Goal: Communication & Community: Answer question/provide support

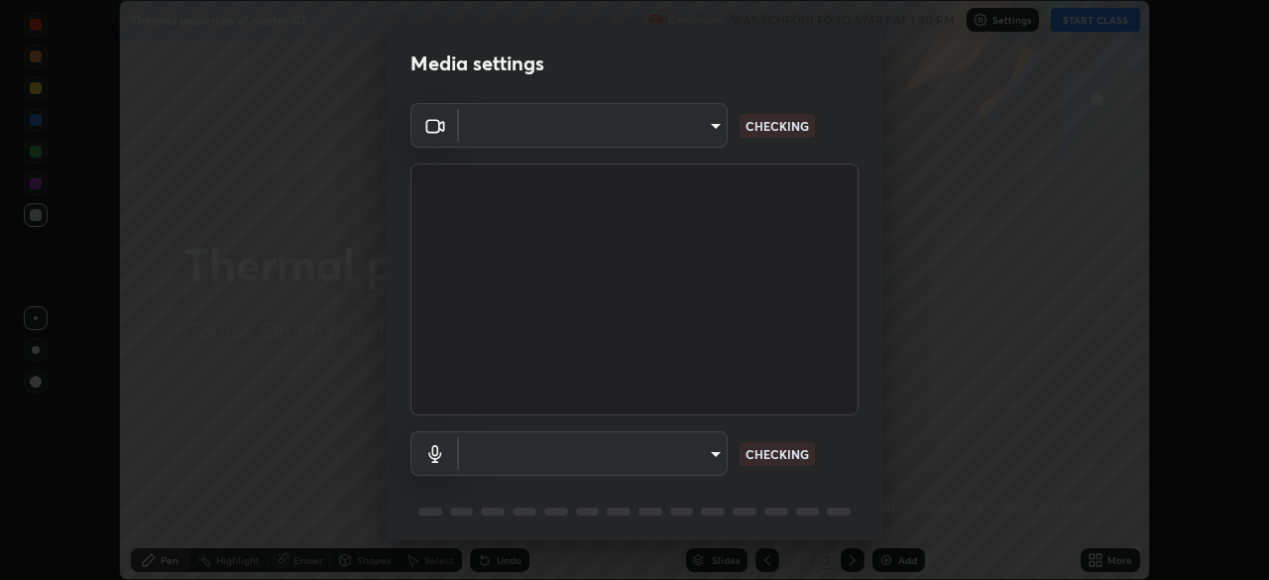
scroll to position [70, 0]
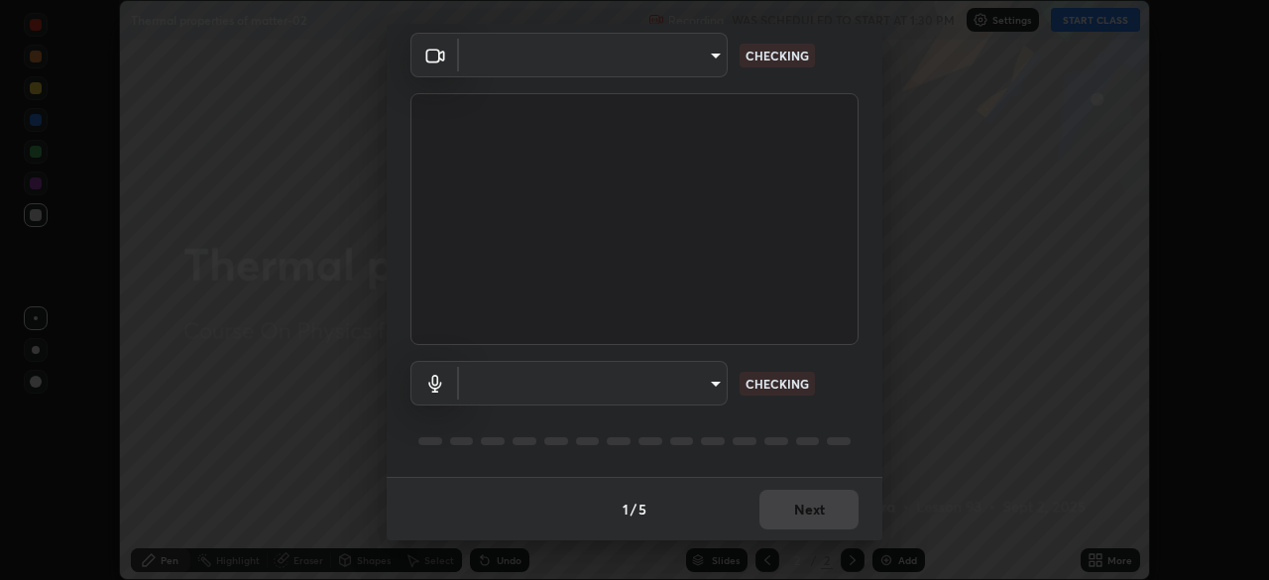
type input "6dd7f26dd43dc758996b1cf006e2949f7a02bee9d132d5f3f41e5eef0e7c266f"
type input "communications"
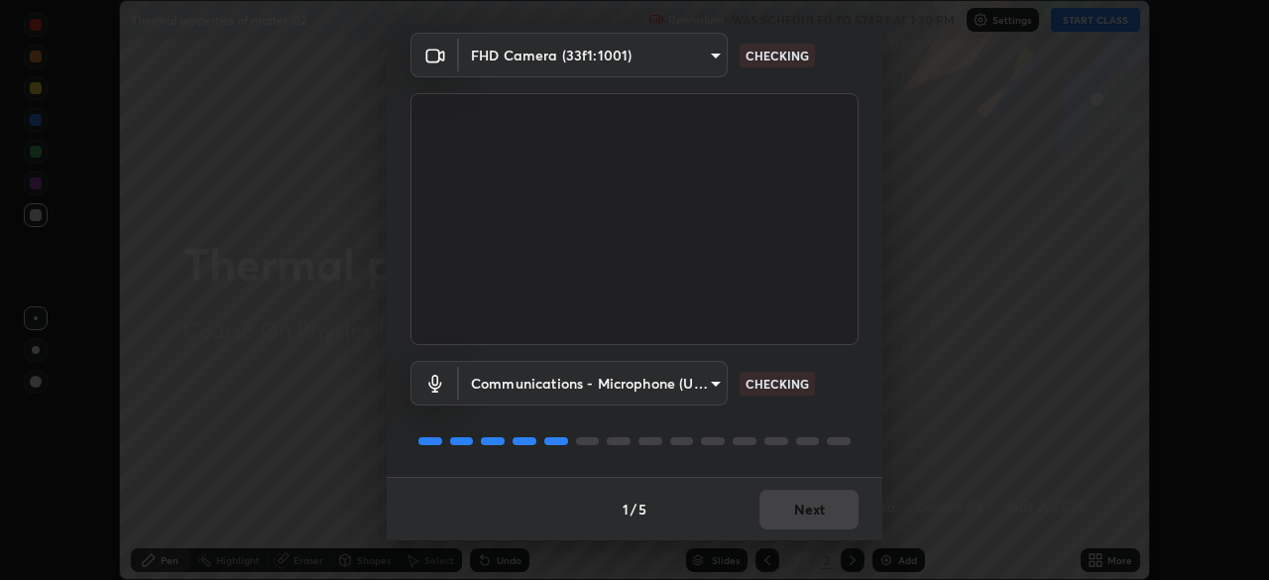
click at [805, 521] on div "1 / 5 Next" at bounding box center [635, 508] width 496 height 63
click at [807, 522] on div "1 / 5 Next" at bounding box center [635, 508] width 496 height 63
click at [808, 513] on div "1 / 5 Next" at bounding box center [635, 508] width 496 height 63
click at [812, 514] on div "1 / 5 Next" at bounding box center [635, 508] width 496 height 63
click at [822, 513] on div "1 / 5 Next" at bounding box center [635, 508] width 496 height 63
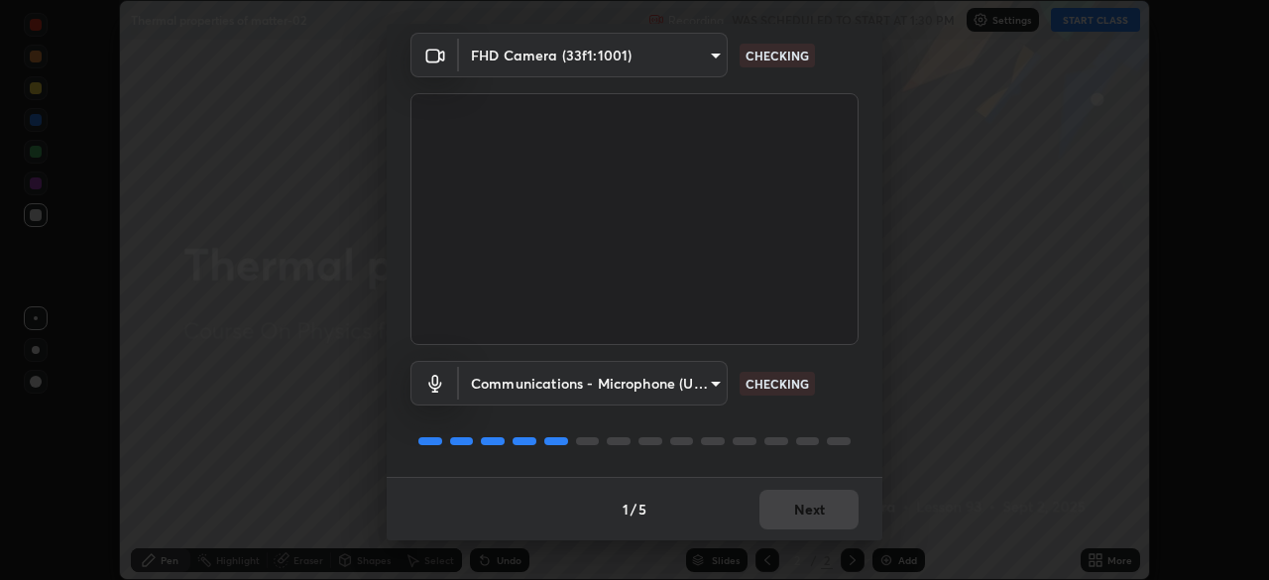
click at [824, 510] on div "1 / 5 Next" at bounding box center [635, 508] width 496 height 63
click at [824, 512] on div "1 / 5 Next" at bounding box center [635, 508] width 496 height 63
click at [821, 514] on div "1 / 5 Next" at bounding box center [635, 508] width 496 height 63
click at [819, 512] on div "1 / 5 Next" at bounding box center [635, 508] width 496 height 63
click at [816, 511] on div "1 / 5 Next" at bounding box center [635, 508] width 496 height 63
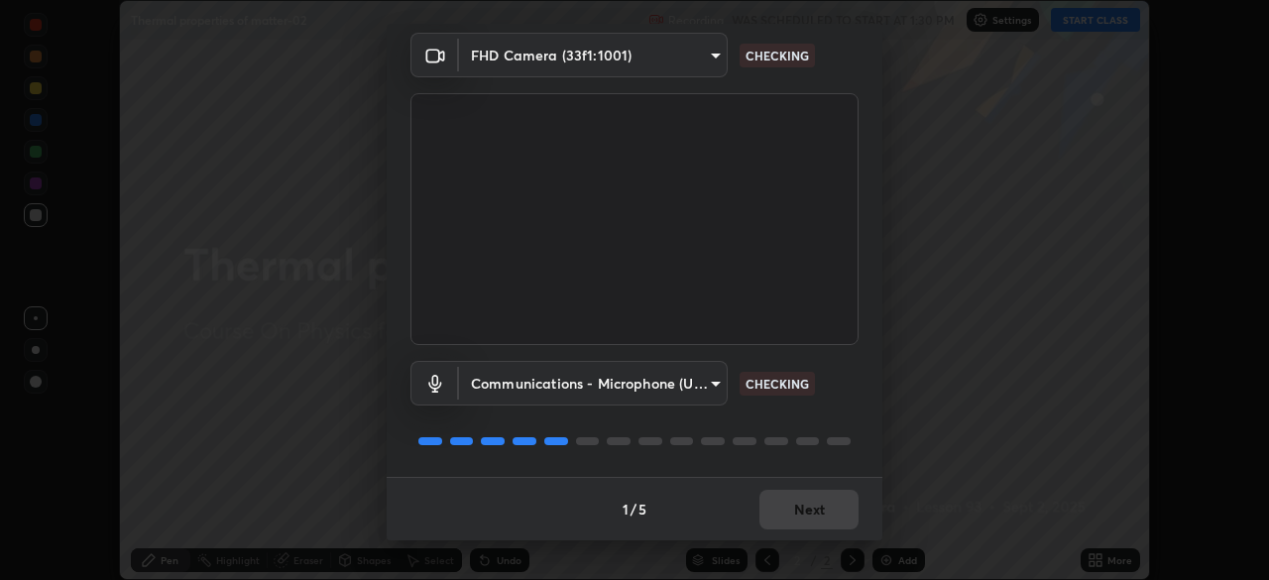
click at [809, 509] on div "1 / 5 Next" at bounding box center [635, 508] width 496 height 63
click at [798, 508] on div "1 / 5 Next" at bounding box center [635, 508] width 496 height 63
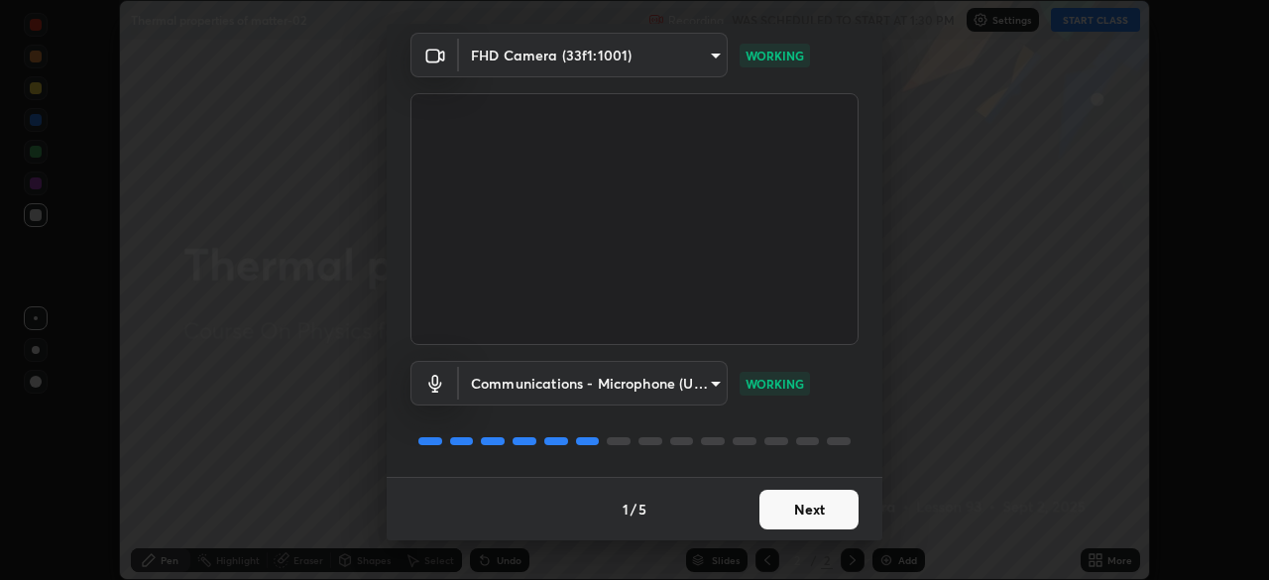
click at [792, 512] on button "Next" at bounding box center [808, 510] width 99 height 40
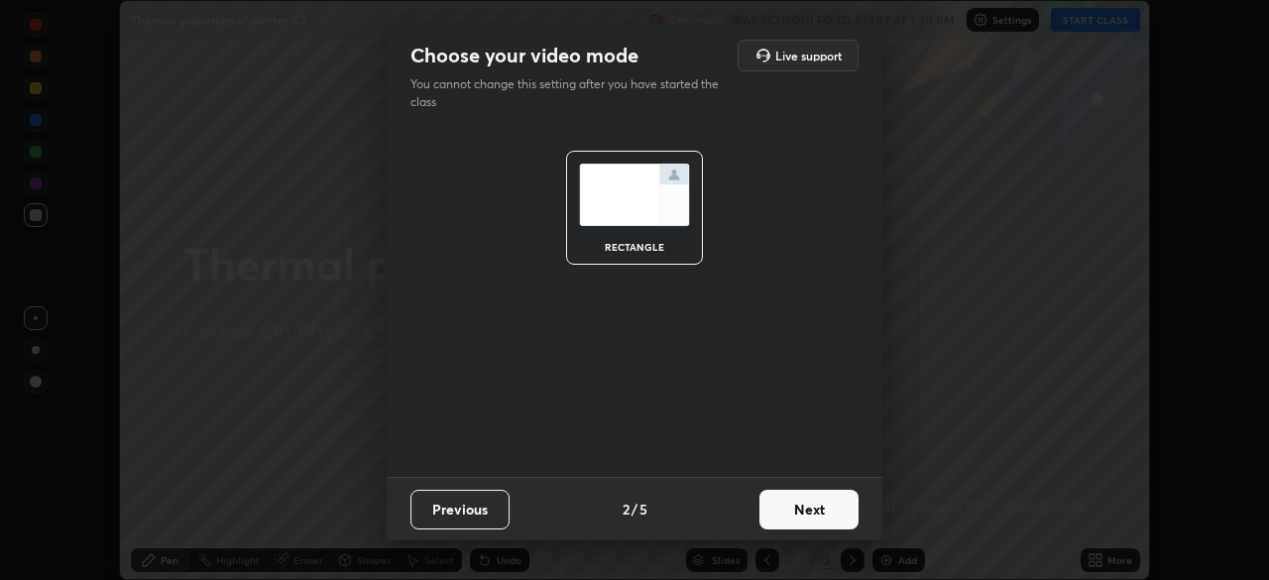
scroll to position [0, 0]
click at [798, 519] on button "Next" at bounding box center [808, 510] width 99 height 40
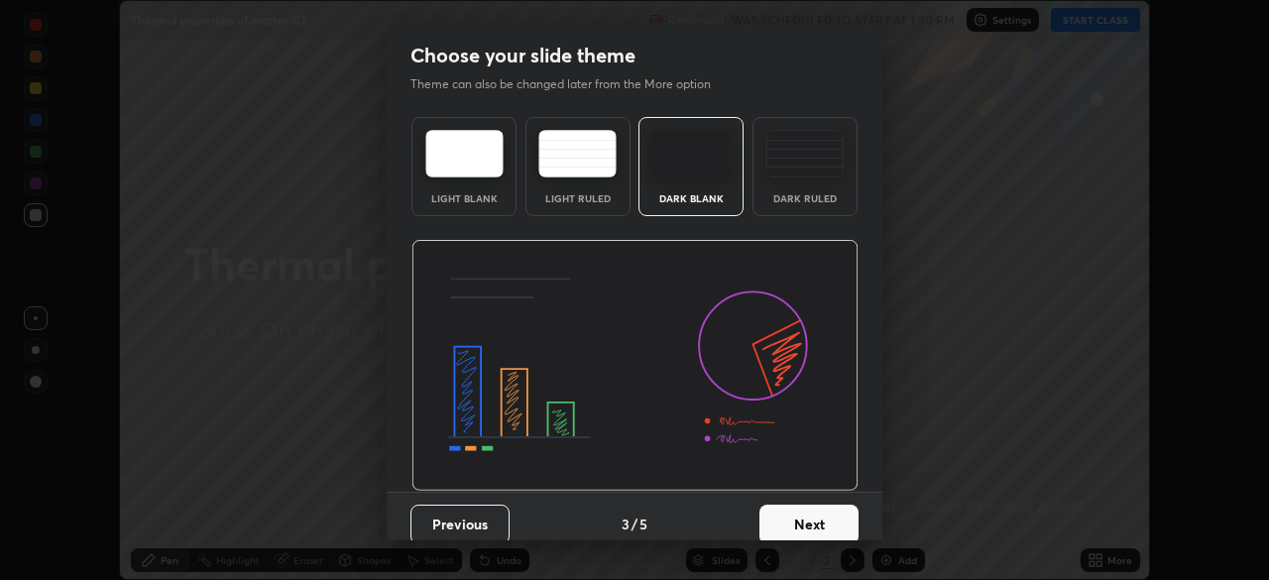
click at [801, 523] on button "Next" at bounding box center [808, 524] width 99 height 40
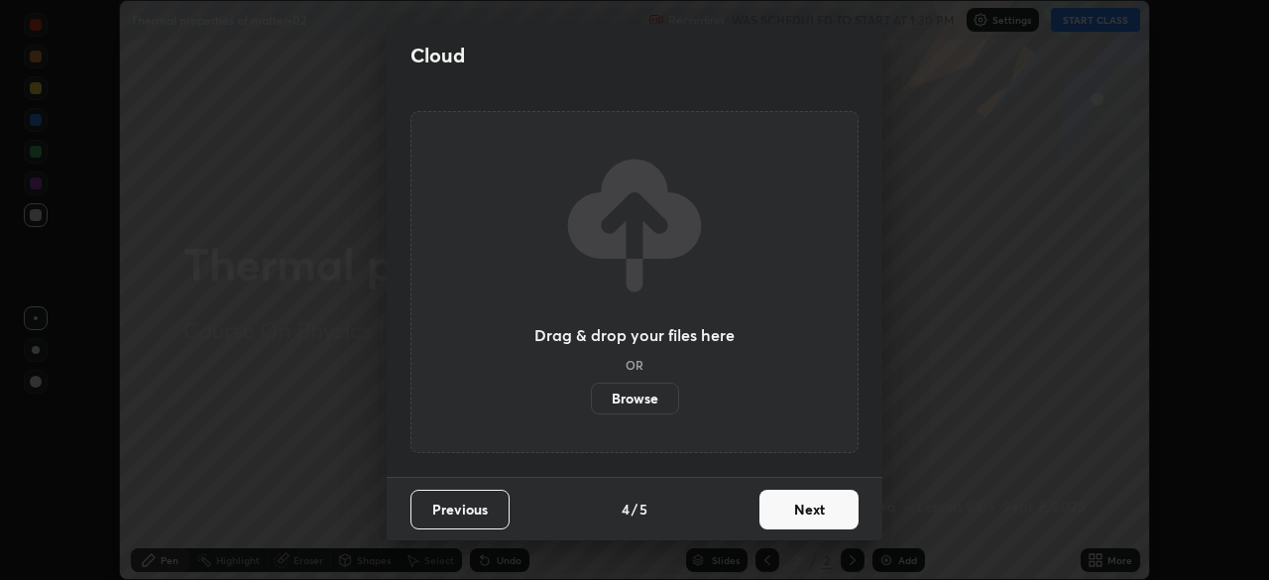
click at [806, 516] on button "Next" at bounding box center [808, 510] width 99 height 40
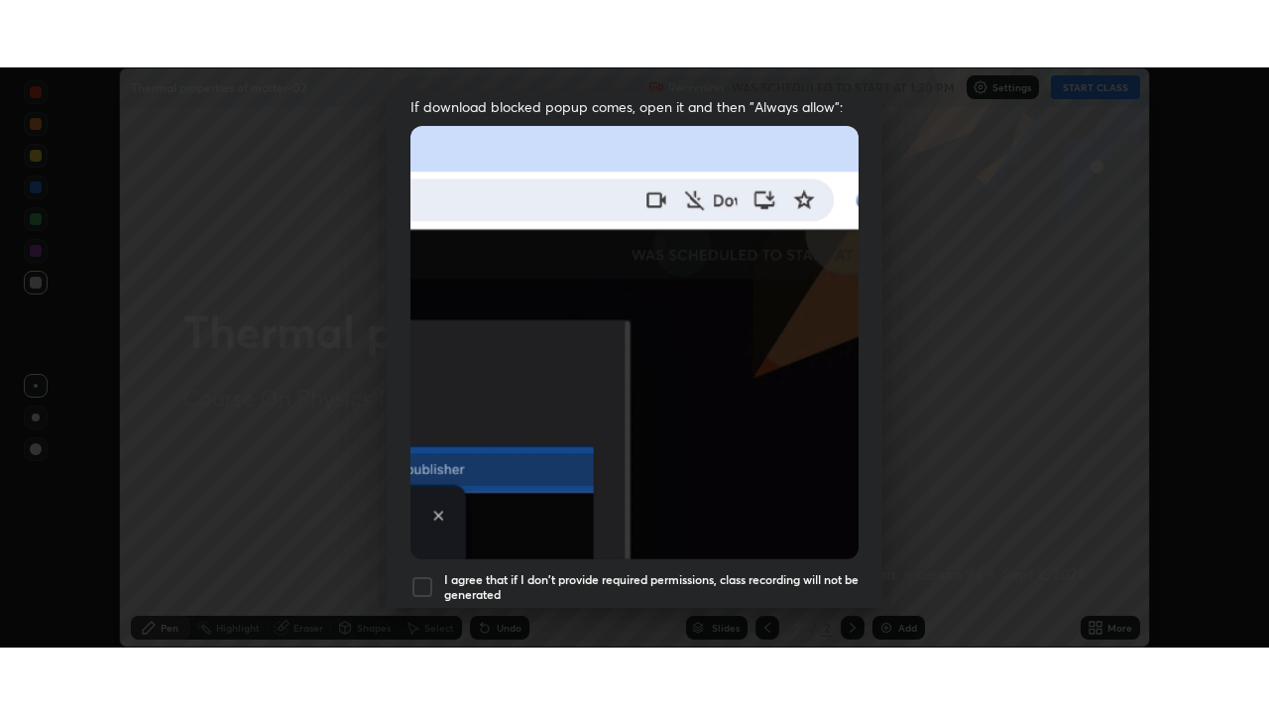
scroll to position [475, 0]
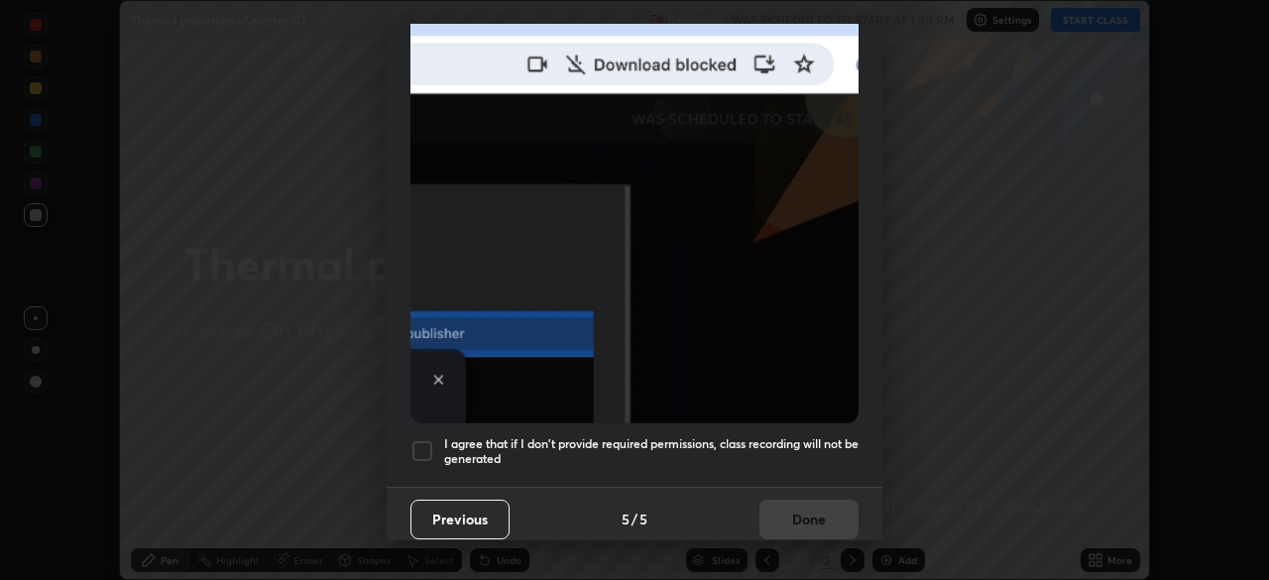
click at [420, 439] on div at bounding box center [422, 451] width 24 height 24
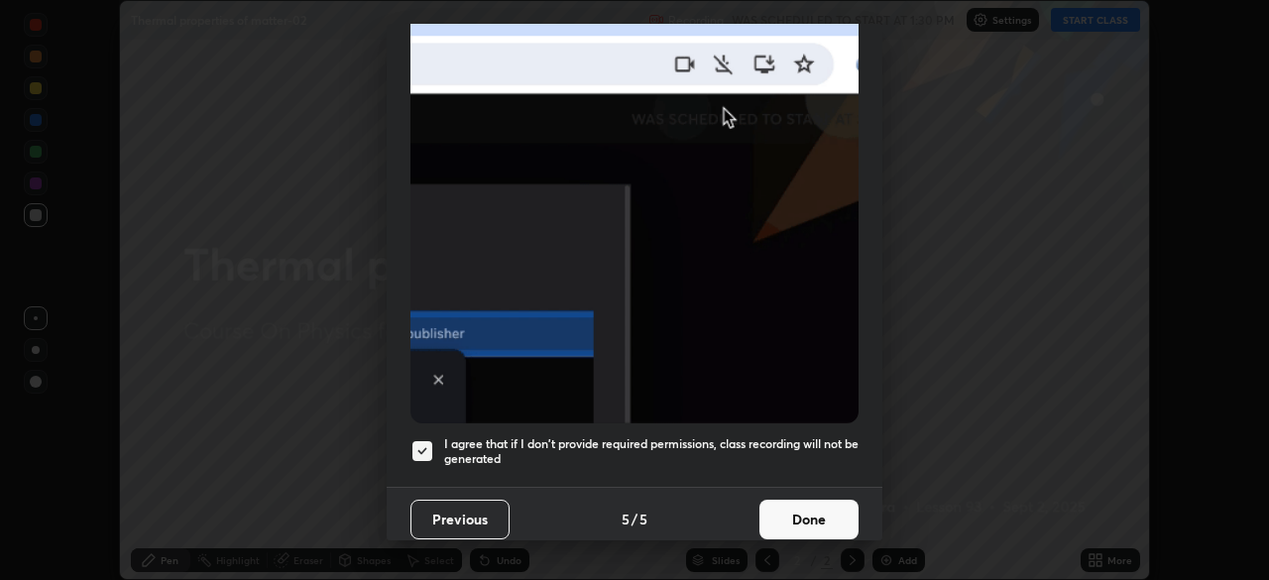
click at [795, 507] on button "Done" at bounding box center [808, 520] width 99 height 40
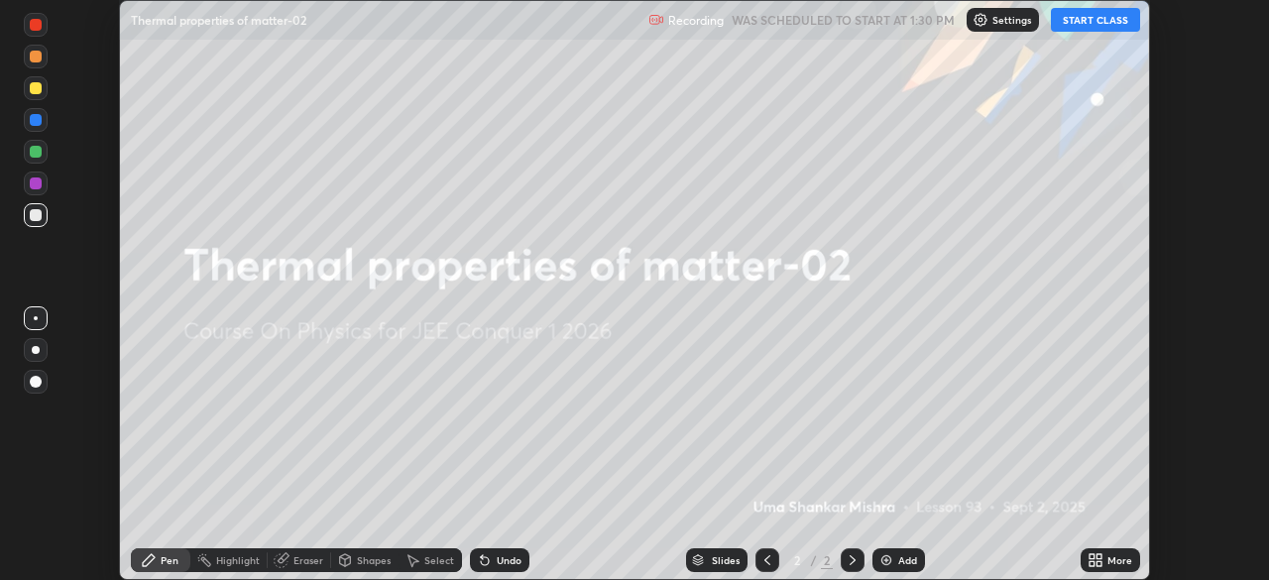
click at [1087, 18] on button "START CLASS" at bounding box center [1095, 20] width 89 height 24
click at [1093, 564] on icon at bounding box center [1091, 563] width 5 height 5
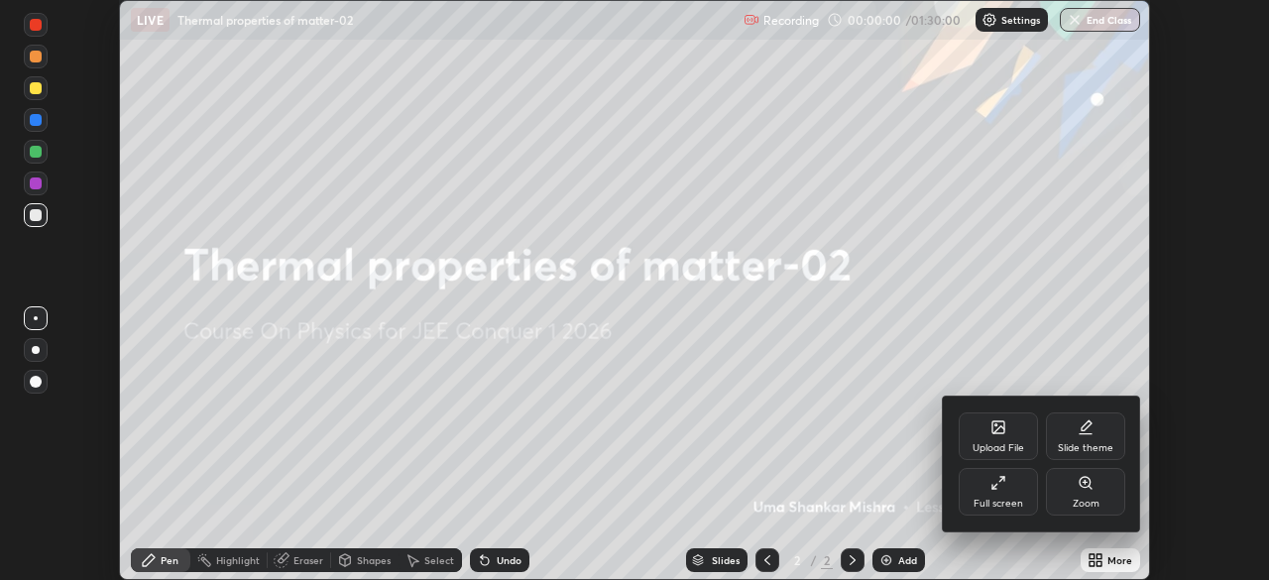
click at [990, 501] on div "Full screen" at bounding box center [998, 504] width 50 height 10
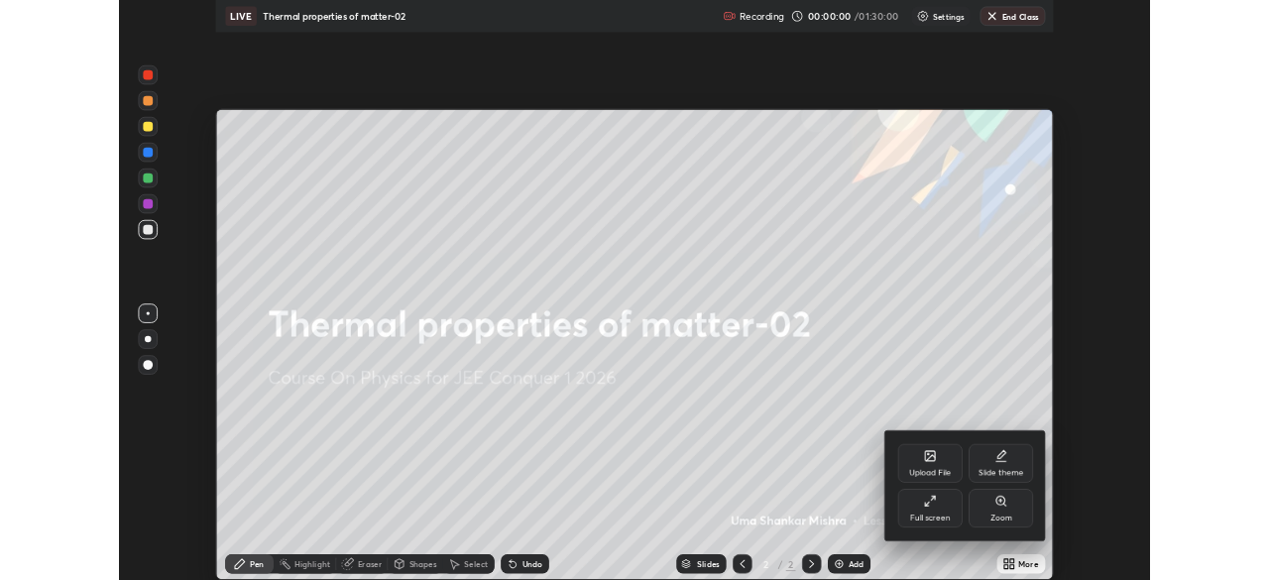
scroll to position [714, 1269]
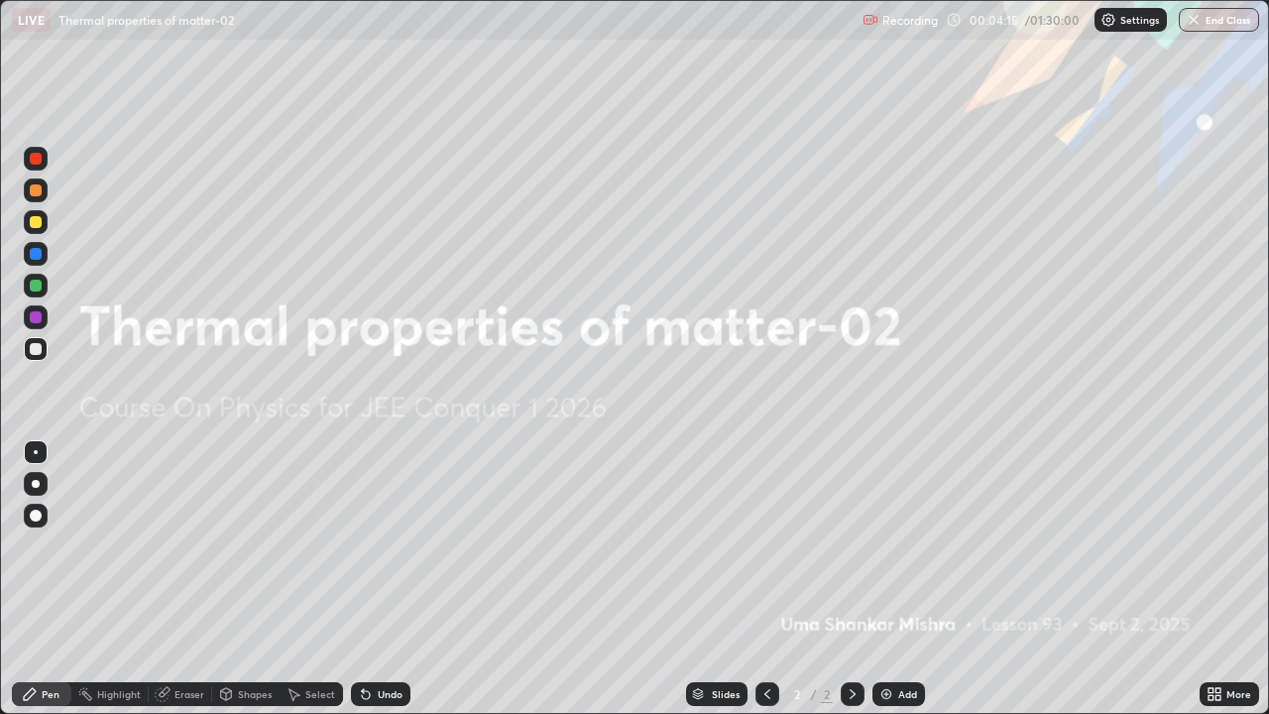
click at [885, 579] on img at bounding box center [886, 694] width 16 height 16
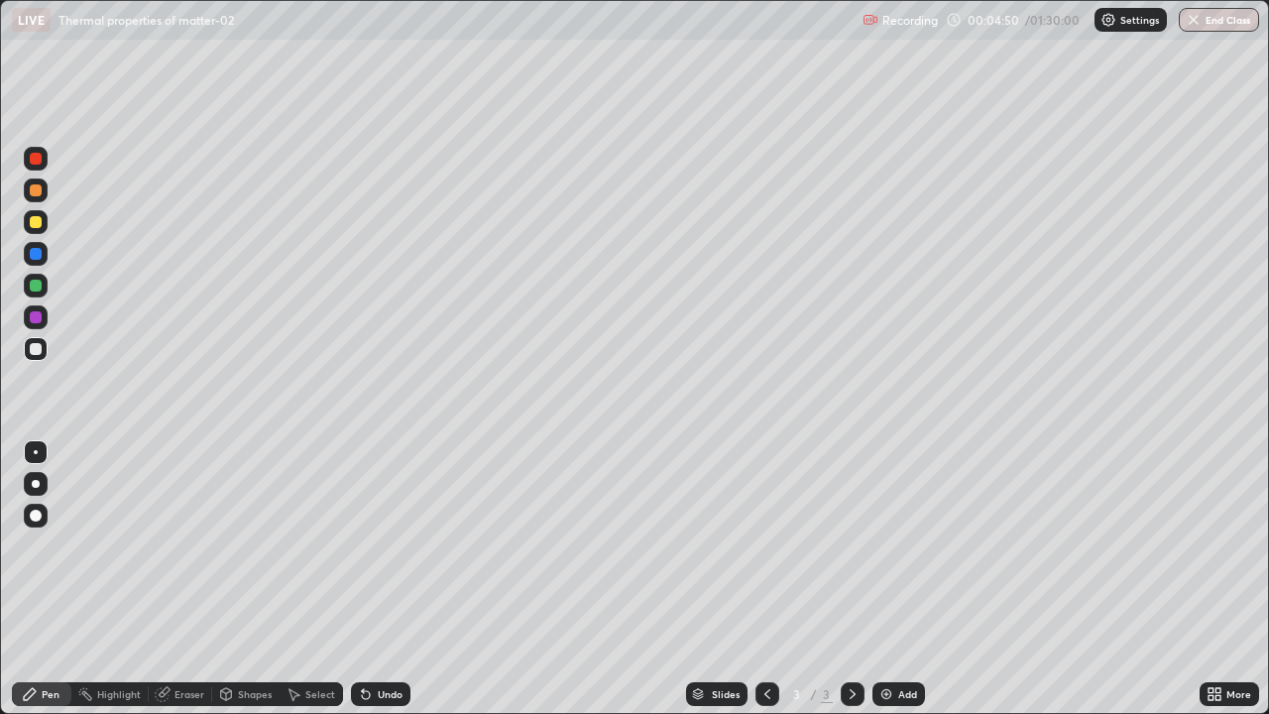
click at [43, 199] on div at bounding box center [36, 190] width 24 height 24
click at [41, 164] on div at bounding box center [36, 159] width 24 height 24
click at [35, 351] on div at bounding box center [36, 349] width 12 height 12
click at [41, 159] on div at bounding box center [36, 159] width 12 height 12
click at [46, 579] on div "Pen" at bounding box center [41, 694] width 59 height 24
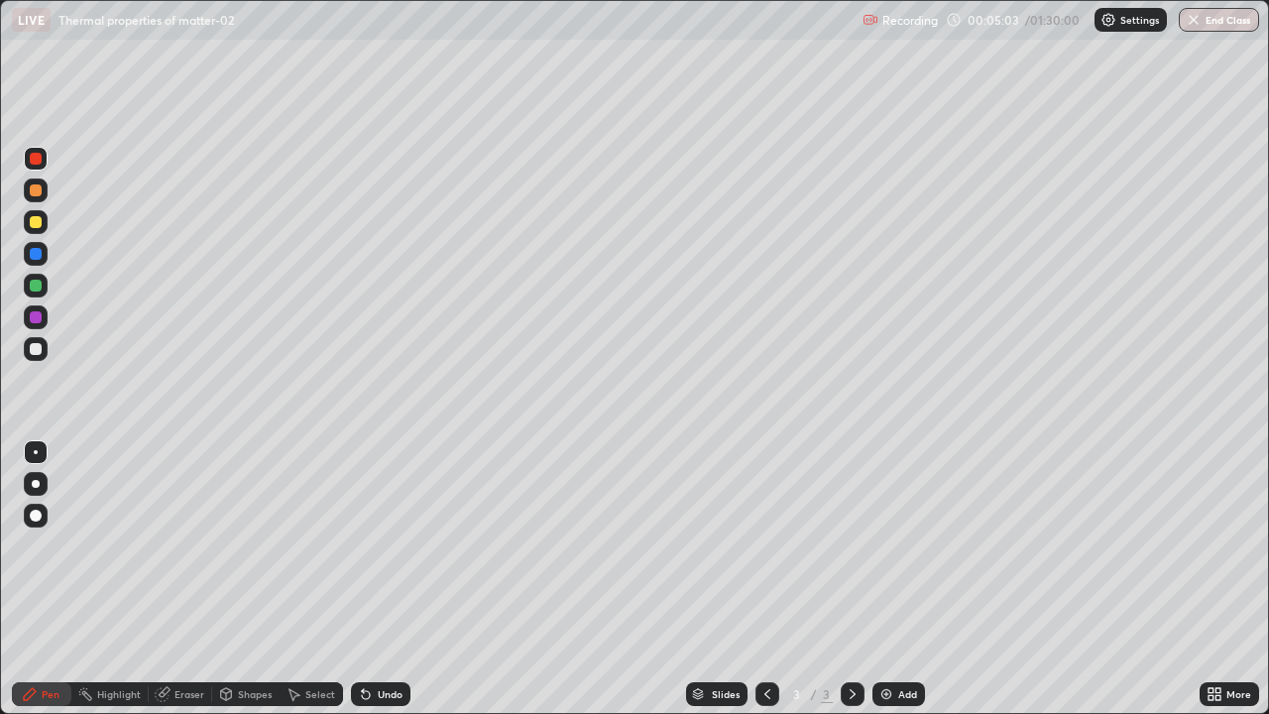
click at [35, 348] on div at bounding box center [36, 349] width 12 height 12
click at [34, 220] on div at bounding box center [36, 222] width 12 height 12
click at [38, 219] on div at bounding box center [36, 222] width 12 height 12
click at [35, 293] on div at bounding box center [36, 286] width 24 height 24
click at [38, 351] on div at bounding box center [36, 349] width 12 height 12
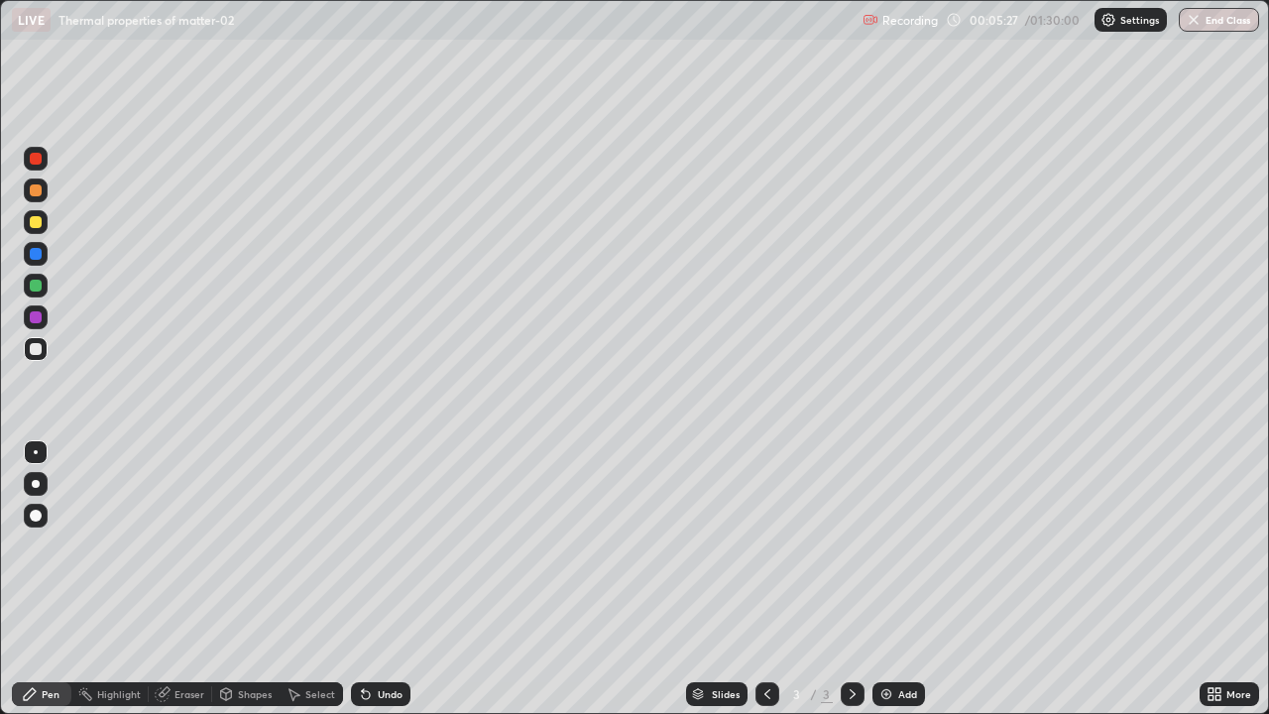
click at [38, 200] on div at bounding box center [36, 190] width 24 height 24
click at [41, 163] on div at bounding box center [36, 159] width 24 height 24
click at [39, 347] on div at bounding box center [36, 349] width 12 height 12
click at [40, 156] on div at bounding box center [36, 159] width 12 height 12
click at [36, 285] on div at bounding box center [36, 285] width 12 height 12
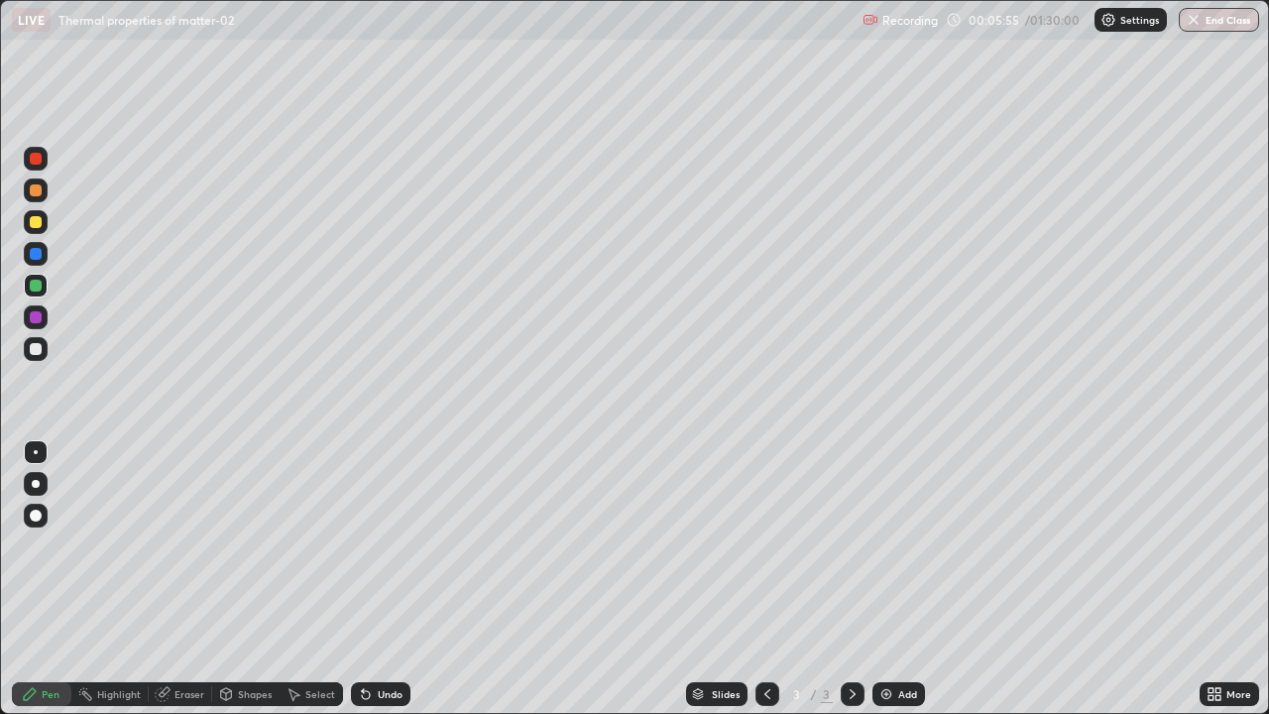
click at [39, 348] on div at bounding box center [36, 349] width 12 height 12
click at [40, 259] on div at bounding box center [36, 254] width 24 height 24
click at [35, 290] on div at bounding box center [36, 285] width 12 height 12
click at [37, 227] on div at bounding box center [36, 222] width 12 height 12
click at [36, 318] on div at bounding box center [36, 317] width 12 height 12
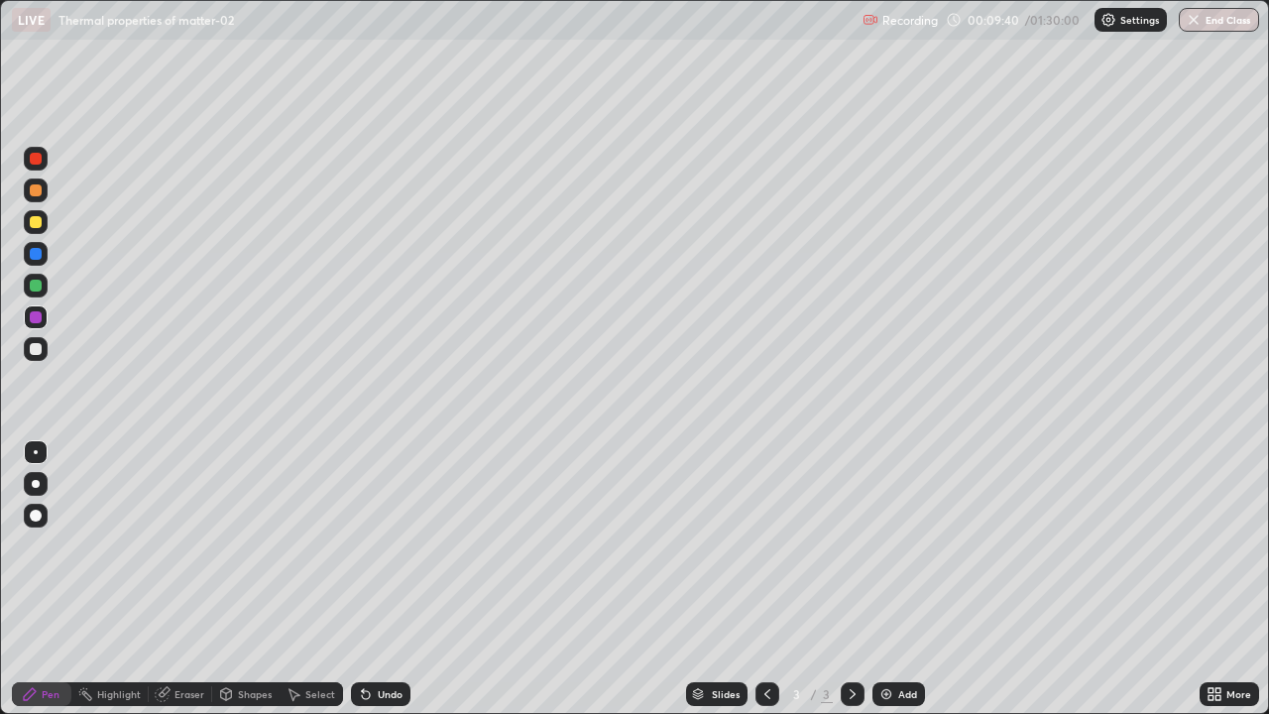
click at [37, 352] on div at bounding box center [36, 349] width 12 height 12
click at [36, 350] on div at bounding box center [36, 349] width 12 height 12
click at [37, 285] on div at bounding box center [36, 285] width 12 height 12
click at [184, 579] on div "Eraser" at bounding box center [189, 694] width 30 height 10
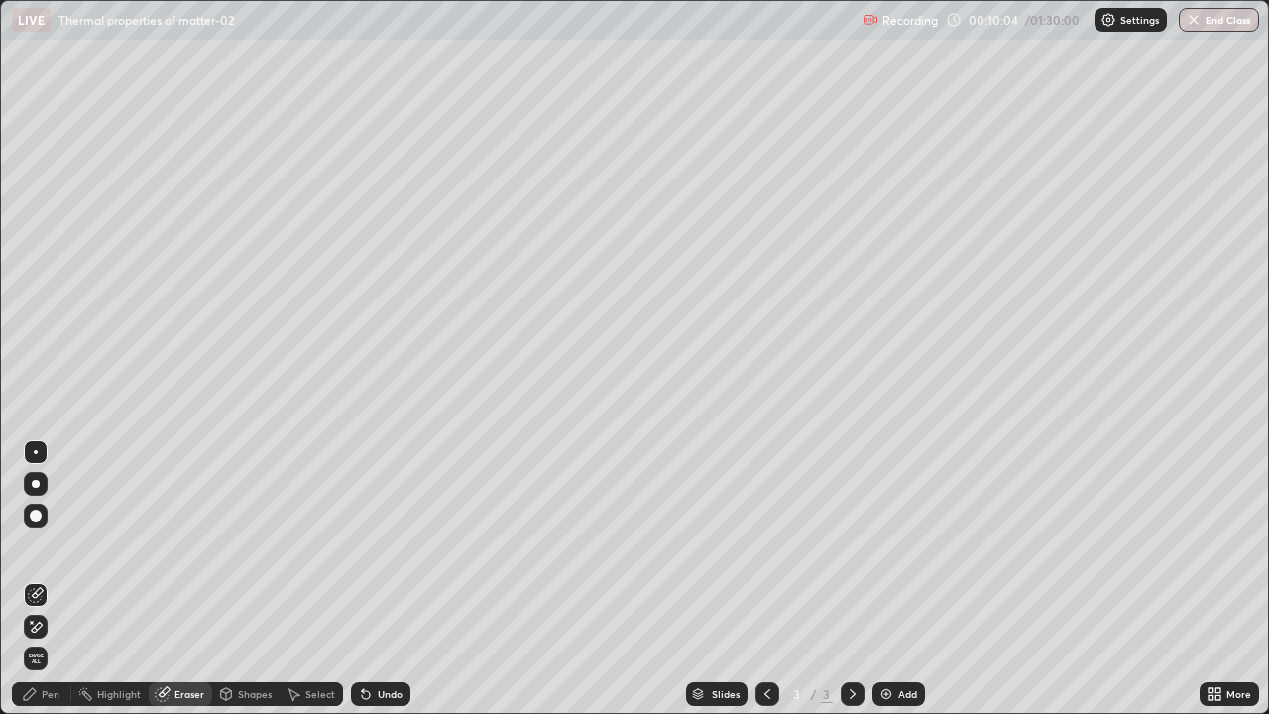
click at [48, 579] on div "Pen" at bounding box center [51, 694] width 18 height 10
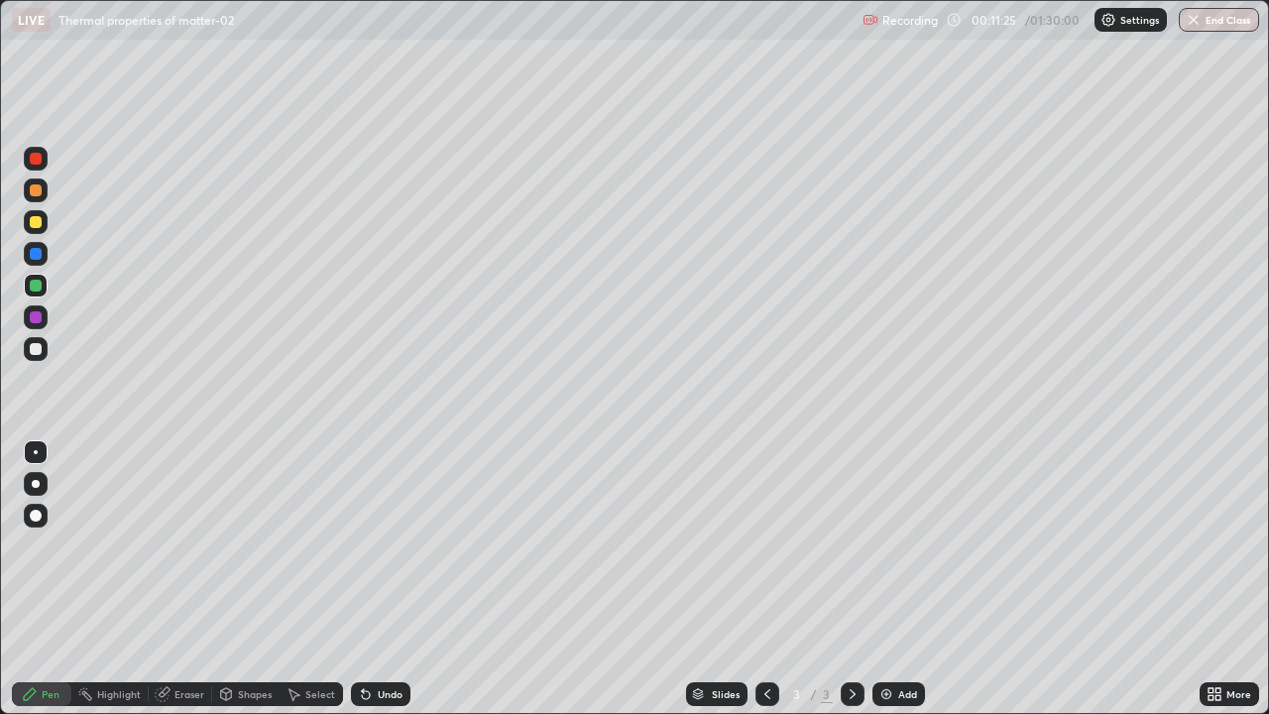
click at [35, 356] on div at bounding box center [36, 349] width 24 height 24
click at [36, 223] on div at bounding box center [36, 222] width 12 height 12
click at [36, 160] on div at bounding box center [36, 159] width 12 height 12
click at [38, 360] on div at bounding box center [36, 349] width 24 height 24
click at [45, 160] on div at bounding box center [36, 159] width 24 height 24
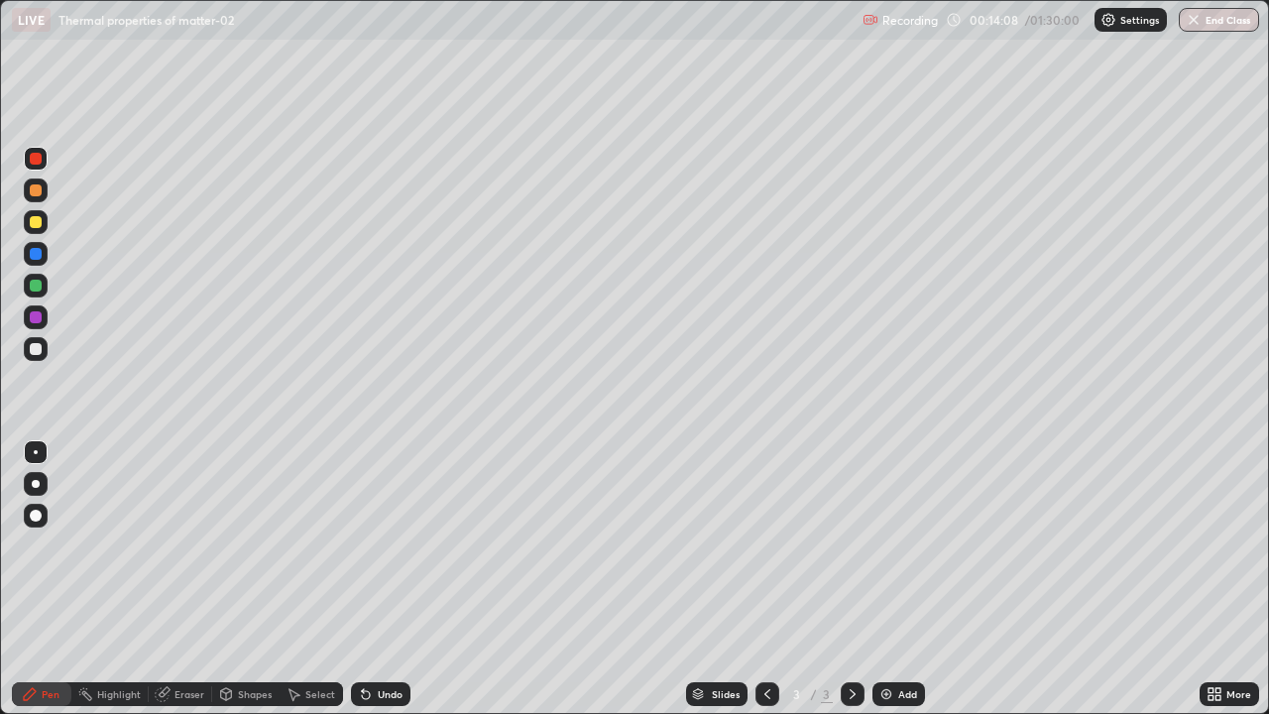
click at [857, 579] on icon at bounding box center [852, 694] width 16 height 16
click at [889, 579] on div "Add" at bounding box center [898, 694] width 53 height 24
click at [37, 226] on div at bounding box center [36, 222] width 12 height 12
click at [38, 225] on div at bounding box center [36, 222] width 12 height 12
click at [47, 157] on div at bounding box center [36, 159] width 24 height 24
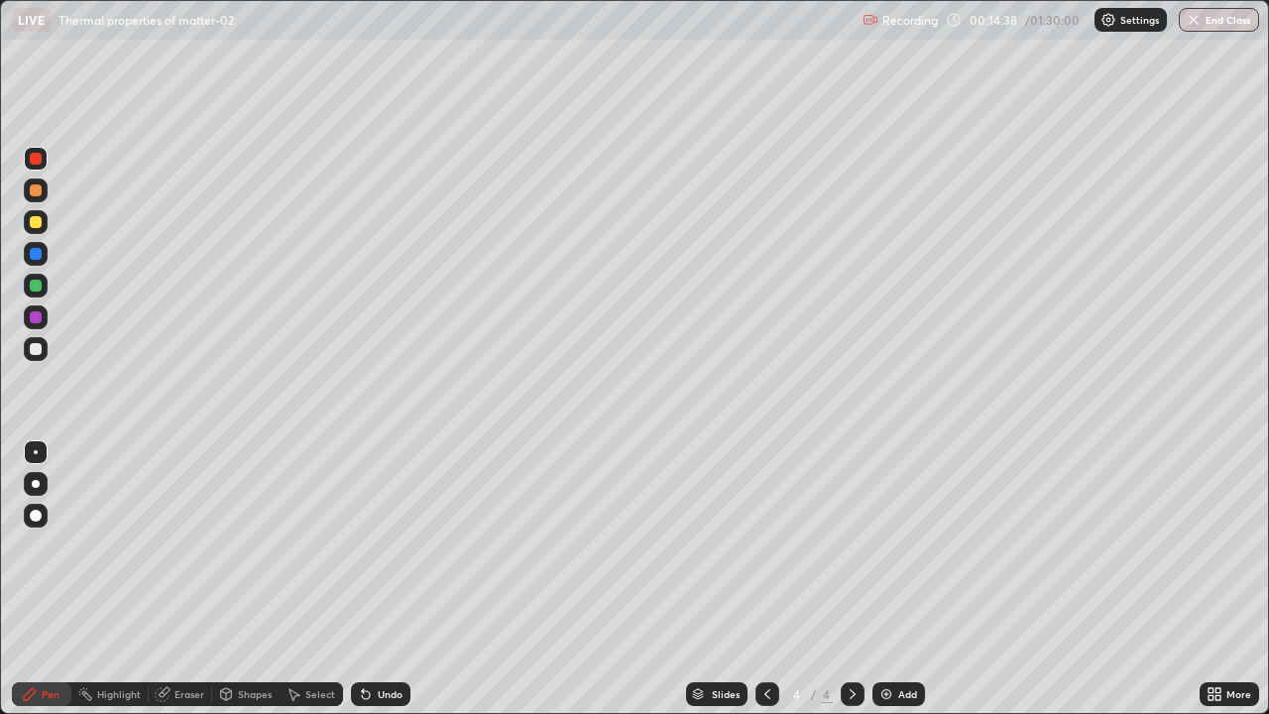
click at [36, 232] on div at bounding box center [36, 222] width 24 height 24
click at [35, 226] on div at bounding box center [36, 222] width 12 height 12
click at [37, 351] on div at bounding box center [36, 349] width 12 height 12
click at [37, 349] on div at bounding box center [36, 349] width 12 height 12
click at [37, 285] on div at bounding box center [36, 285] width 12 height 12
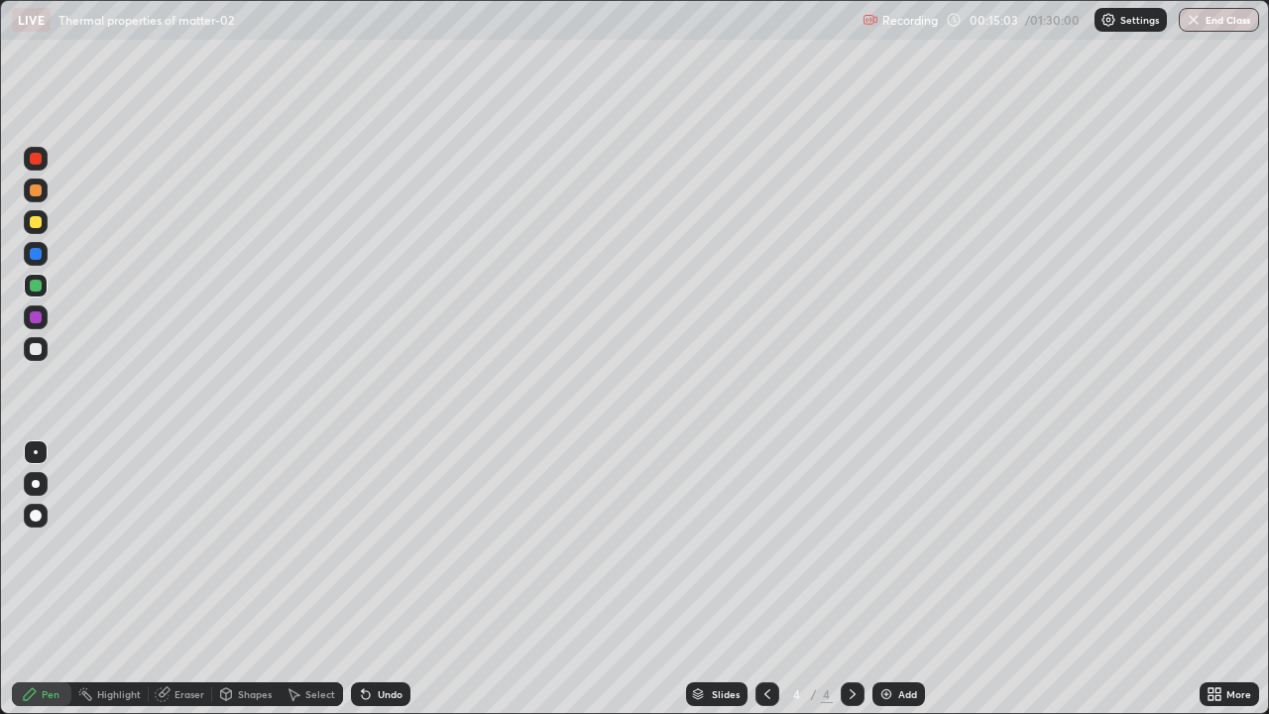
click at [41, 322] on div at bounding box center [36, 317] width 24 height 24
click at [37, 352] on div at bounding box center [36, 349] width 12 height 12
click at [33, 327] on div at bounding box center [36, 317] width 24 height 24
click at [36, 255] on div at bounding box center [36, 254] width 12 height 12
click at [191, 579] on div "Eraser" at bounding box center [180, 694] width 63 height 24
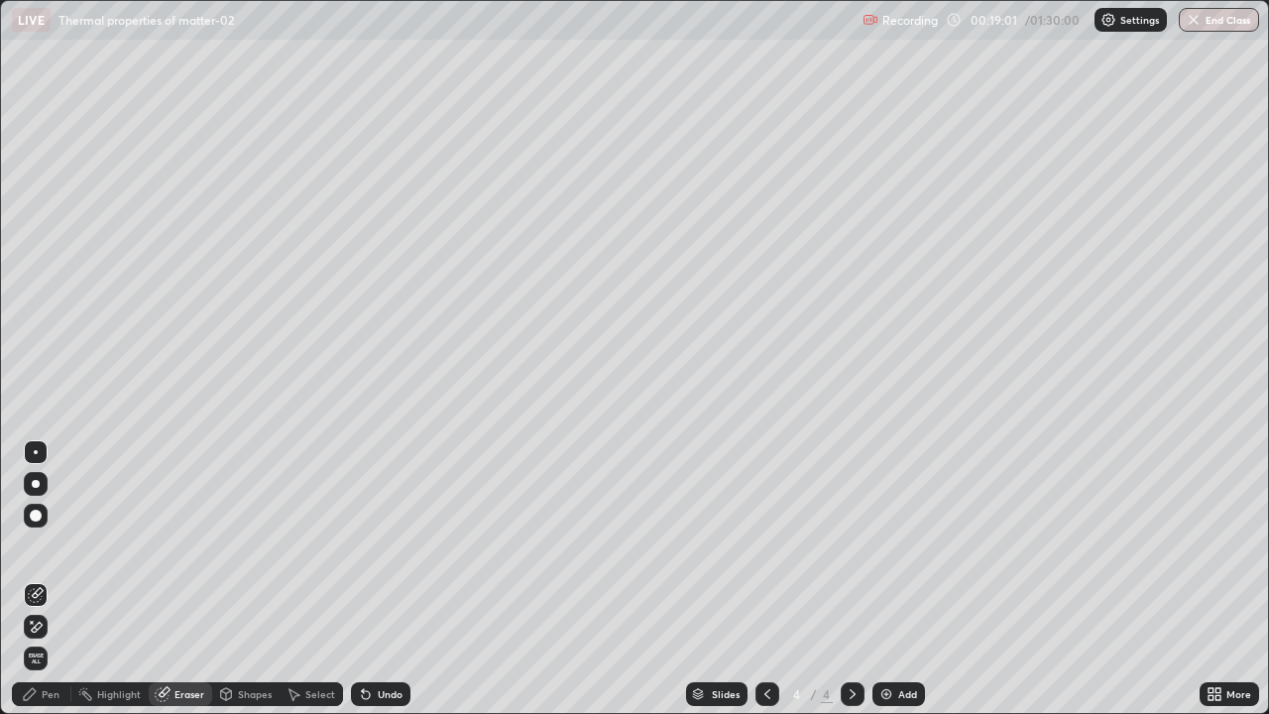
click at [51, 579] on div "Pen" at bounding box center [41, 694] width 59 height 24
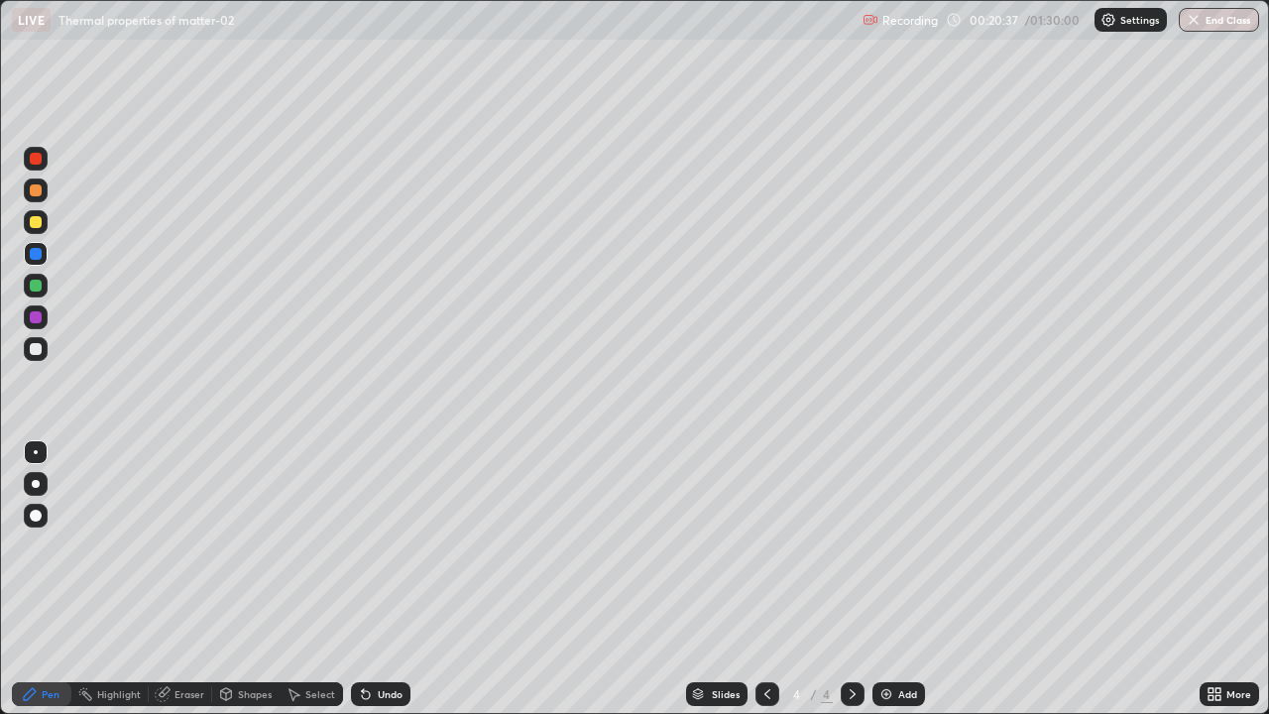
click at [43, 325] on div at bounding box center [36, 317] width 24 height 24
click at [37, 289] on div at bounding box center [36, 285] width 12 height 12
click at [39, 321] on div at bounding box center [36, 317] width 12 height 12
click at [42, 356] on div at bounding box center [36, 349] width 24 height 24
click at [41, 224] on div at bounding box center [36, 222] width 12 height 12
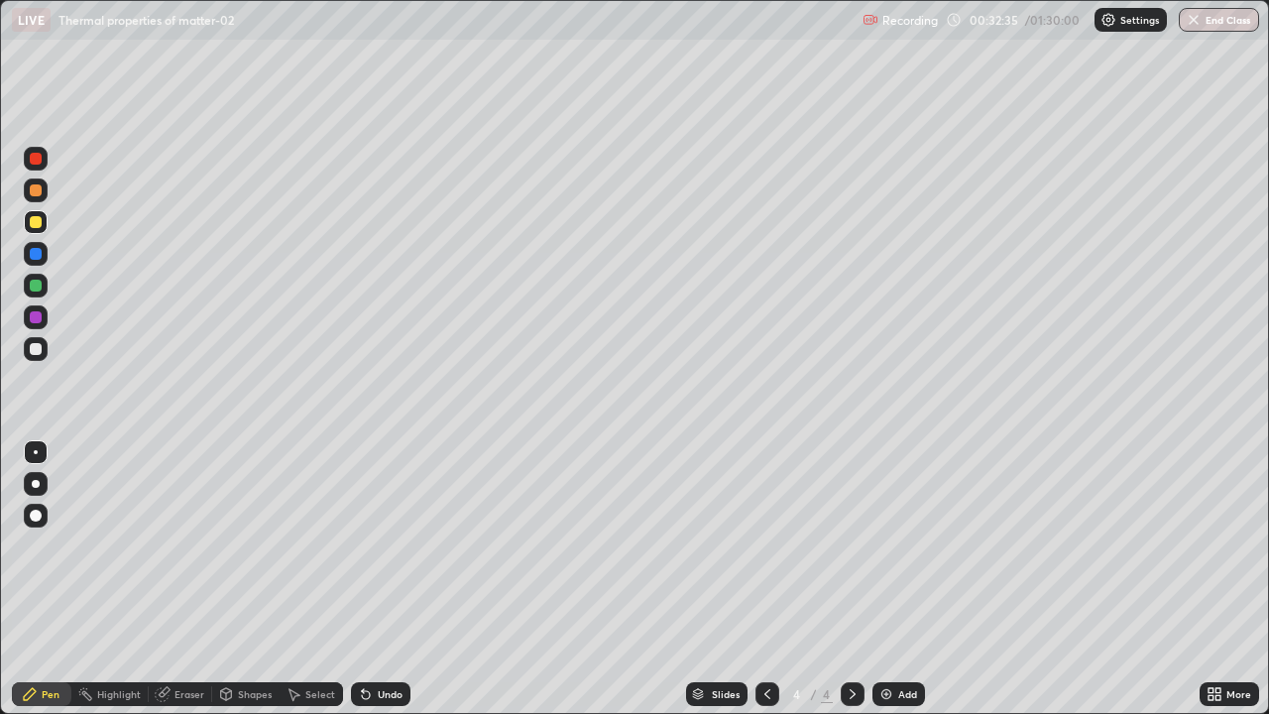
click at [850, 579] on icon at bounding box center [852, 694] width 16 height 16
click at [892, 579] on div "Add" at bounding box center [898, 694] width 53 height 24
click at [36, 350] on div at bounding box center [36, 349] width 12 height 12
click at [38, 230] on div at bounding box center [36, 222] width 24 height 24
click at [36, 160] on div at bounding box center [36, 159] width 12 height 12
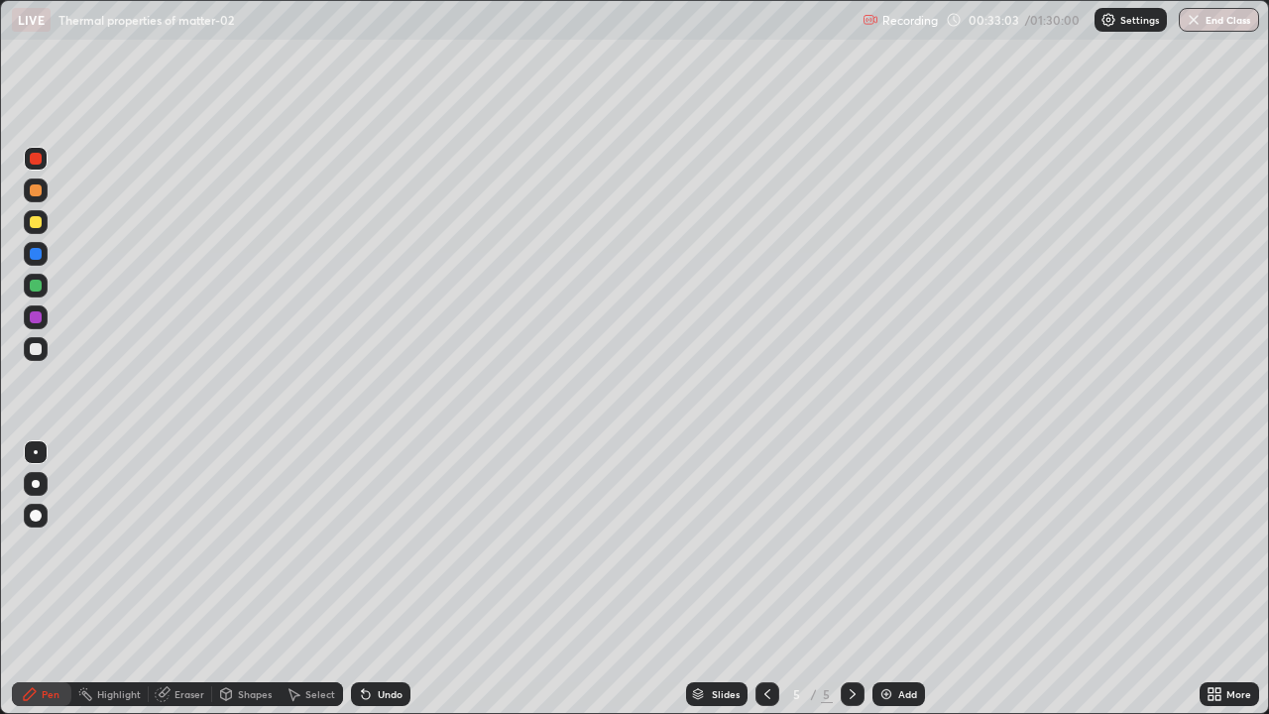
click at [37, 350] on div at bounding box center [36, 349] width 12 height 12
click at [37, 226] on div at bounding box center [36, 222] width 12 height 12
click at [36, 352] on div at bounding box center [36, 349] width 12 height 12
click at [38, 321] on div at bounding box center [36, 317] width 12 height 12
click at [37, 292] on div at bounding box center [36, 286] width 24 height 24
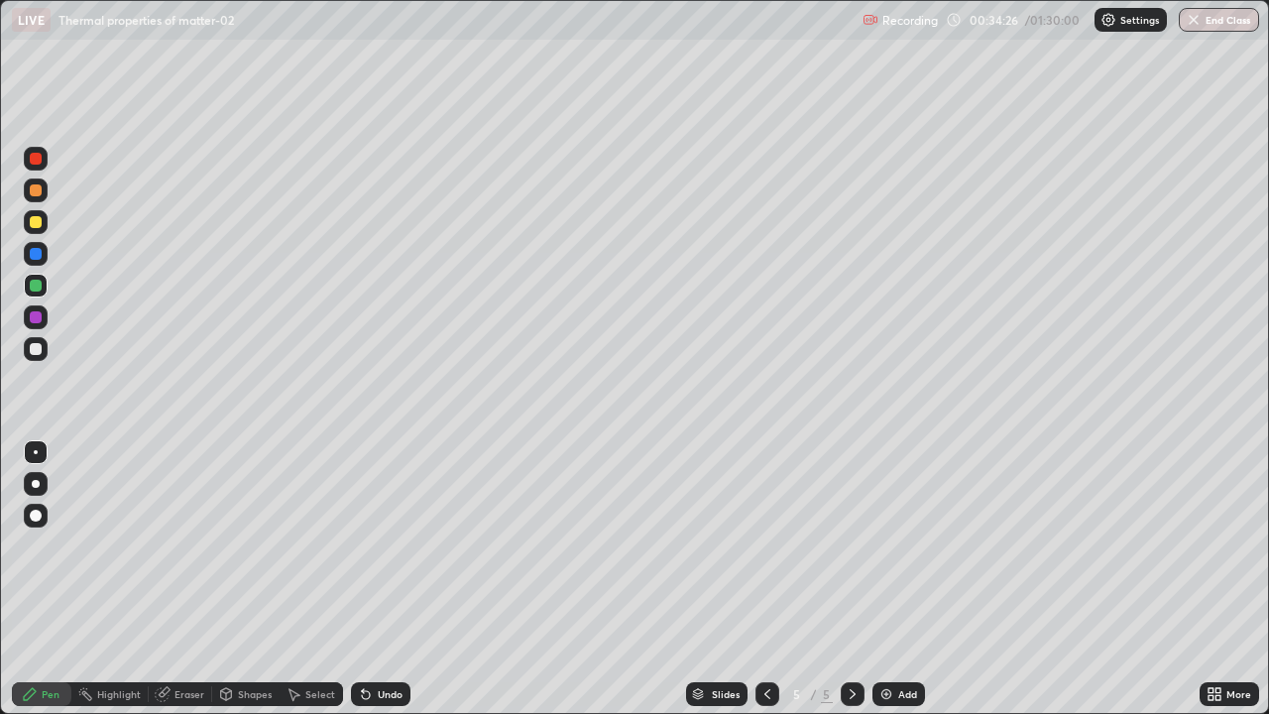
click at [40, 351] on div at bounding box center [36, 349] width 12 height 12
click at [36, 318] on div at bounding box center [36, 317] width 12 height 12
click at [190, 579] on div "Eraser" at bounding box center [180, 694] width 63 height 24
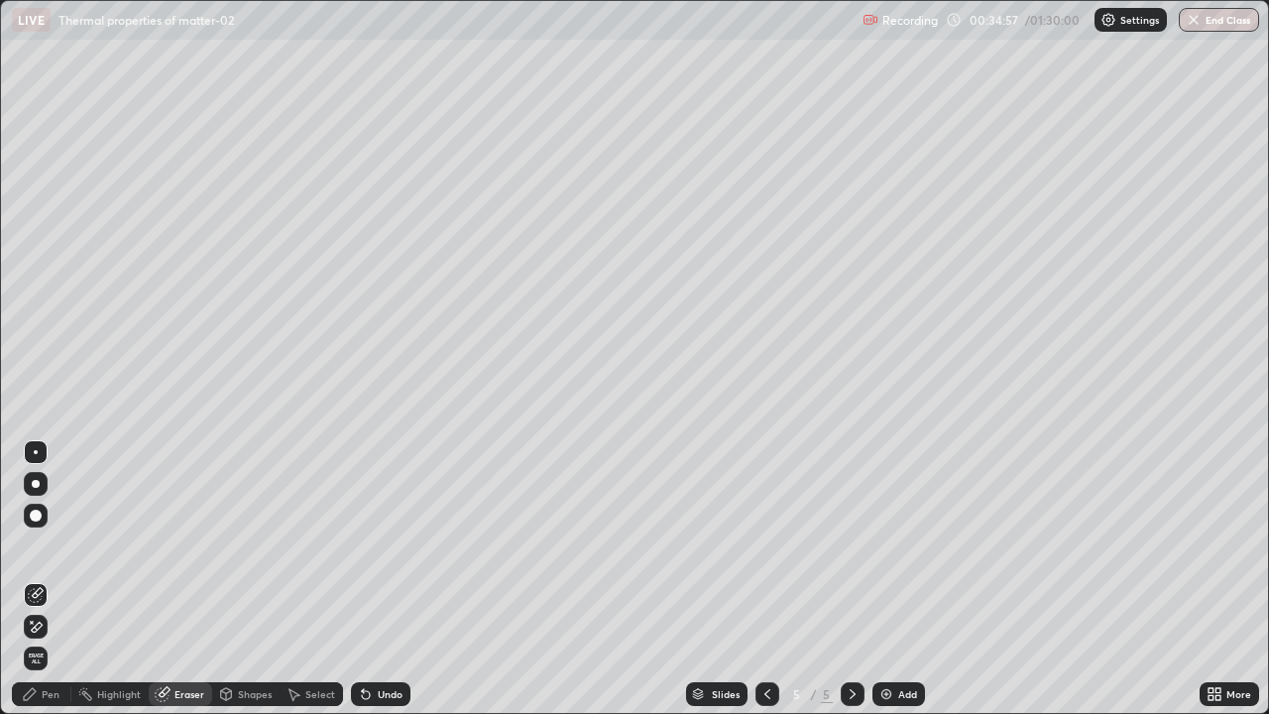
click at [47, 579] on div "Pen" at bounding box center [41, 694] width 59 height 24
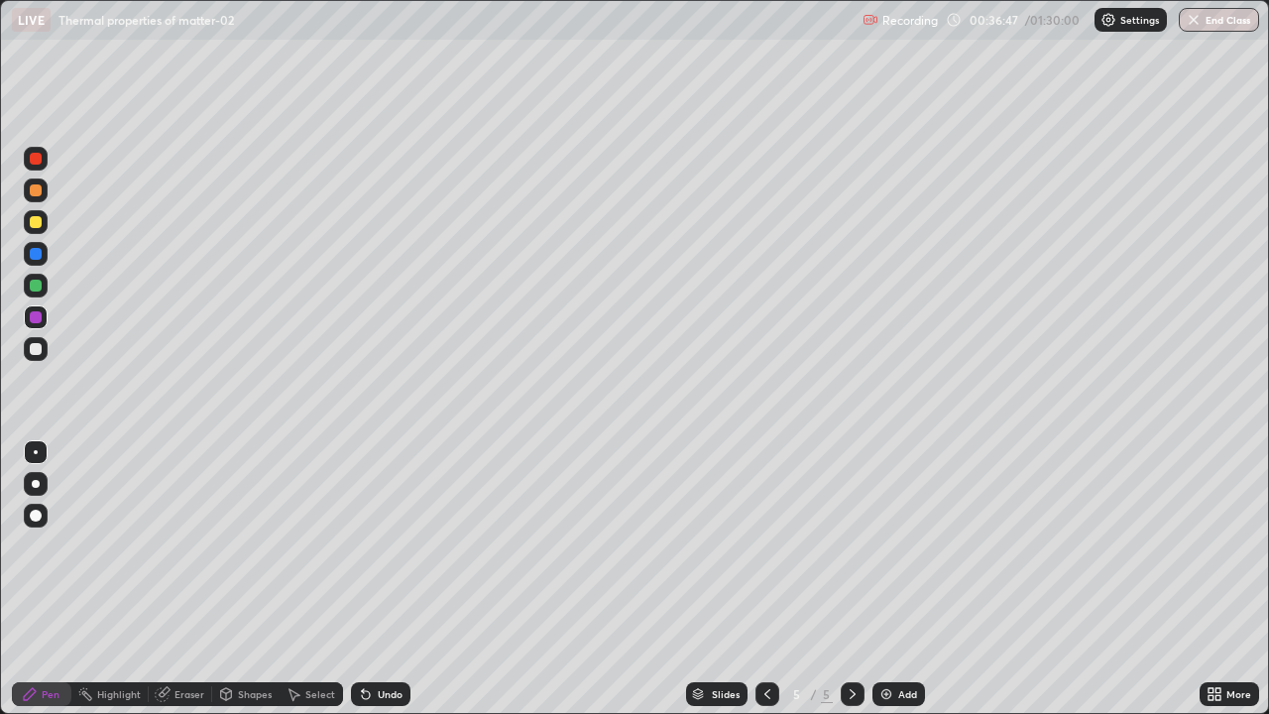
click at [37, 227] on div at bounding box center [36, 222] width 12 height 12
click at [250, 579] on div "Shapes" at bounding box center [255, 694] width 34 height 10
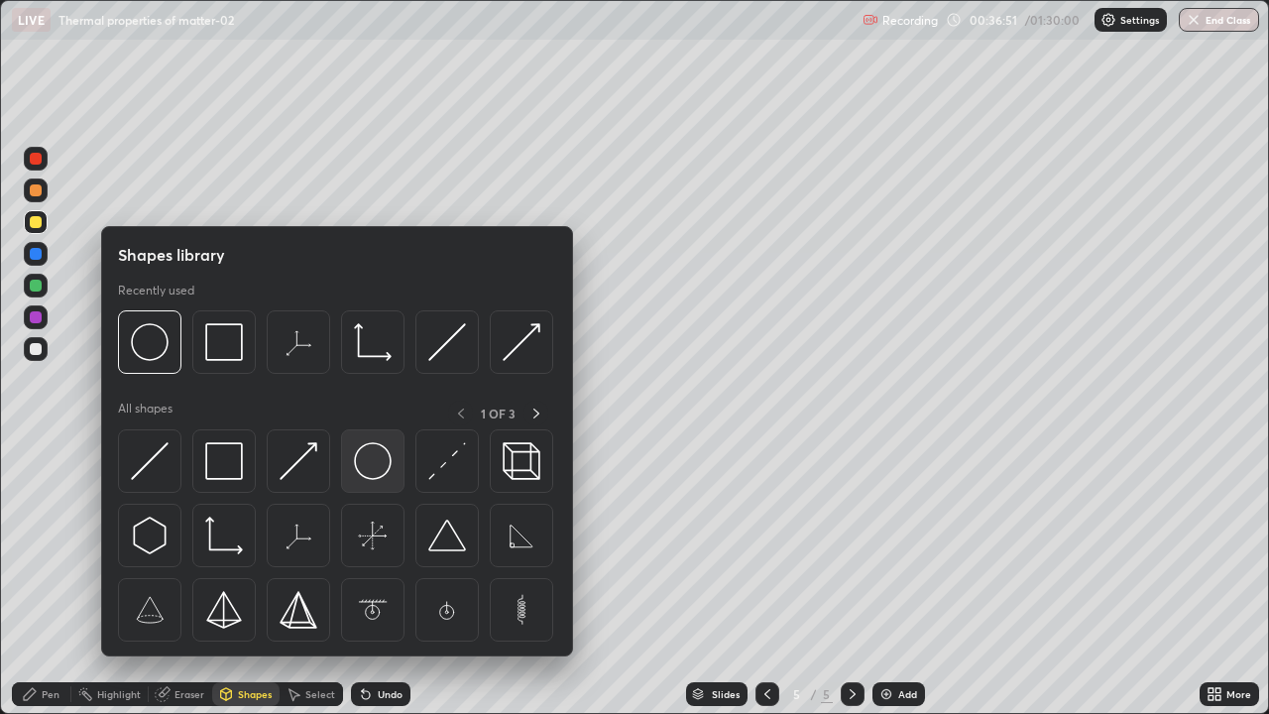
click at [368, 463] on img at bounding box center [373, 461] width 38 height 38
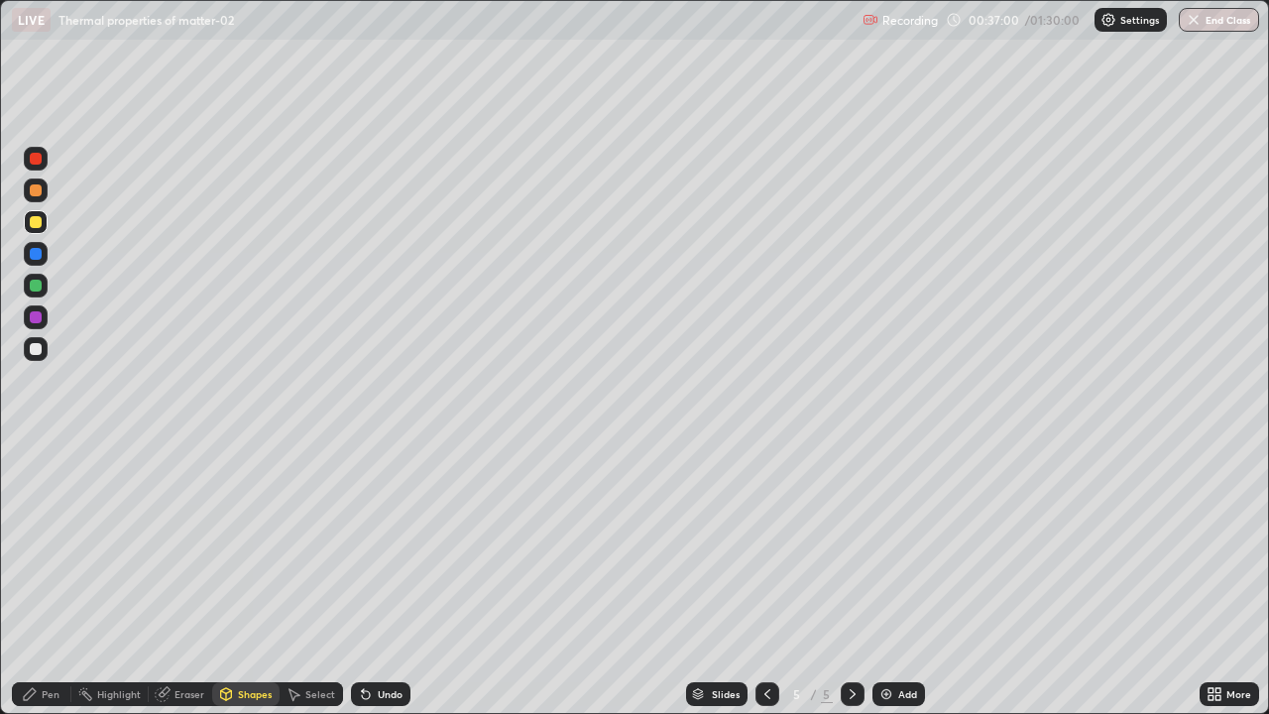
click at [37, 353] on div at bounding box center [36, 349] width 12 height 12
click at [253, 579] on div "Shapes" at bounding box center [255, 694] width 34 height 10
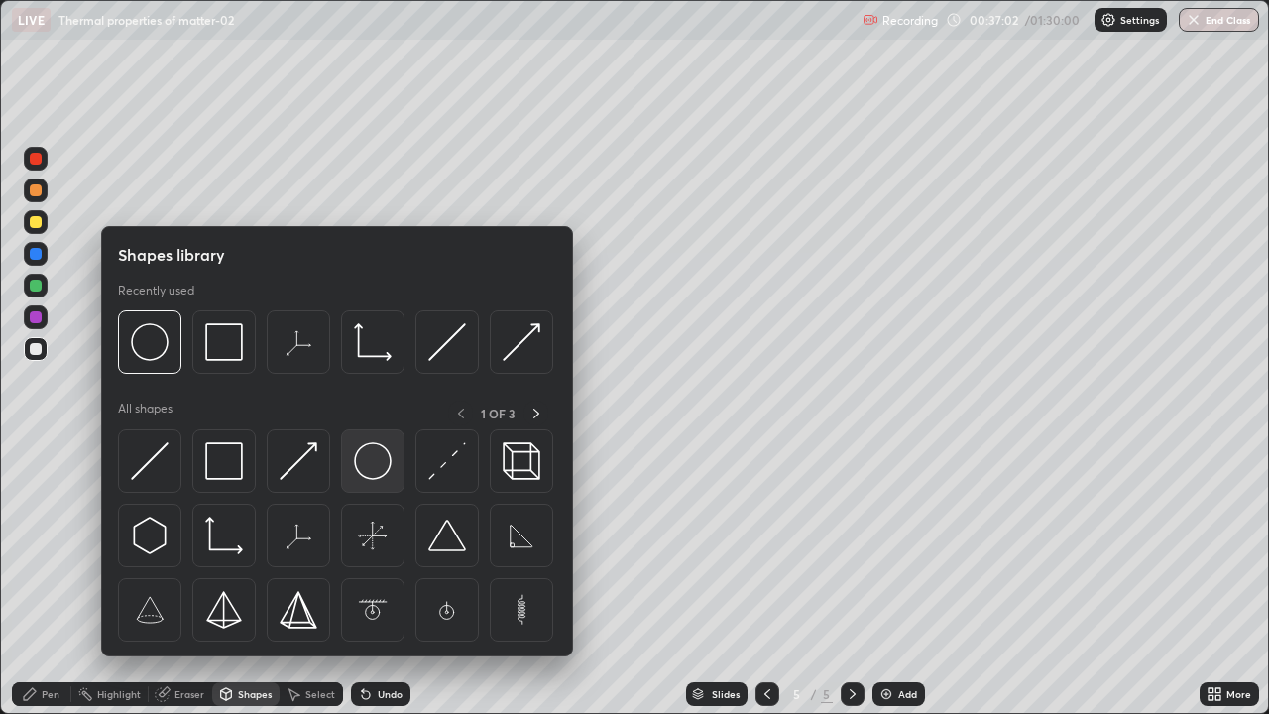
click at [365, 478] on img at bounding box center [373, 461] width 38 height 38
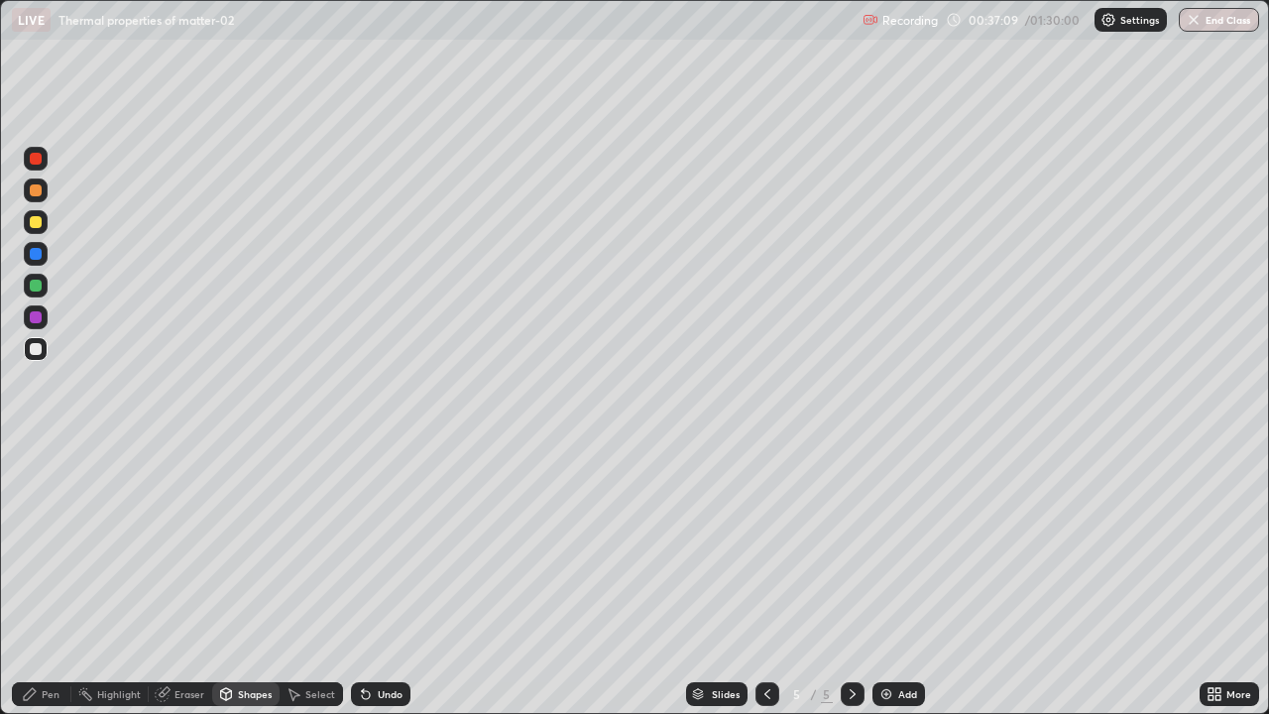
click at [53, 579] on div "Pen" at bounding box center [41, 694] width 59 height 24
click at [38, 227] on div at bounding box center [36, 222] width 12 height 12
click at [36, 348] on div at bounding box center [36, 349] width 12 height 12
click at [37, 285] on div at bounding box center [36, 285] width 12 height 12
click at [888, 579] on img at bounding box center [886, 694] width 16 height 16
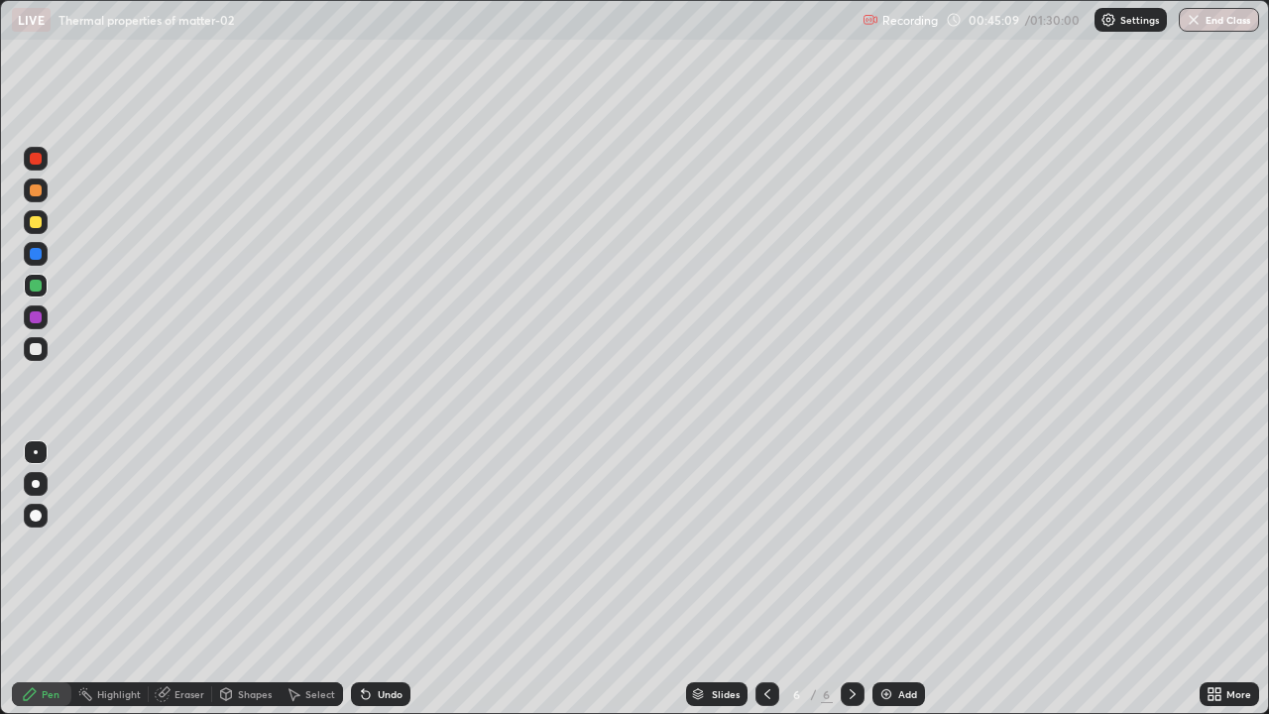
click at [38, 289] on div at bounding box center [36, 285] width 12 height 12
click at [36, 191] on div at bounding box center [36, 190] width 12 height 12
click at [40, 161] on div at bounding box center [36, 159] width 12 height 12
click at [40, 227] on div at bounding box center [36, 222] width 12 height 12
click at [37, 321] on div at bounding box center [36, 317] width 12 height 12
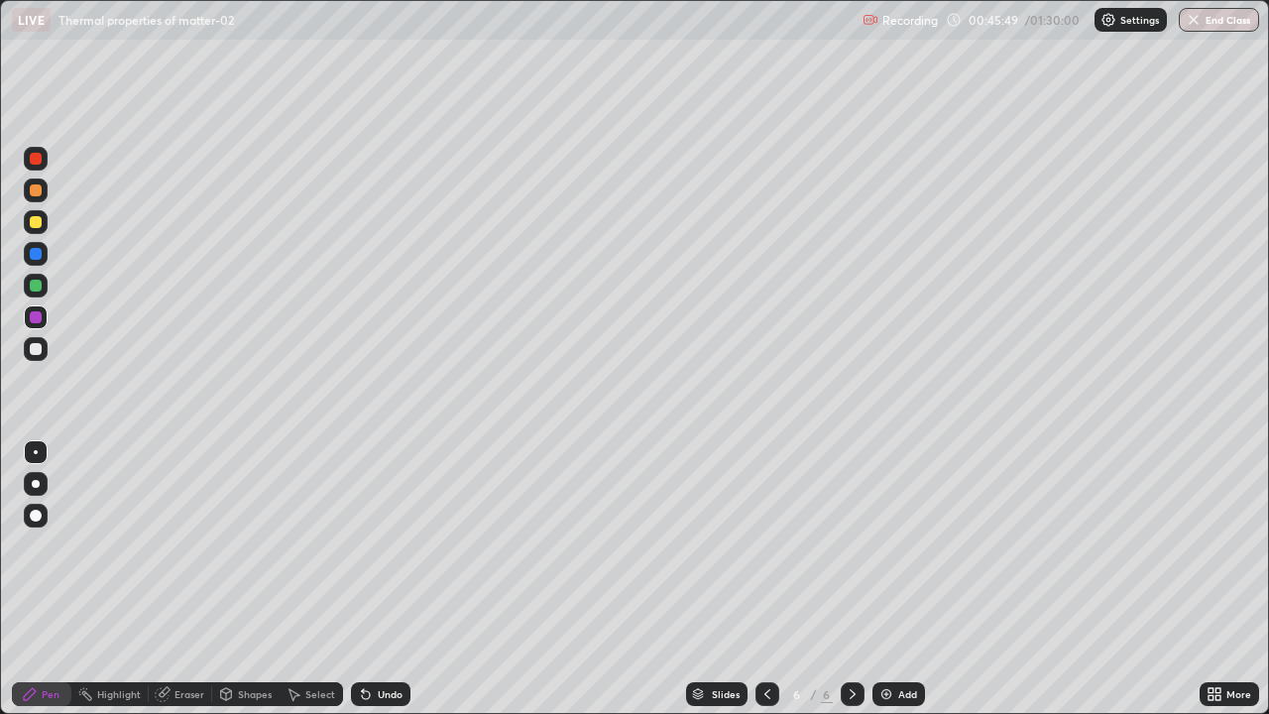
click at [34, 258] on div at bounding box center [36, 254] width 12 height 12
click at [38, 226] on div at bounding box center [36, 222] width 12 height 12
click at [35, 317] on div at bounding box center [36, 317] width 12 height 12
click at [38, 324] on div at bounding box center [36, 317] width 24 height 24
click at [36, 356] on div at bounding box center [36, 349] width 24 height 24
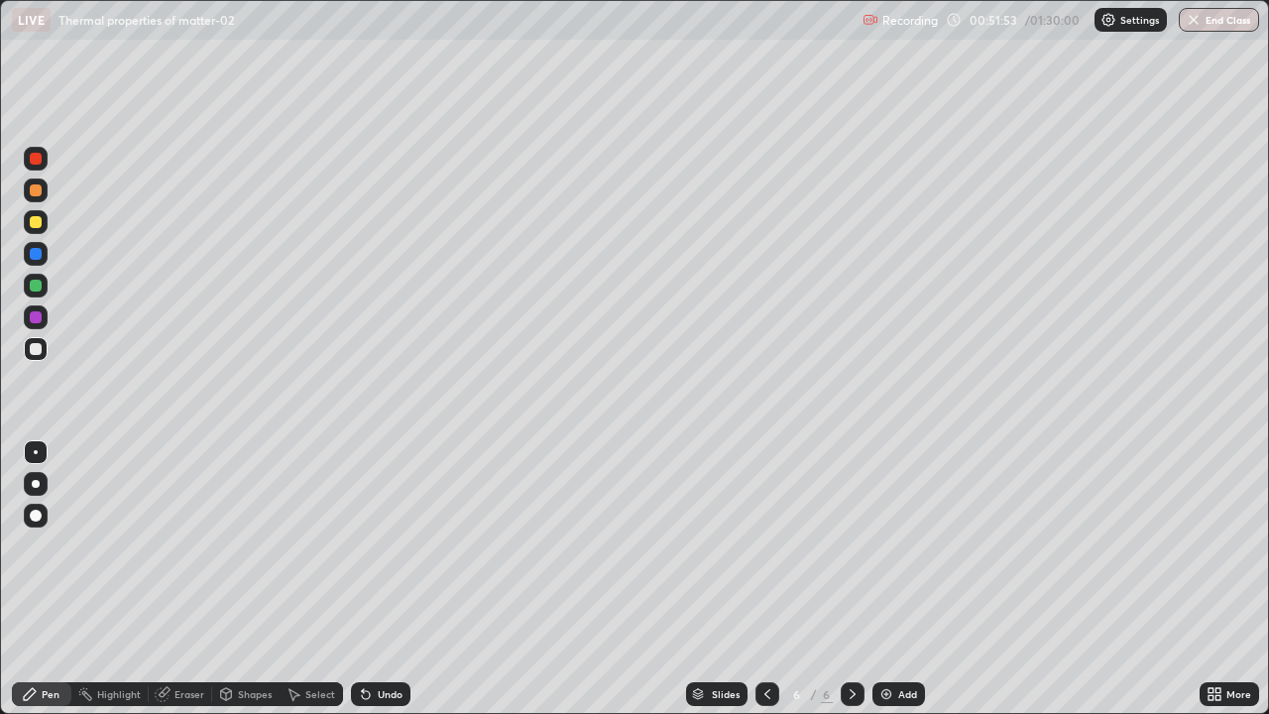
click at [39, 358] on div at bounding box center [36, 349] width 24 height 24
click at [38, 352] on div at bounding box center [36, 349] width 12 height 12
click at [35, 318] on div at bounding box center [36, 317] width 12 height 12
click at [34, 348] on div at bounding box center [36, 349] width 12 height 12
click at [37, 284] on div at bounding box center [36, 285] width 12 height 12
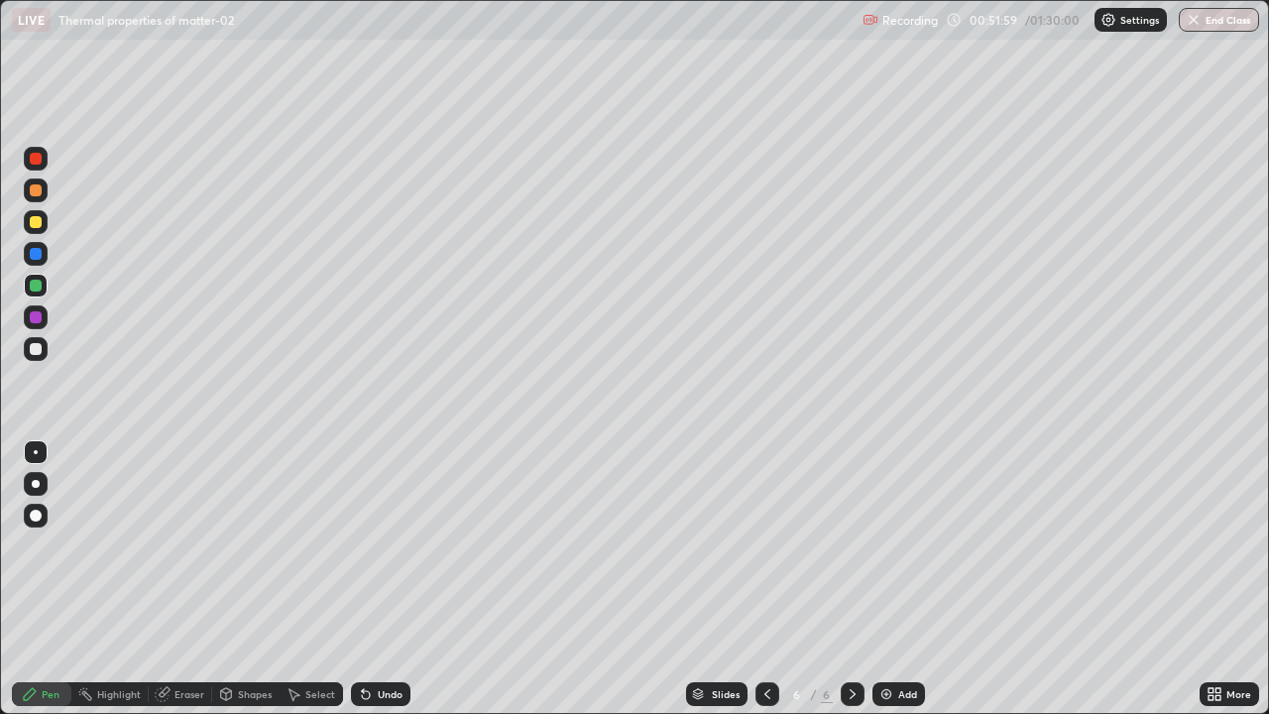
click at [37, 349] on div at bounding box center [36, 349] width 12 height 12
click at [178, 579] on div "Eraser" at bounding box center [189, 694] width 30 height 10
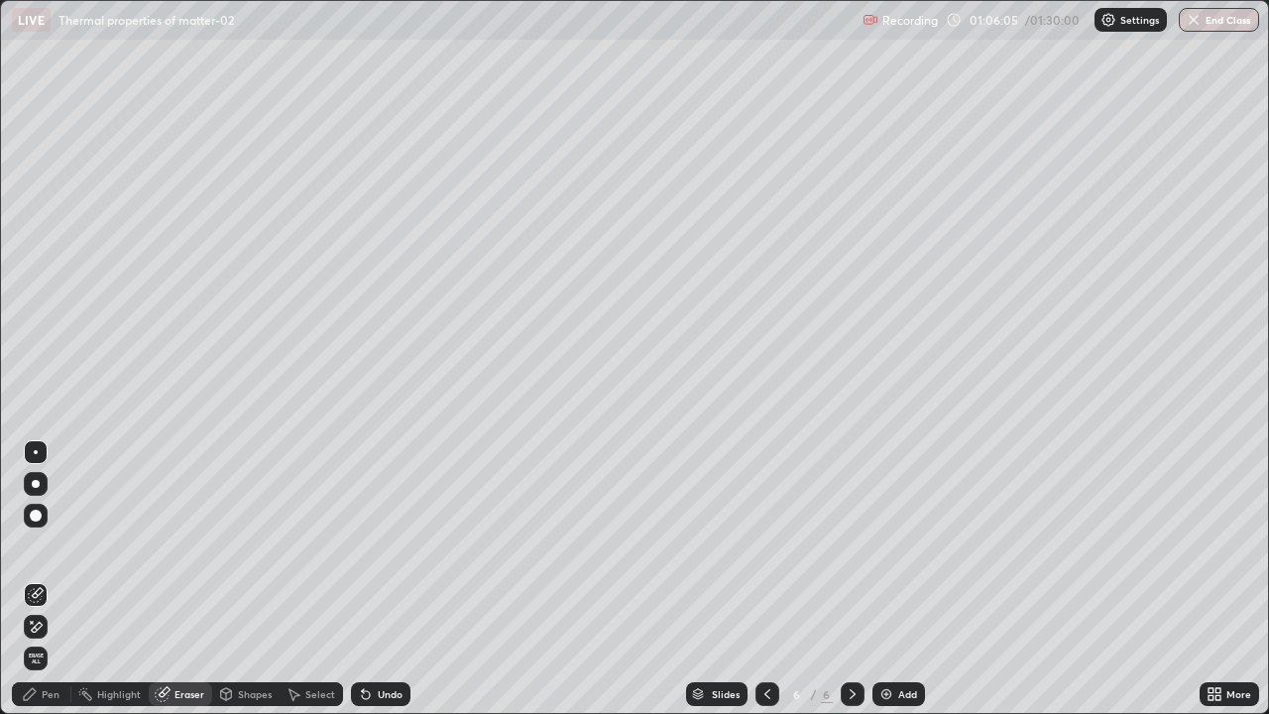
click at [52, 579] on div "Pen" at bounding box center [41, 694] width 59 height 24
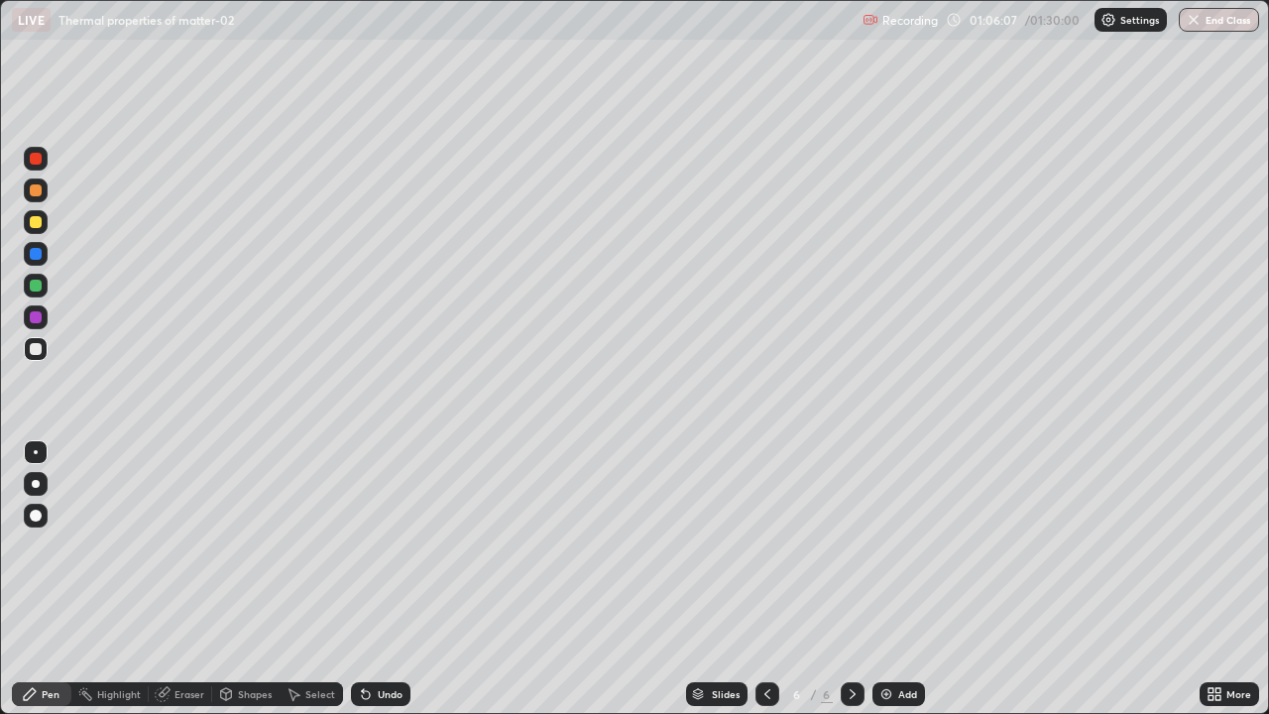
click at [34, 290] on div at bounding box center [36, 285] width 12 height 12
click at [37, 285] on div at bounding box center [36, 285] width 12 height 12
click at [38, 356] on div at bounding box center [36, 349] width 24 height 24
click at [39, 350] on div at bounding box center [36, 349] width 12 height 12
click at [43, 293] on div at bounding box center [36, 286] width 24 height 24
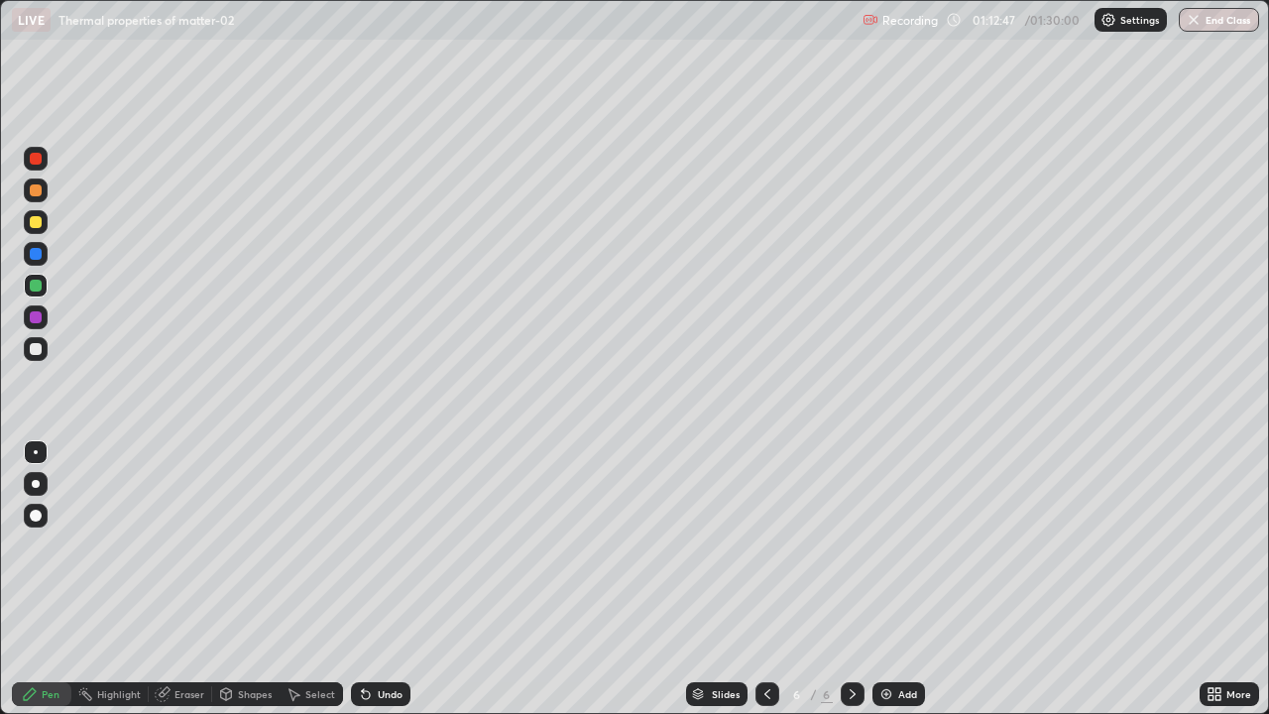
click at [186, 579] on div "Eraser" at bounding box center [189, 694] width 30 height 10
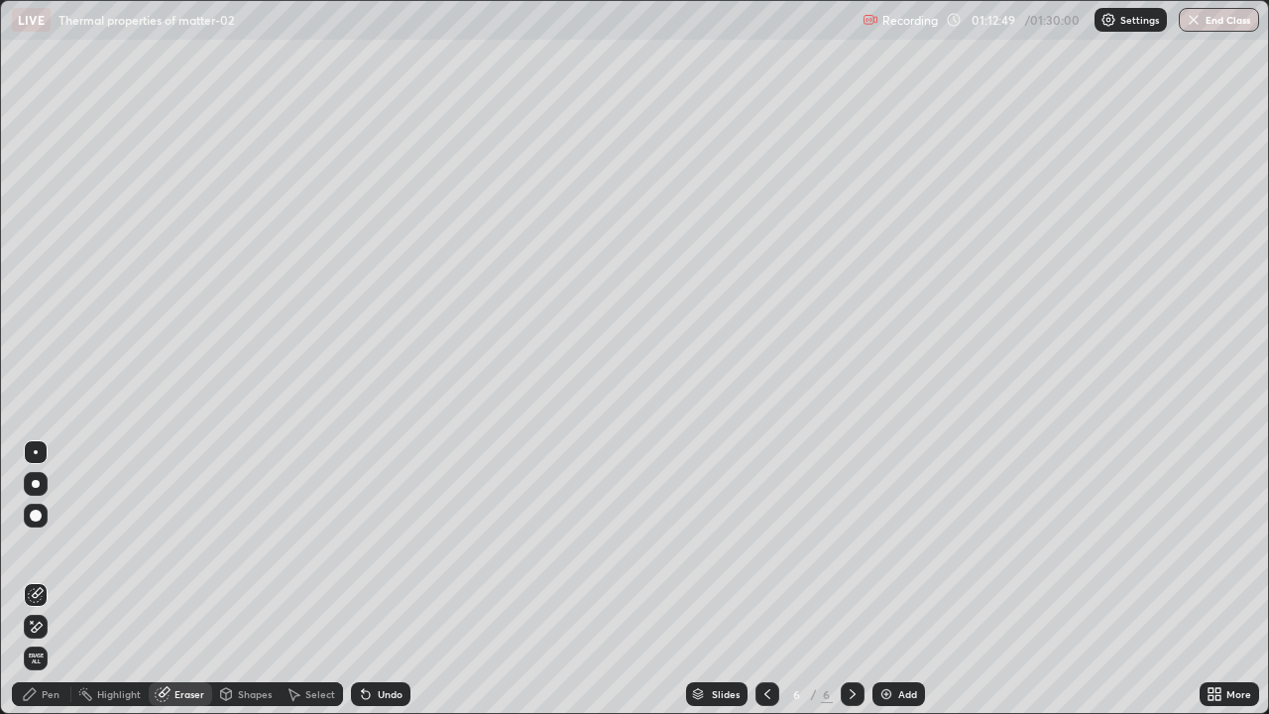
click at [41, 579] on div "Pen" at bounding box center [41, 694] width 59 height 24
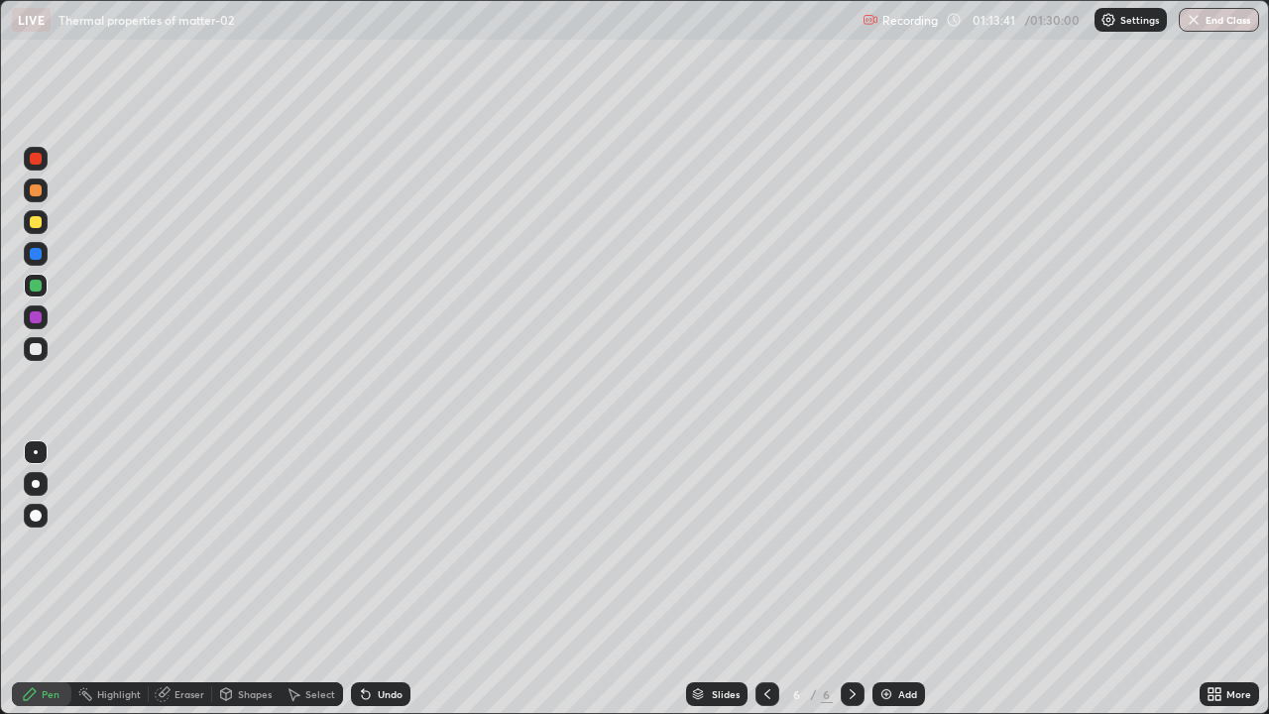
click at [183, 579] on div "Eraser" at bounding box center [189, 694] width 30 height 10
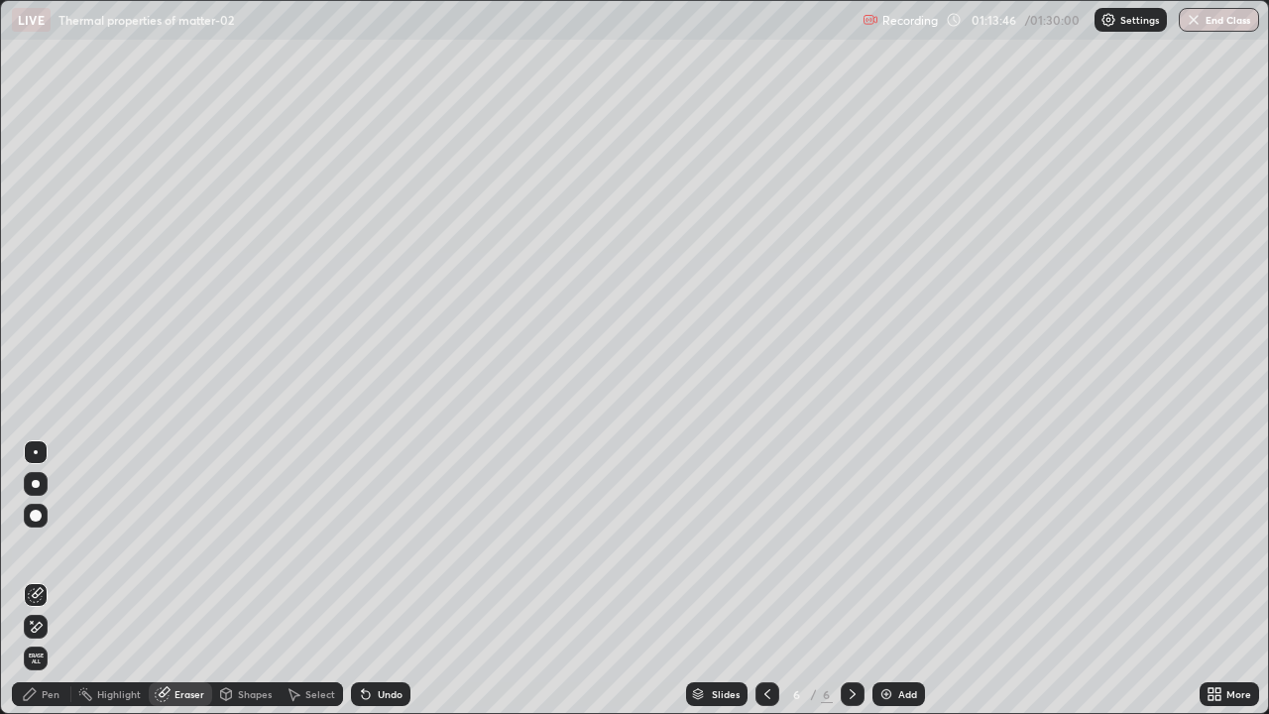
click at [49, 579] on div "Pen" at bounding box center [41, 694] width 59 height 24
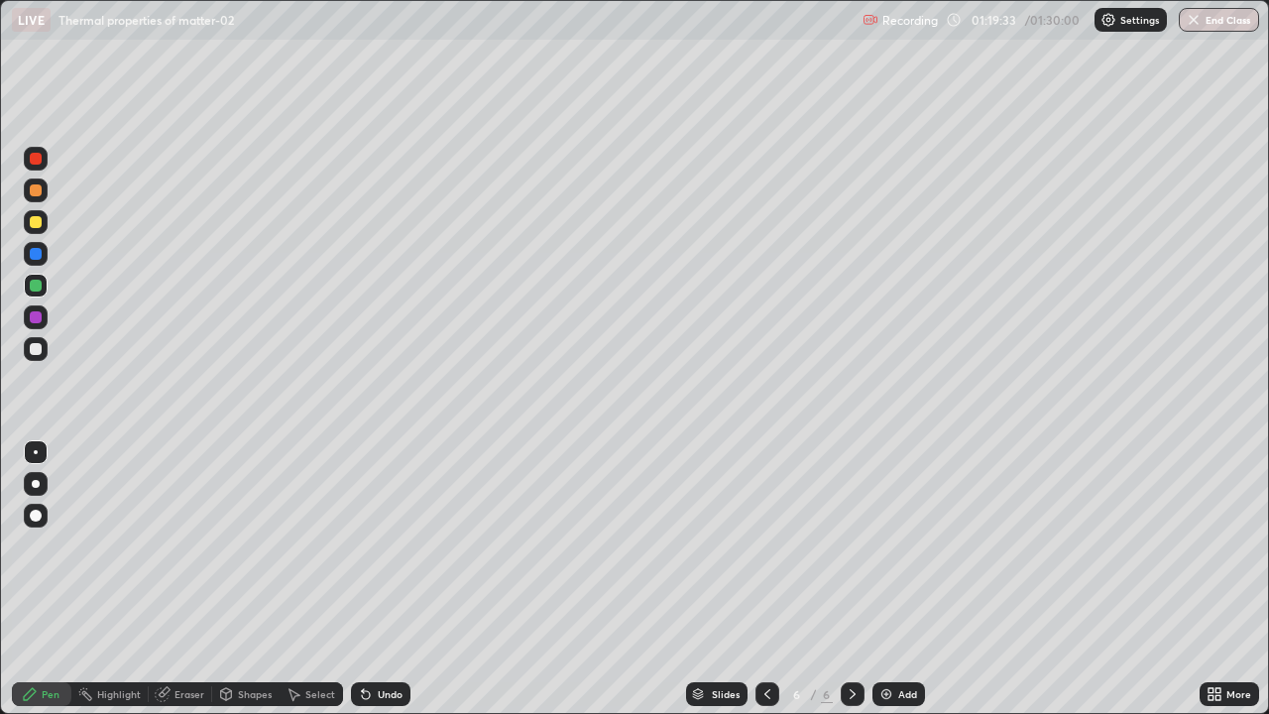
click at [174, 579] on div "Eraser" at bounding box center [189, 694] width 30 height 10
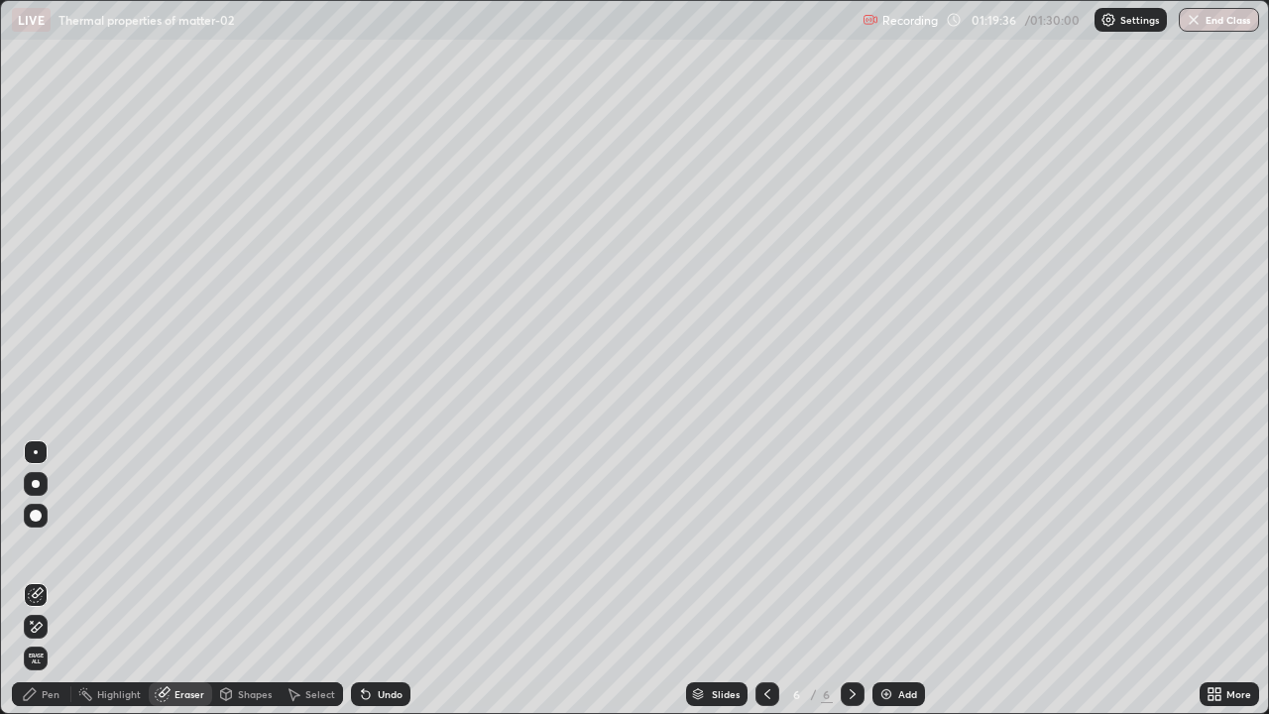
click at [54, 579] on div "Pen" at bounding box center [41, 694] width 59 height 24
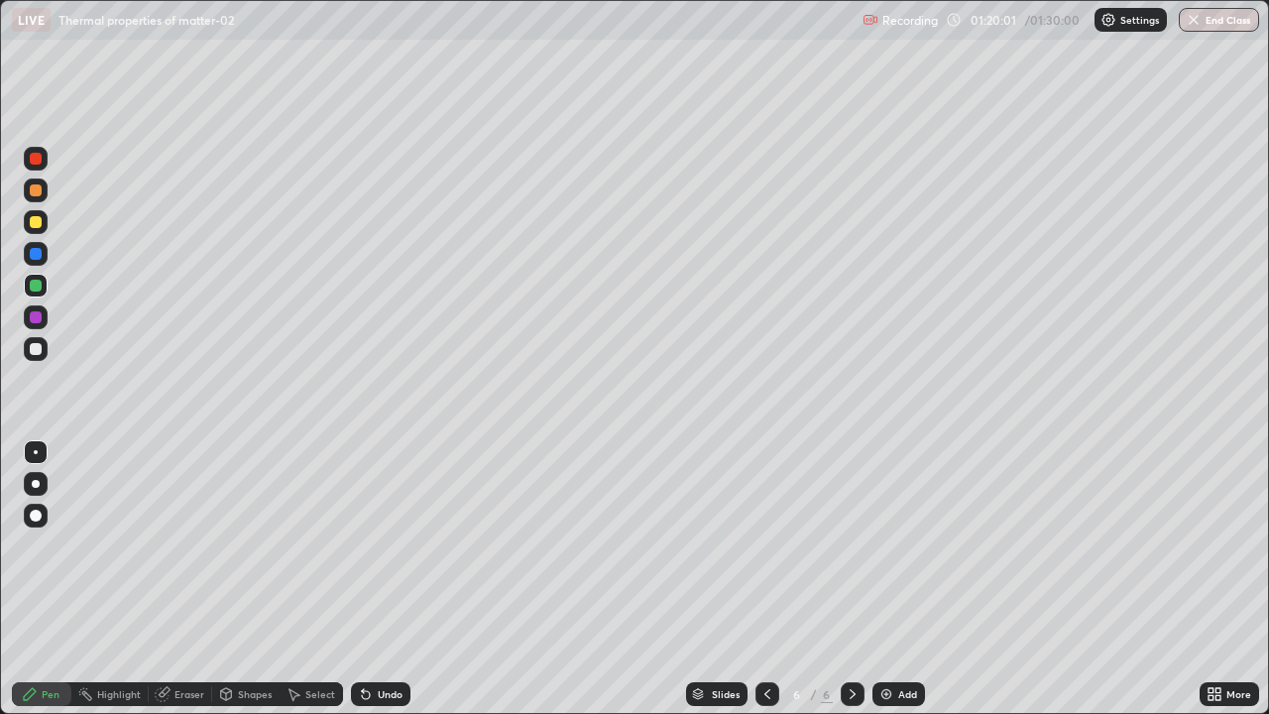
click at [182, 579] on div "Eraser" at bounding box center [189, 694] width 30 height 10
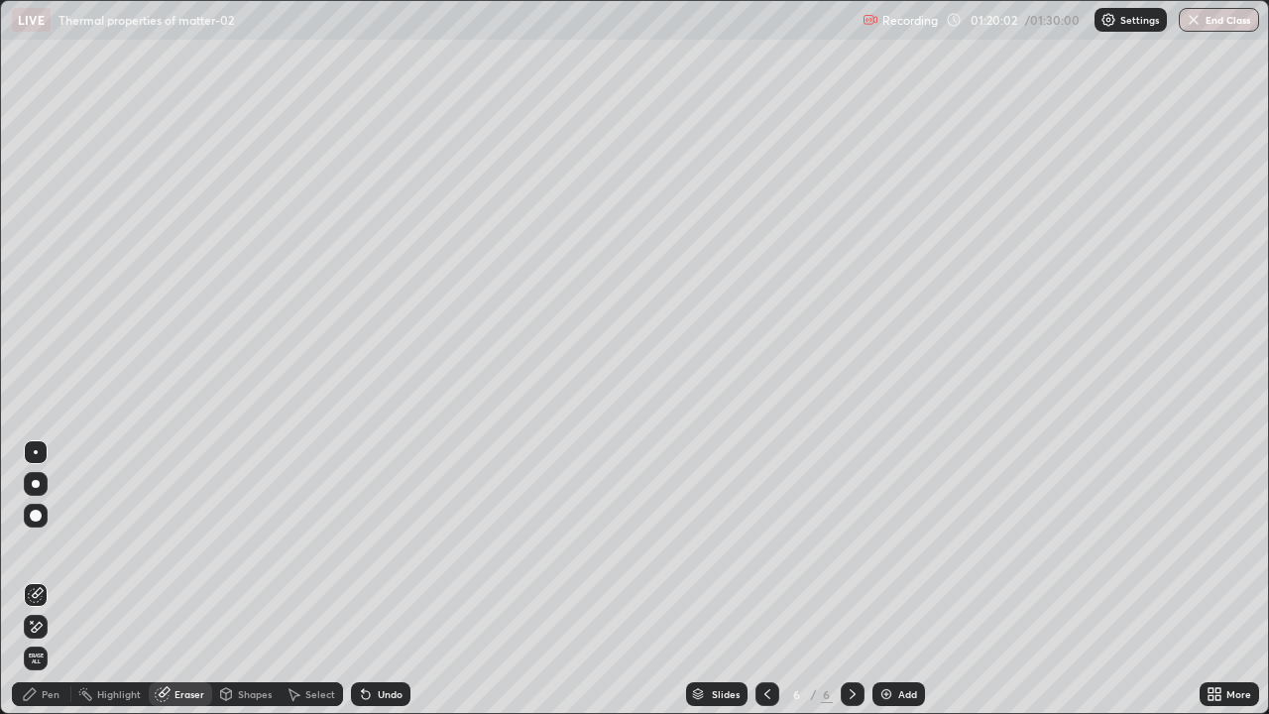
click at [54, 579] on div "Pen" at bounding box center [51, 694] width 18 height 10
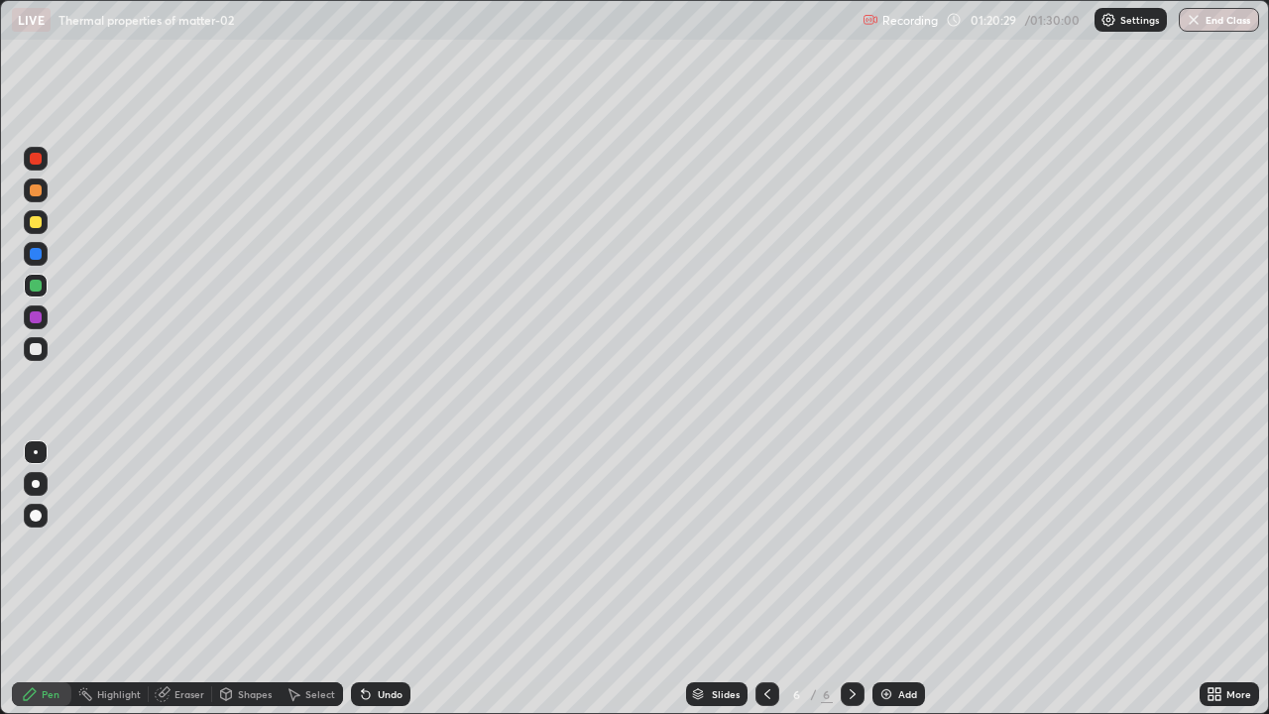
click at [1121, 17] on p "Settings" at bounding box center [1139, 20] width 39 height 10
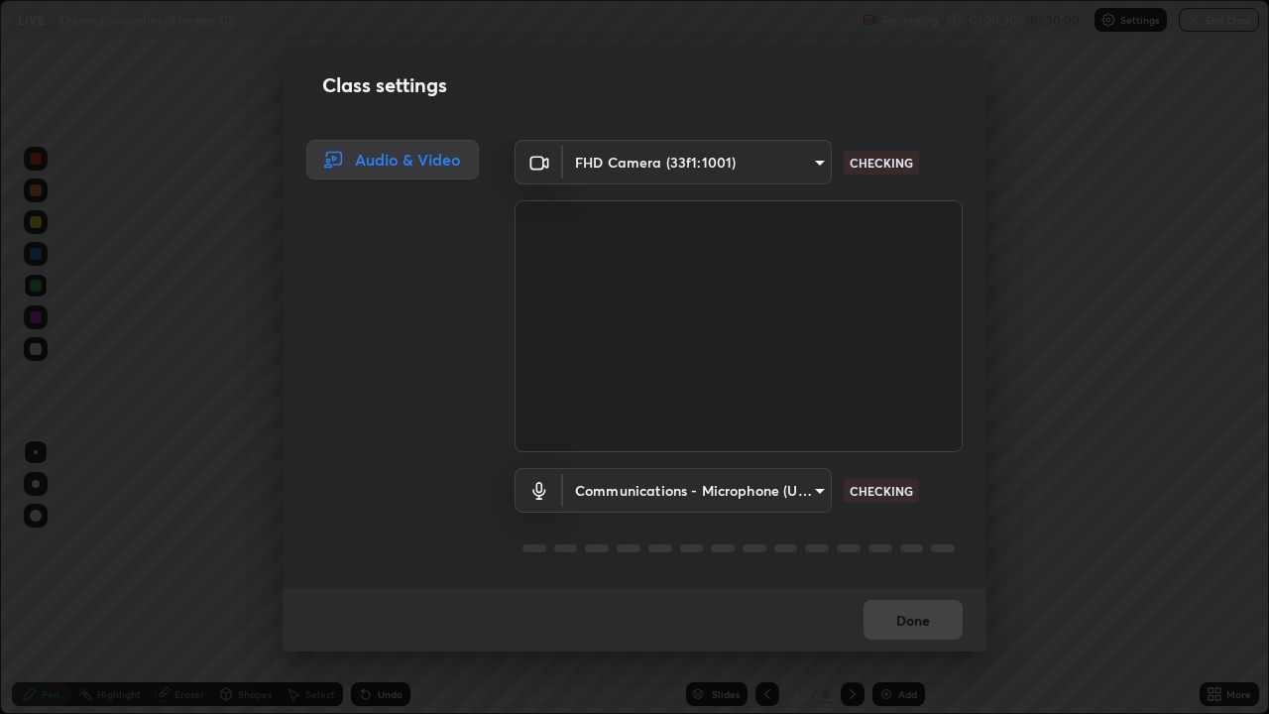
click at [1142, 182] on div "Class settings Audio & Video FHD Camera (33f1:1001) 6dd7f26dd43dc758996b1cf006e…" at bounding box center [634, 357] width 1269 height 714
click at [1116, 208] on div "Class settings Audio & Video FHD Camera (33f1:1001) 6dd7f26dd43dc758996b1cf006e…" at bounding box center [634, 357] width 1269 height 714
click at [1113, 227] on div "Class settings Audio & Video FHD Camera (33f1:1001) 6dd7f26dd43dc758996b1cf006e…" at bounding box center [634, 357] width 1269 height 714
click at [1112, 224] on div "Class settings Audio & Video FHD Camera (33f1:1001) 6dd7f26dd43dc758996b1cf006e…" at bounding box center [634, 357] width 1269 height 714
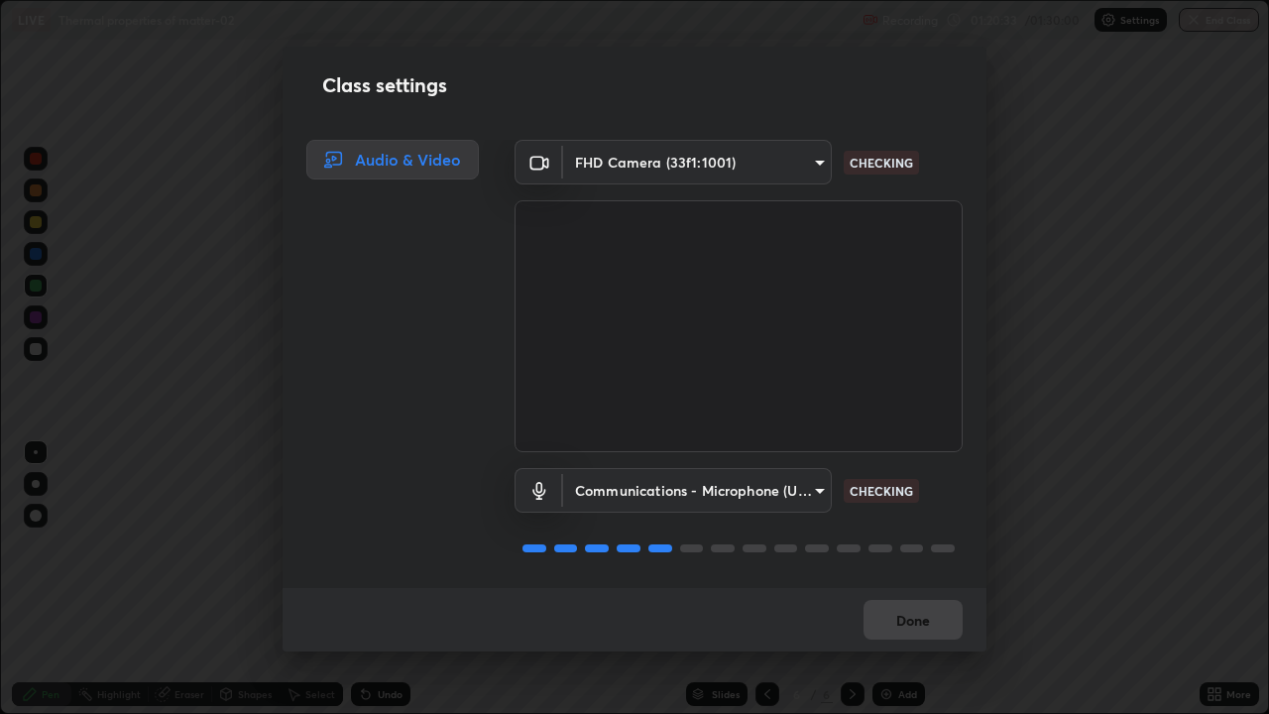
click at [1104, 228] on div "Class settings Audio & Video FHD Camera (33f1:1001) 6dd7f26dd43dc758996b1cf006e…" at bounding box center [634, 357] width 1269 height 714
click at [1037, 579] on div "Class settings Audio & Video FHD Camera (33f1:1001) 6dd7f26dd43dc758996b1cf006e…" at bounding box center [634, 357] width 1269 height 714
click at [1049, 521] on div "Class settings Audio & Video FHD Camera (33f1:1001) 6dd7f26dd43dc758996b1cf006e…" at bounding box center [634, 357] width 1269 height 714
click at [954, 579] on button "Done" at bounding box center [912, 620] width 99 height 40
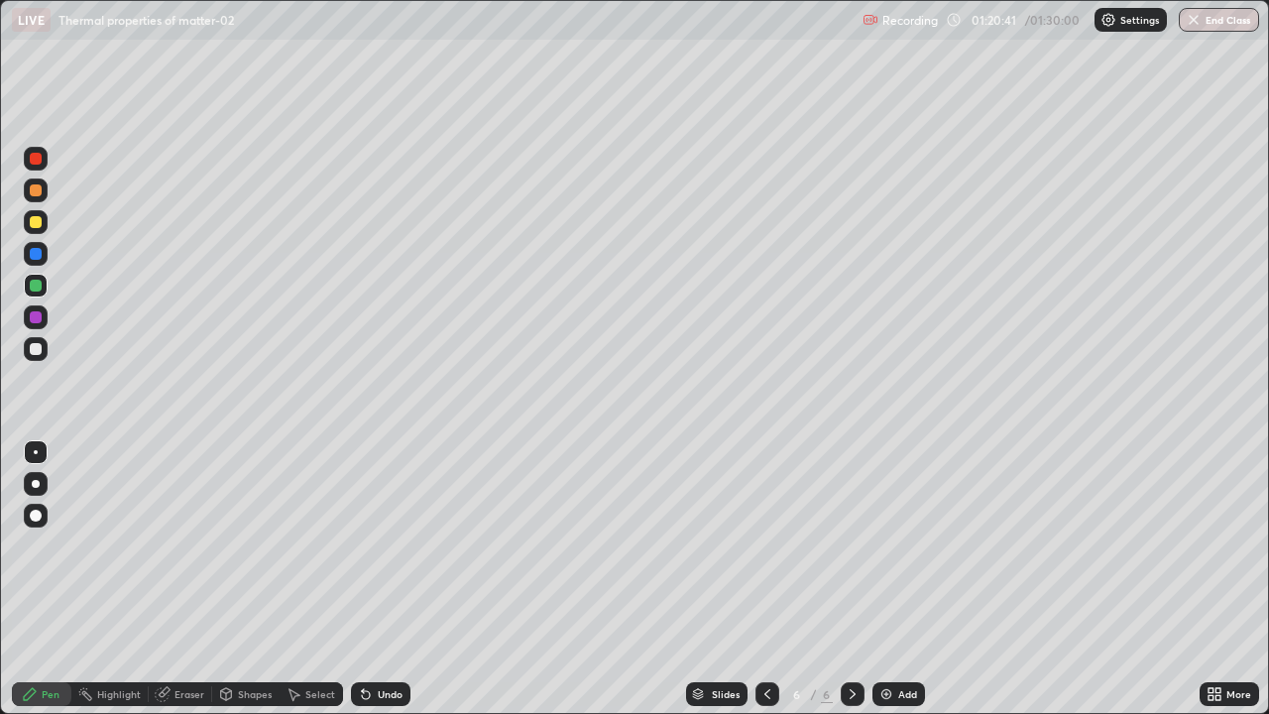
click at [1053, 18] on div "Recording 01:20:41 / 01:30:00 Settings End Class" at bounding box center [1060, 20] width 396 height 39
click at [955, 18] on div "Recording 01:20:44 / 01:30:00 Settings End Class" at bounding box center [1060, 20] width 396 height 39
click at [953, 23] on div "Recording 01:20:45 / 01:30:00 Settings End Class" at bounding box center [1060, 20] width 396 height 39
click at [885, 579] on img at bounding box center [886, 694] width 16 height 16
click at [38, 356] on div at bounding box center [36, 349] width 24 height 24
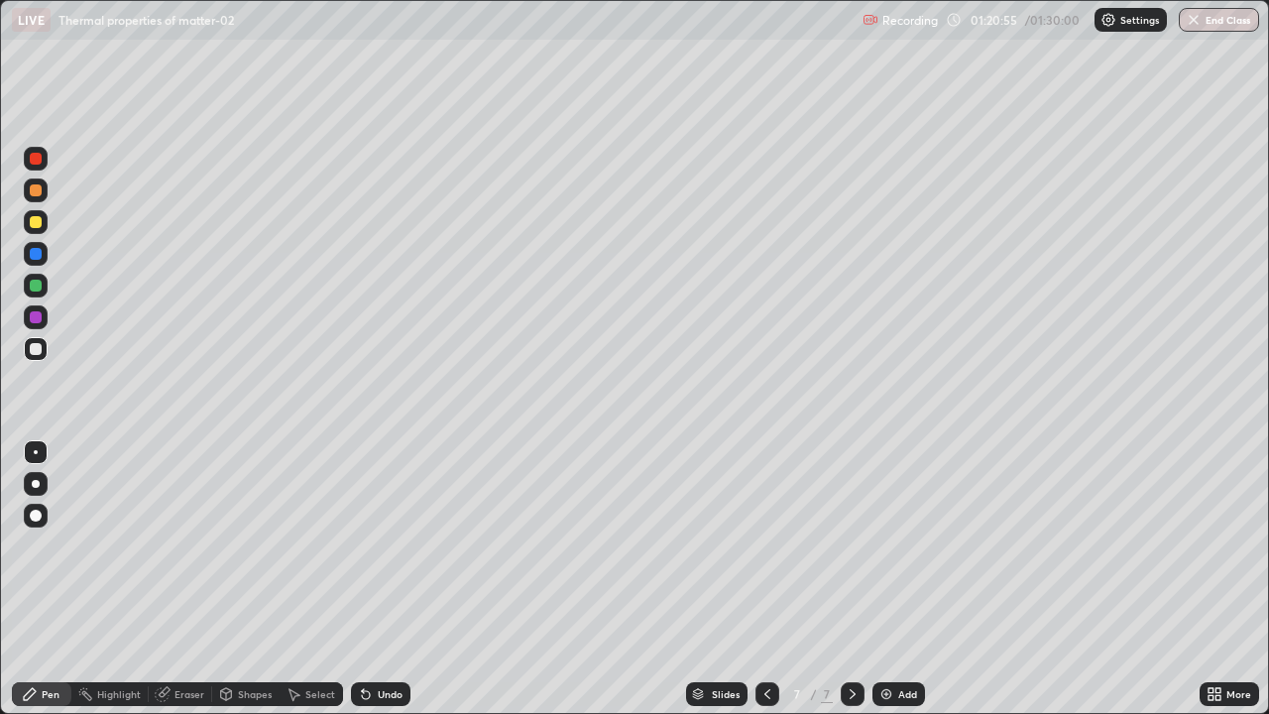
click at [37, 194] on div at bounding box center [36, 190] width 12 height 12
click at [37, 160] on div at bounding box center [36, 159] width 12 height 12
click at [39, 163] on div at bounding box center [36, 159] width 12 height 12
click at [39, 352] on div at bounding box center [36, 349] width 12 height 12
click at [37, 349] on div at bounding box center [36, 349] width 12 height 12
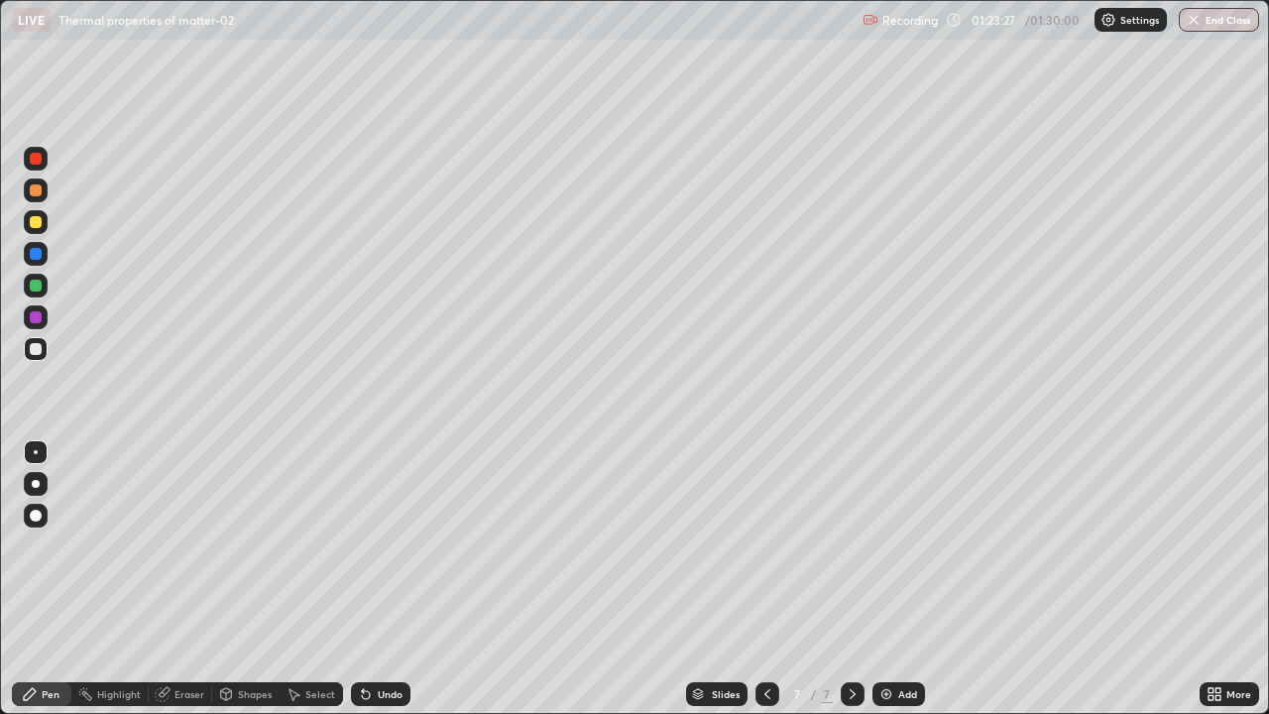
click at [32, 256] on div at bounding box center [36, 254] width 12 height 12
click at [38, 227] on div at bounding box center [36, 222] width 12 height 12
click at [36, 192] on div at bounding box center [36, 190] width 12 height 12
click at [39, 159] on div at bounding box center [36, 159] width 12 height 12
click at [37, 349] on div at bounding box center [36, 349] width 12 height 12
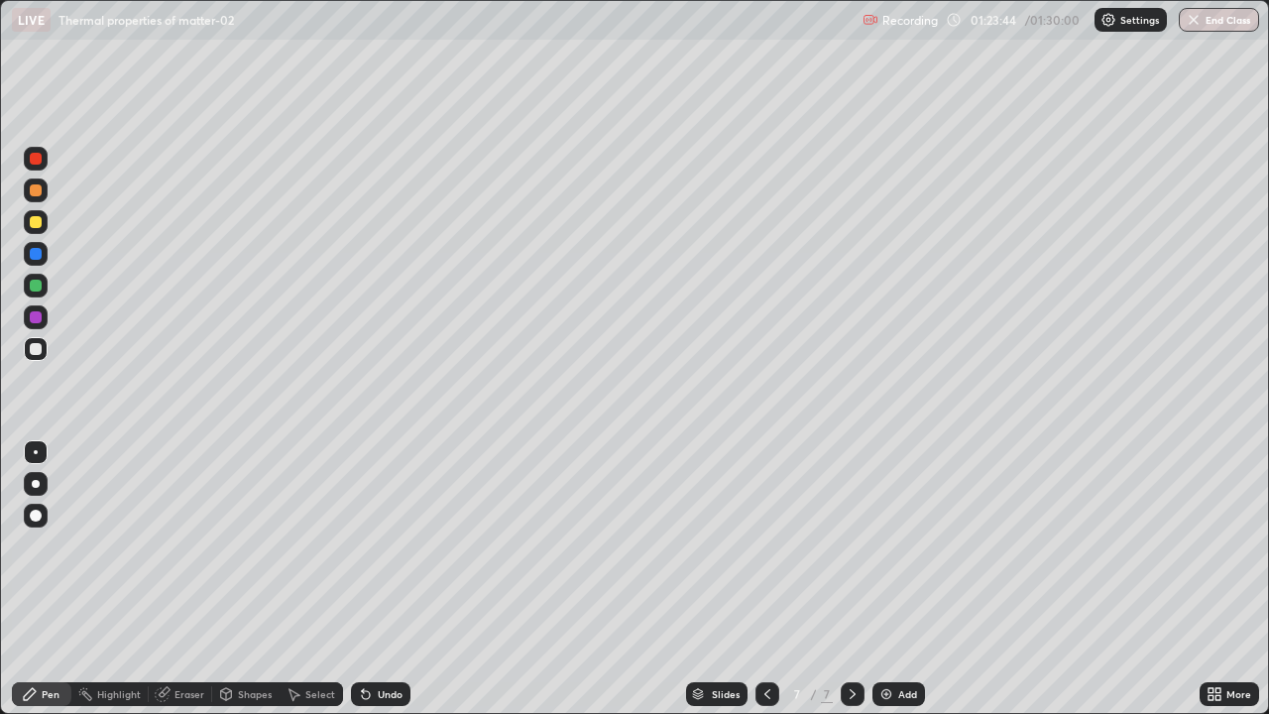
click at [38, 353] on div at bounding box center [36, 349] width 12 height 12
click at [36, 219] on div at bounding box center [36, 222] width 12 height 12
click at [36, 160] on div at bounding box center [36, 159] width 12 height 12
click at [35, 350] on div at bounding box center [36, 349] width 12 height 12
click at [49, 579] on div "Pen" at bounding box center [41, 694] width 59 height 24
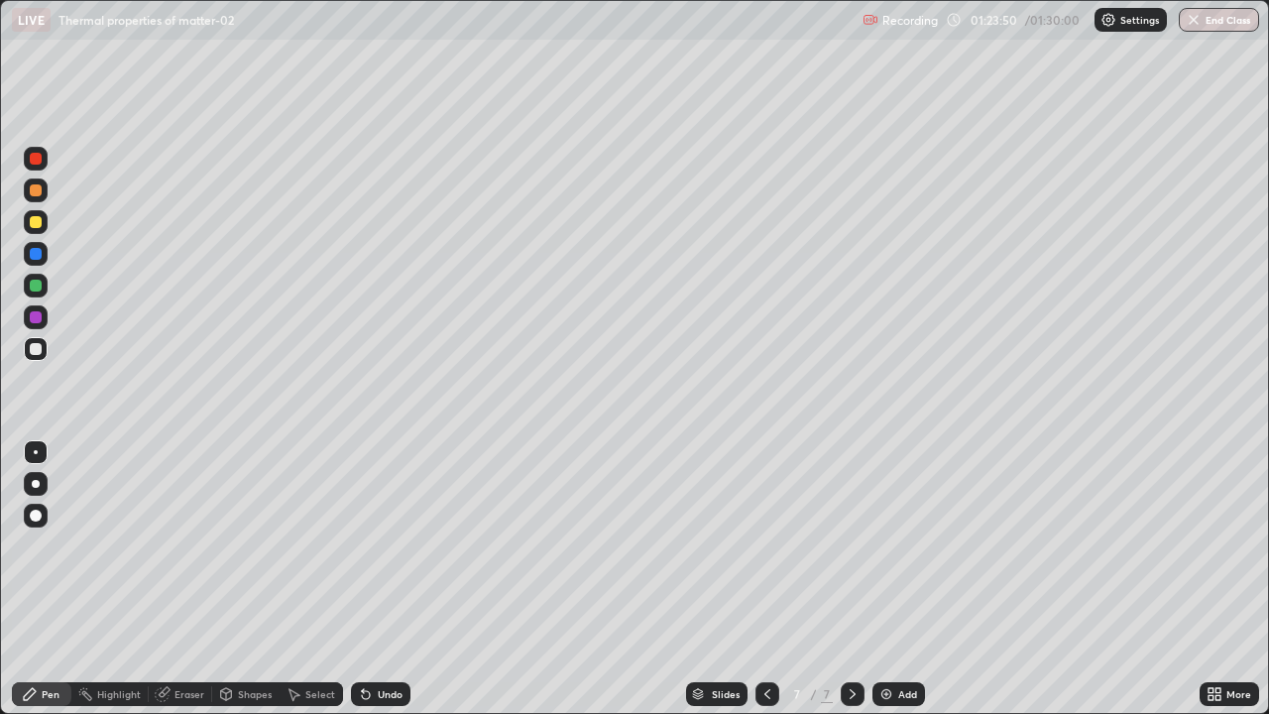
click at [39, 290] on div at bounding box center [36, 285] width 12 height 12
click at [36, 160] on div at bounding box center [36, 159] width 12 height 12
click at [181, 579] on div "Eraser" at bounding box center [180, 694] width 63 height 24
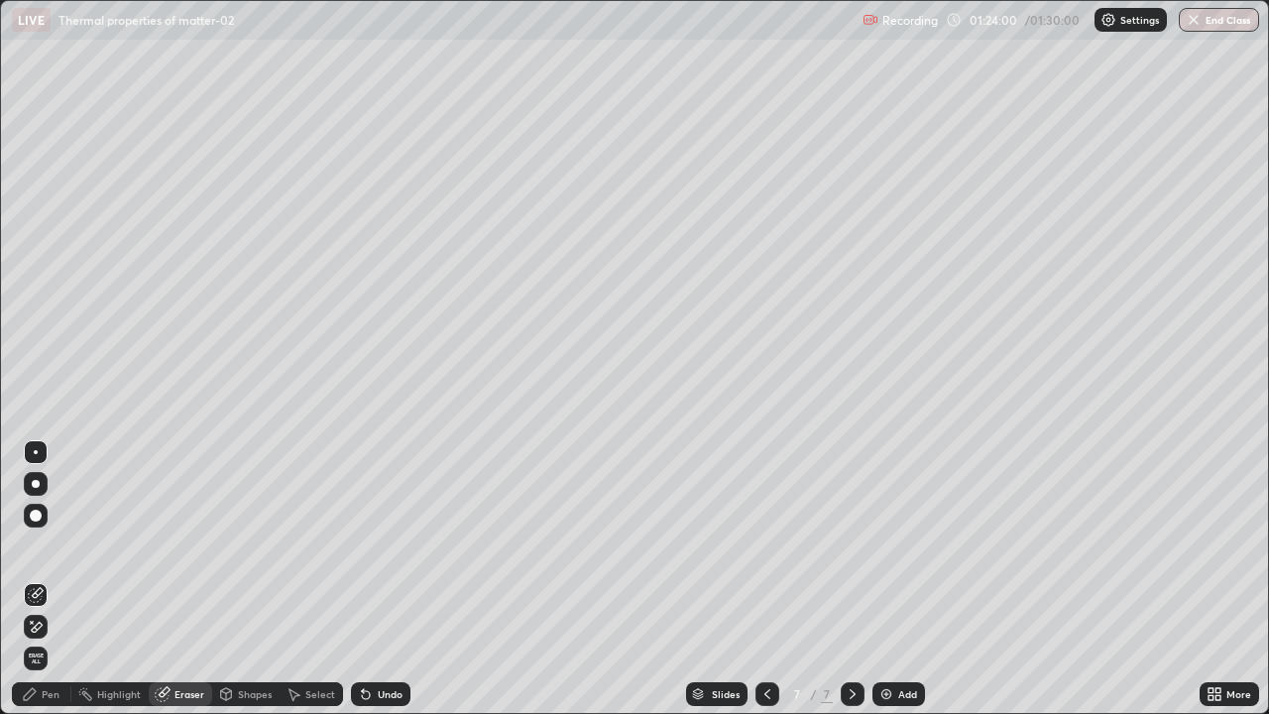
click at [52, 579] on div "Pen" at bounding box center [51, 694] width 18 height 10
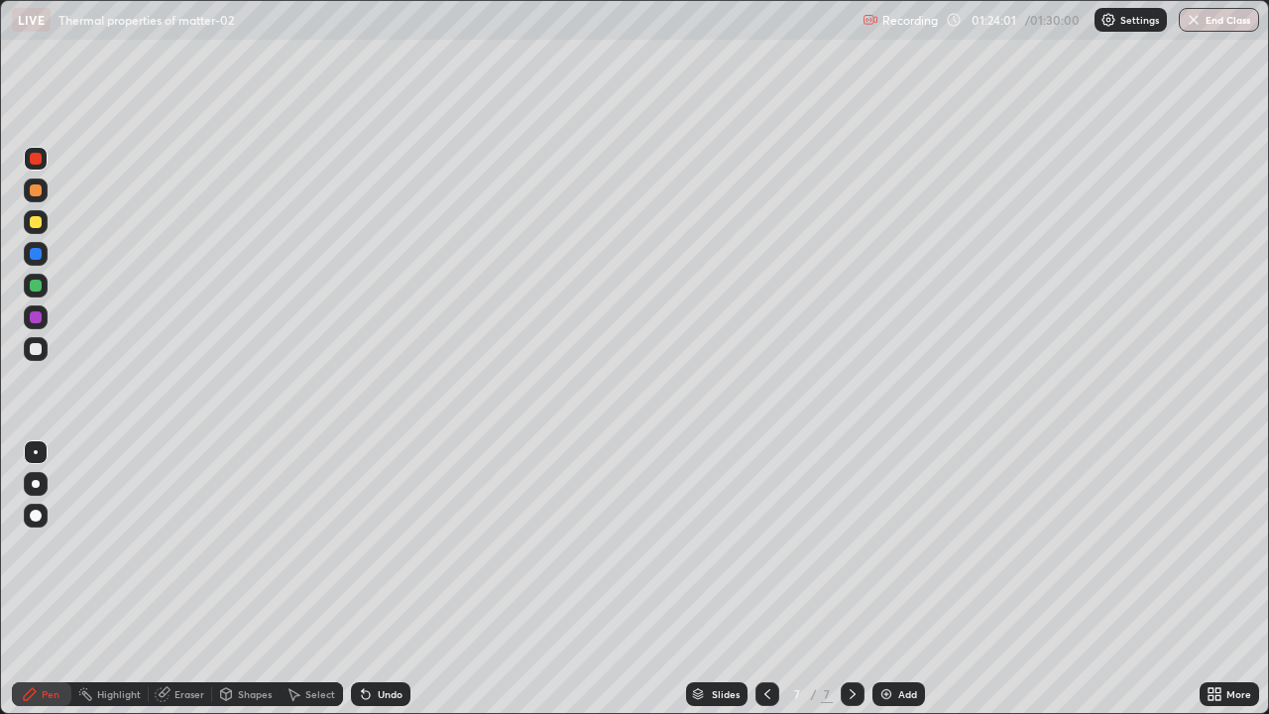
click at [36, 350] on div at bounding box center [36, 349] width 12 height 12
click at [184, 579] on div "Eraser" at bounding box center [189, 694] width 30 height 10
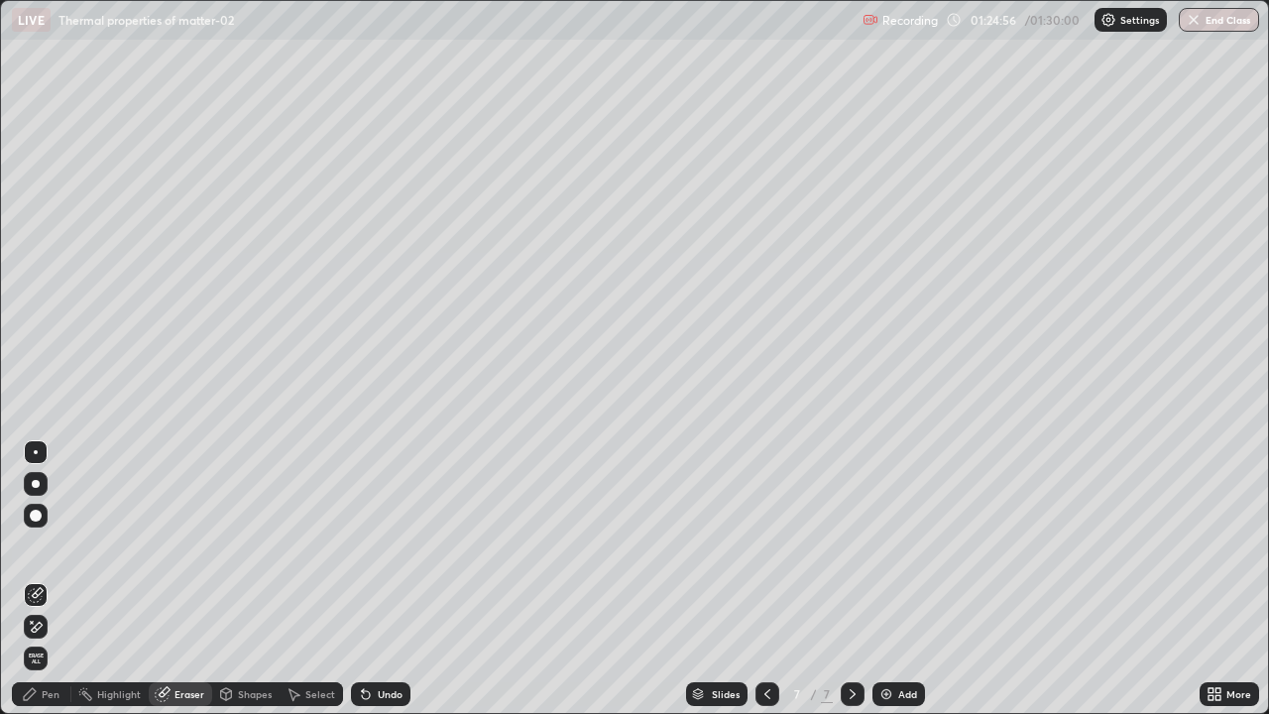
click at [54, 579] on div "Pen" at bounding box center [51, 694] width 18 height 10
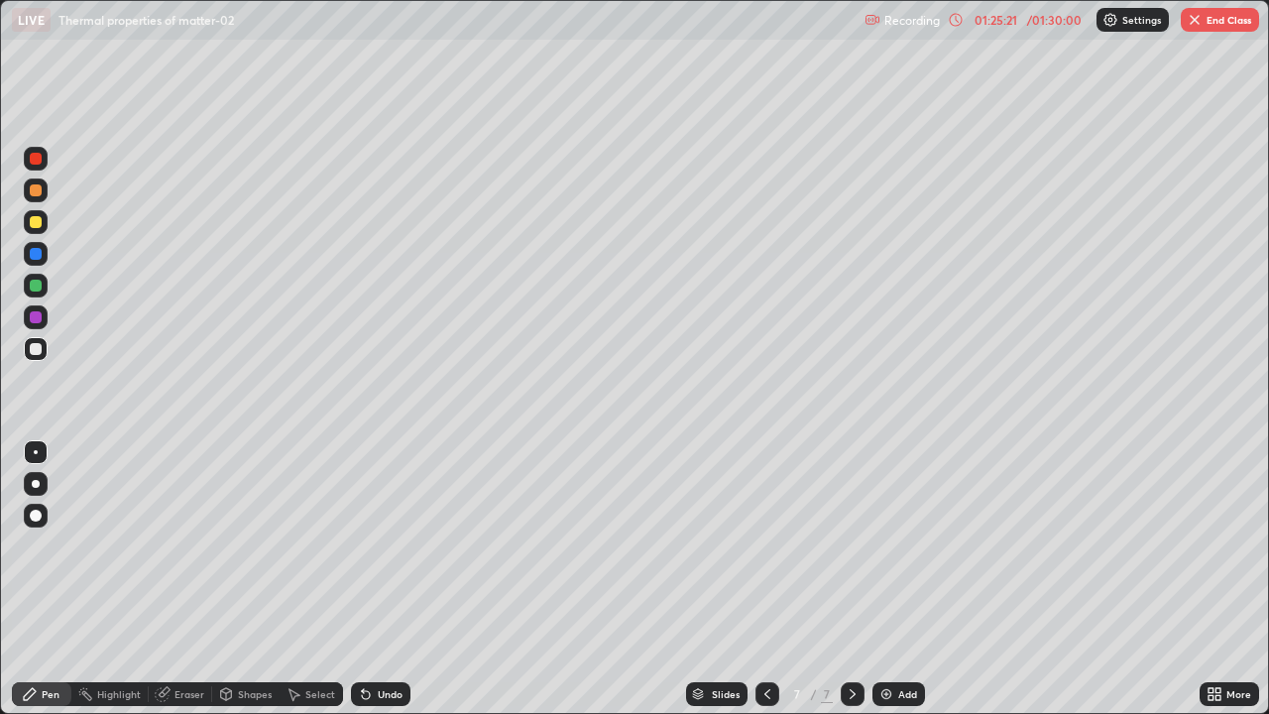
click at [36, 318] on div at bounding box center [36, 317] width 12 height 12
click at [38, 289] on div at bounding box center [36, 285] width 12 height 12
click at [37, 317] on div at bounding box center [36, 317] width 12 height 12
click at [189, 579] on div "Eraser" at bounding box center [189, 694] width 30 height 10
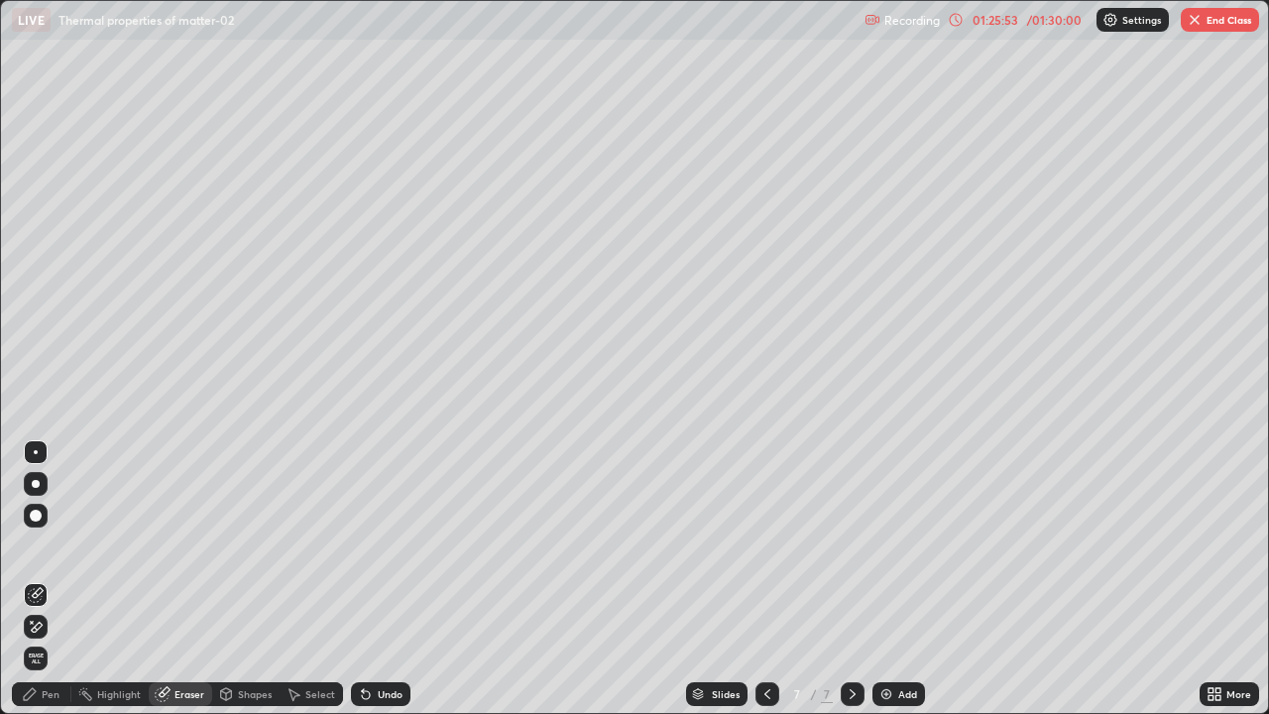
click at [56, 579] on div "Pen" at bounding box center [41, 694] width 59 height 24
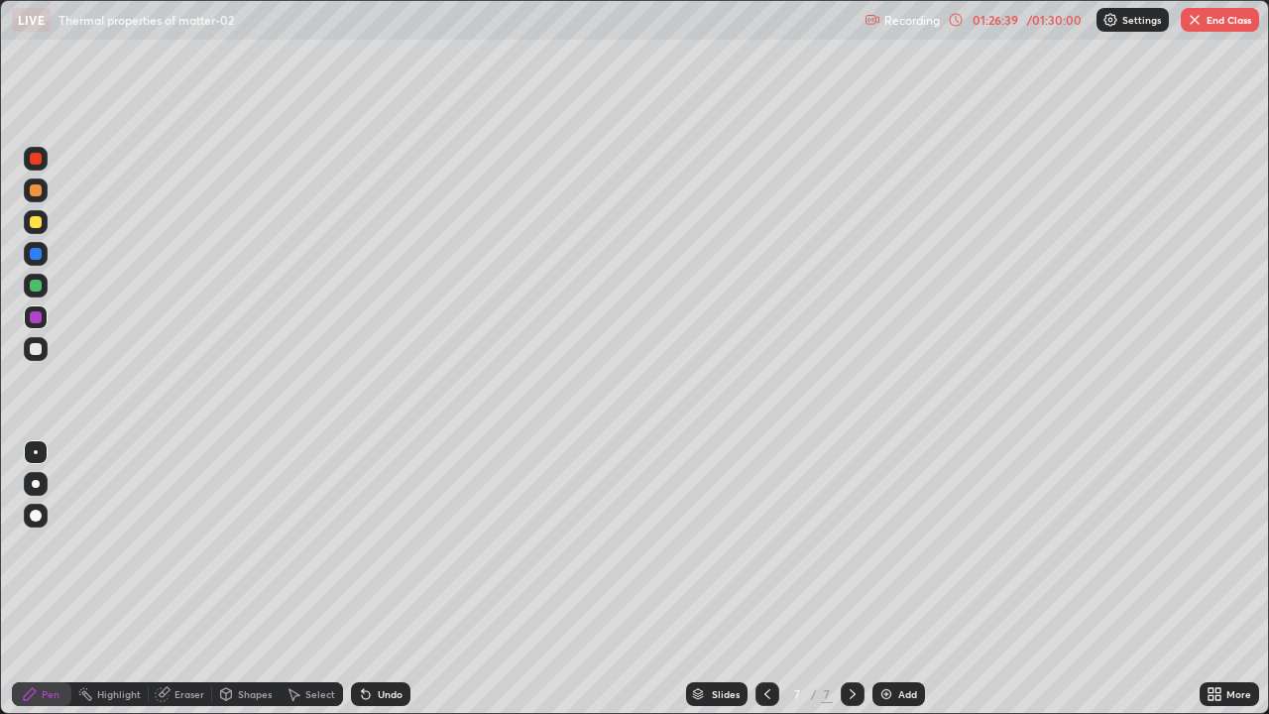
click at [36, 282] on div at bounding box center [36, 285] width 12 height 12
click at [33, 356] on div at bounding box center [36, 349] width 24 height 24
click at [37, 324] on div at bounding box center [36, 317] width 24 height 24
click at [37, 227] on div at bounding box center [36, 222] width 12 height 12
click at [987, 25] on div "01:27:22" at bounding box center [995, 20] width 56 height 12
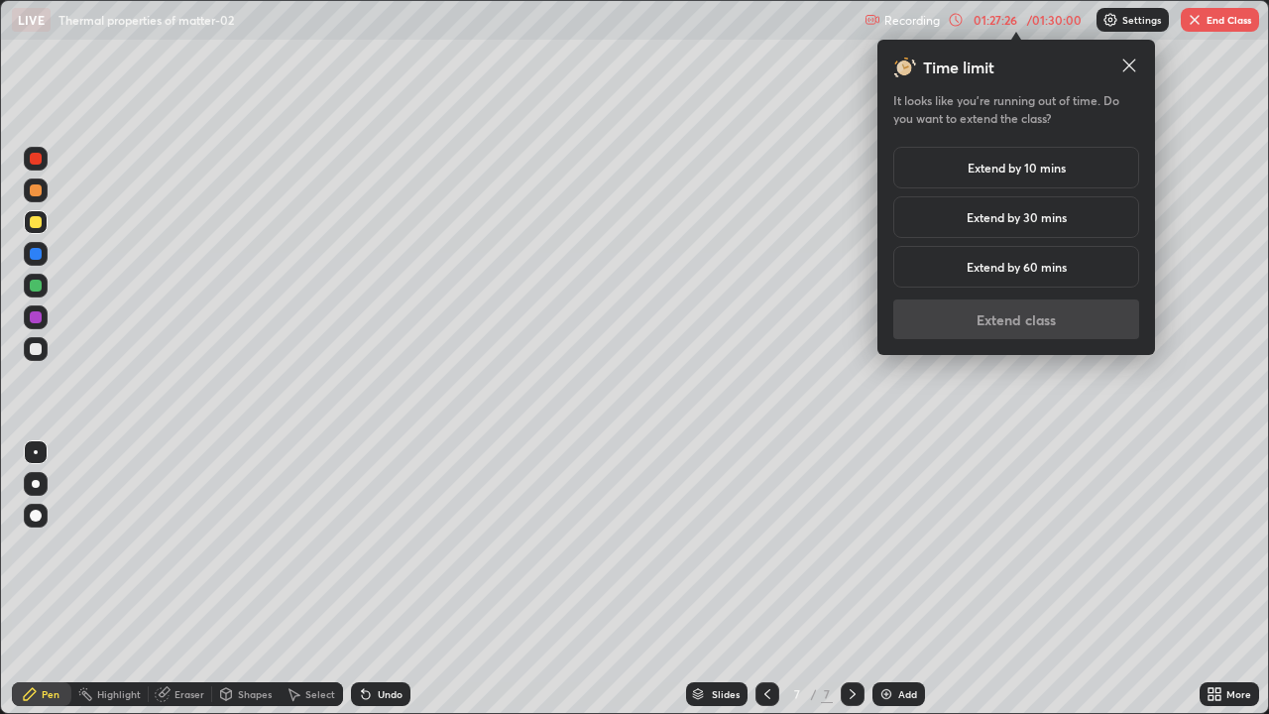
click at [1044, 174] on h5 "Extend by 10 mins" at bounding box center [1016, 168] width 98 height 18
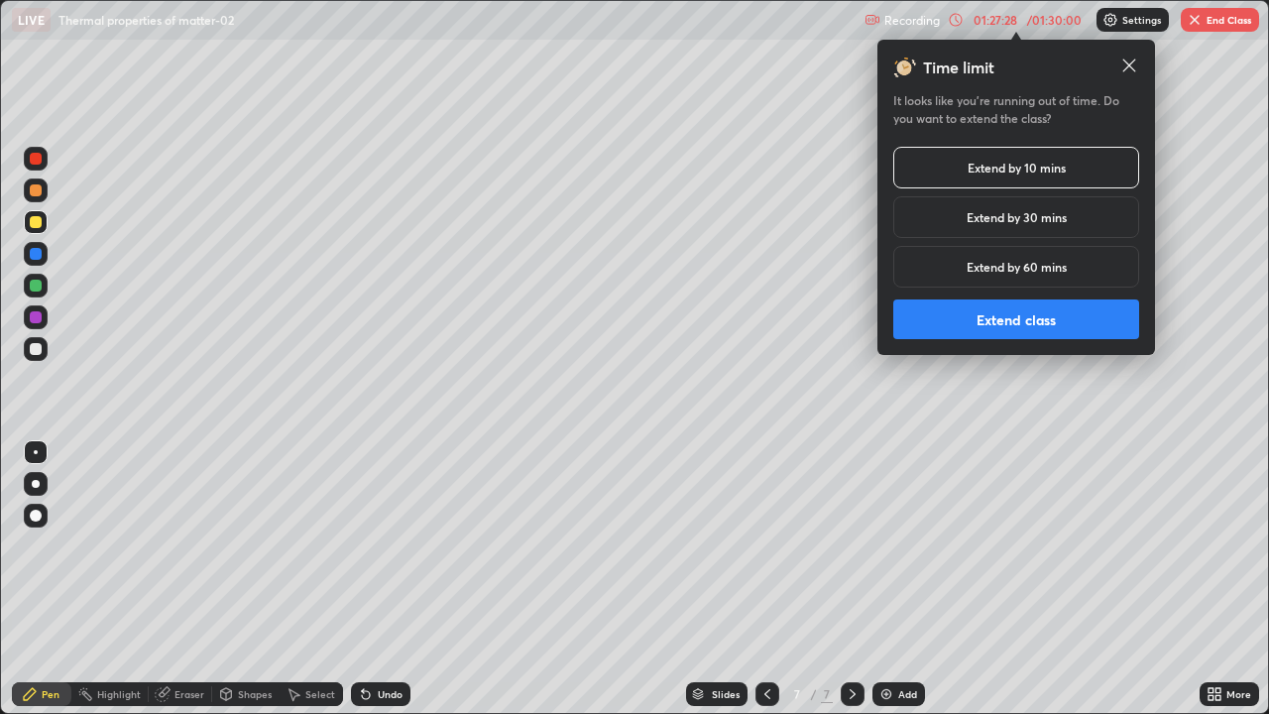
click at [1004, 323] on button "Extend class" at bounding box center [1016, 319] width 246 height 40
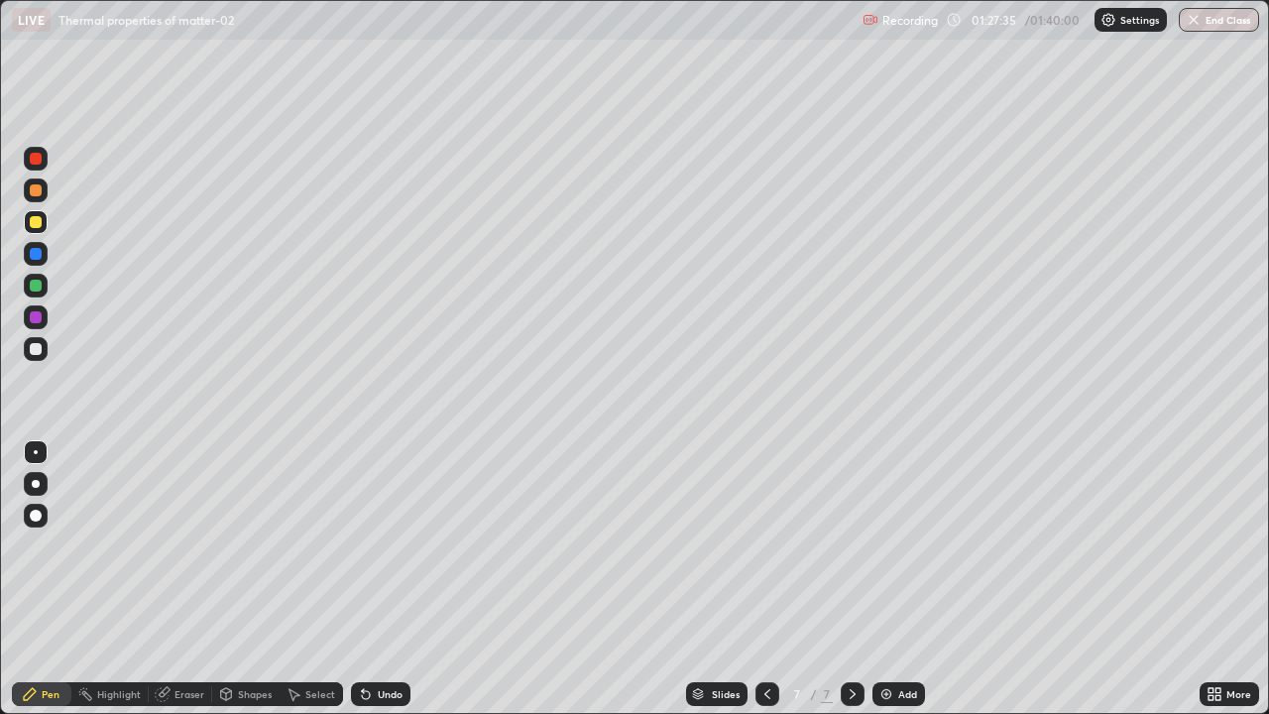
click at [39, 164] on div at bounding box center [36, 159] width 12 height 12
click at [38, 357] on div at bounding box center [36, 349] width 24 height 24
click at [33, 227] on div at bounding box center [36, 222] width 12 height 12
click at [36, 318] on div at bounding box center [36, 317] width 12 height 12
click at [37, 226] on div at bounding box center [36, 222] width 12 height 12
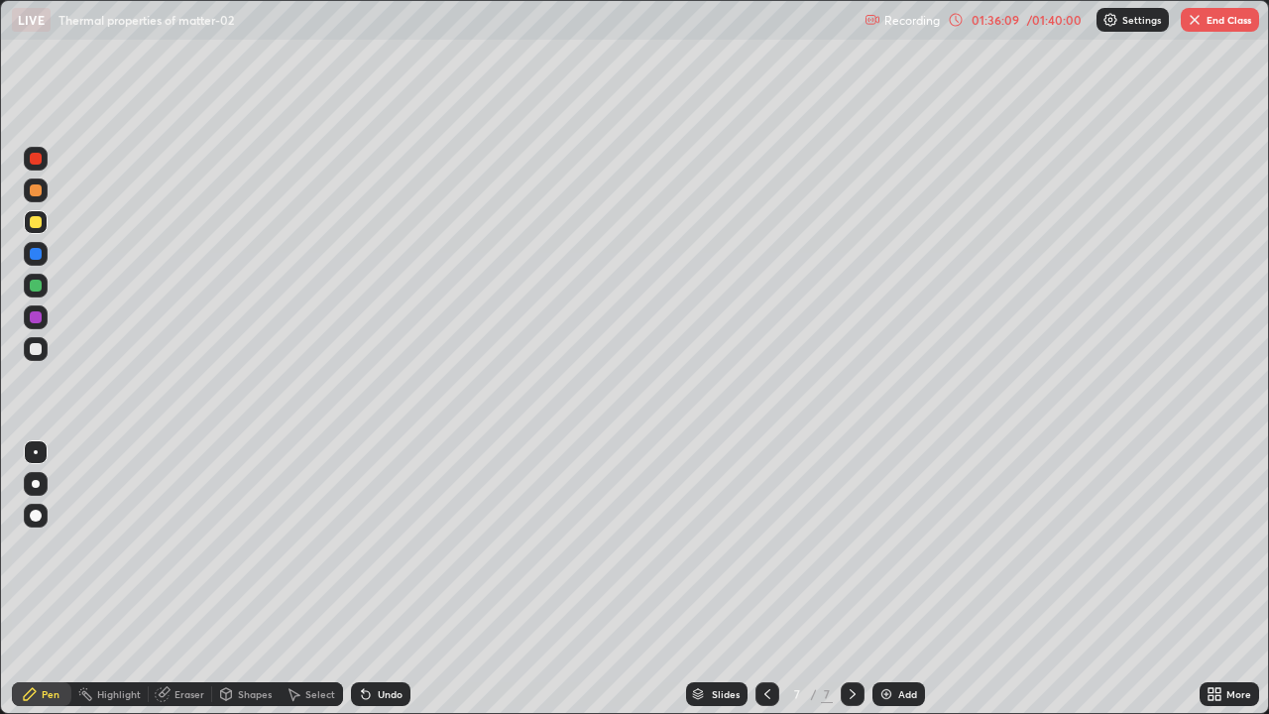
click at [38, 225] on div at bounding box center [36, 222] width 12 height 12
click at [38, 226] on div at bounding box center [36, 222] width 12 height 12
click at [38, 166] on div at bounding box center [36, 159] width 24 height 24
click at [37, 257] on div at bounding box center [36, 254] width 12 height 12
click at [38, 225] on div at bounding box center [36, 222] width 12 height 12
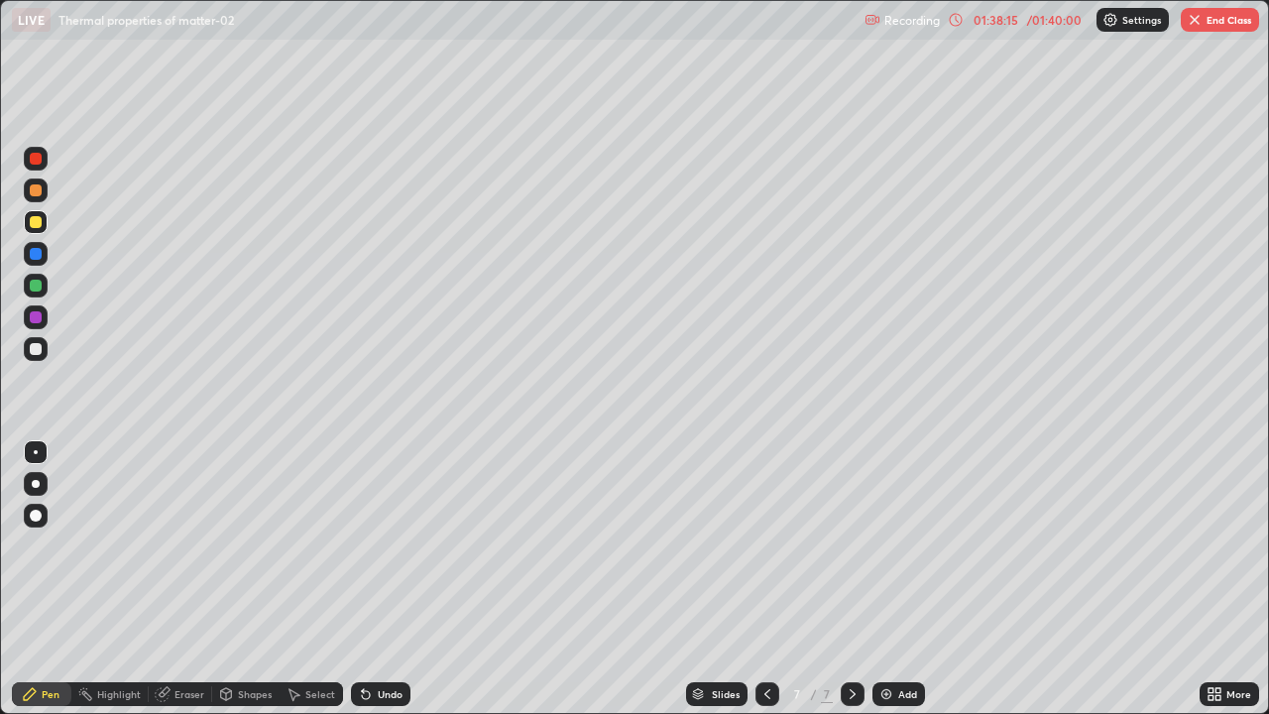
click at [36, 160] on div at bounding box center [36, 159] width 12 height 12
click at [35, 350] on div at bounding box center [36, 349] width 12 height 12
click at [38, 349] on div at bounding box center [36, 349] width 12 height 12
click at [38, 222] on div at bounding box center [36, 222] width 12 height 12
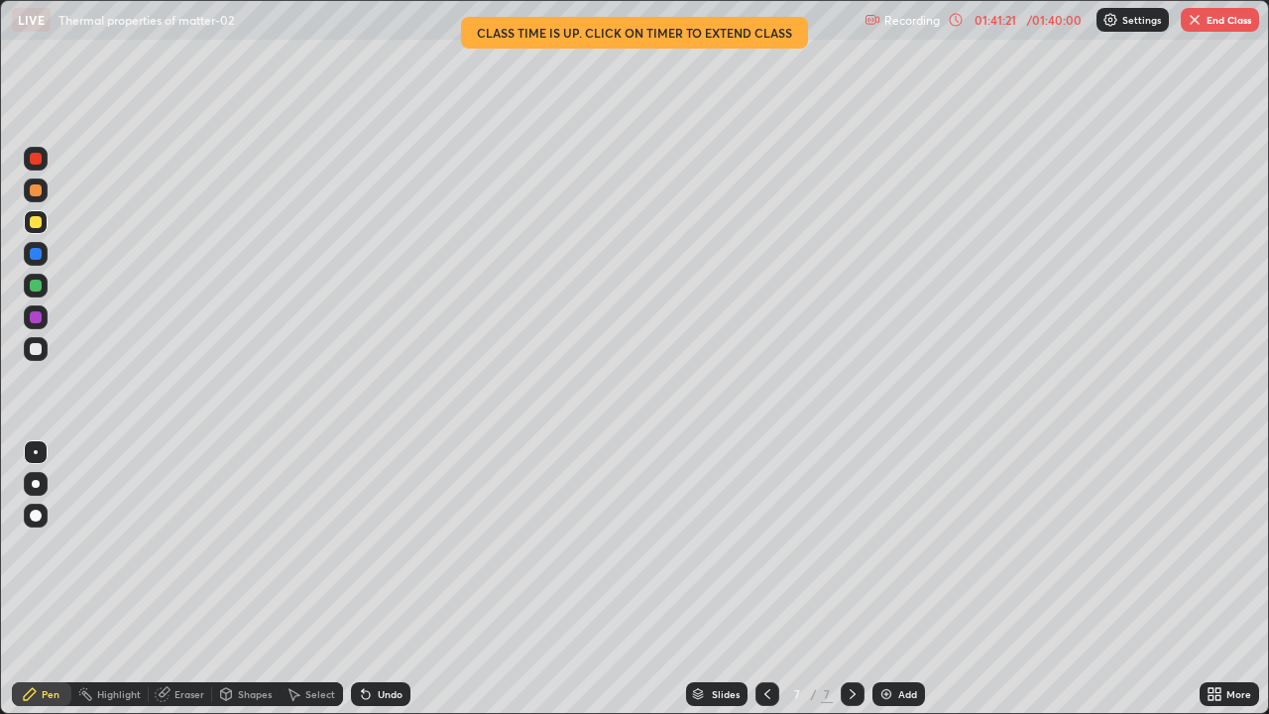
click at [880, 579] on img at bounding box center [886, 694] width 16 height 16
click at [38, 353] on div at bounding box center [36, 349] width 12 height 12
click at [38, 163] on div at bounding box center [36, 159] width 12 height 12
click at [37, 164] on div at bounding box center [36, 159] width 12 height 12
click at [39, 190] on div at bounding box center [36, 190] width 12 height 12
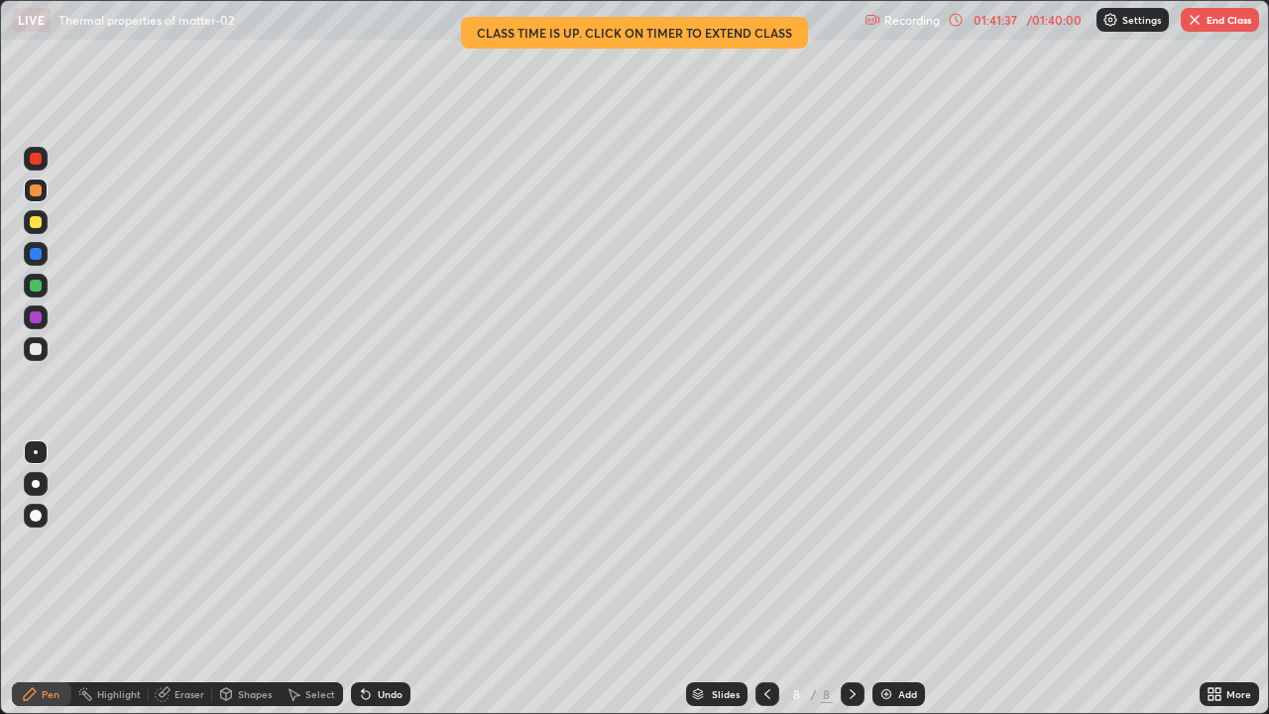
click at [36, 350] on div at bounding box center [36, 349] width 12 height 12
click at [38, 224] on div at bounding box center [36, 222] width 12 height 12
click at [36, 350] on div at bounding box center [36, 349] width 12 height 12
click at [183, 579] on div "Eraser" at bounding box center [189, 694] width 30 height 10
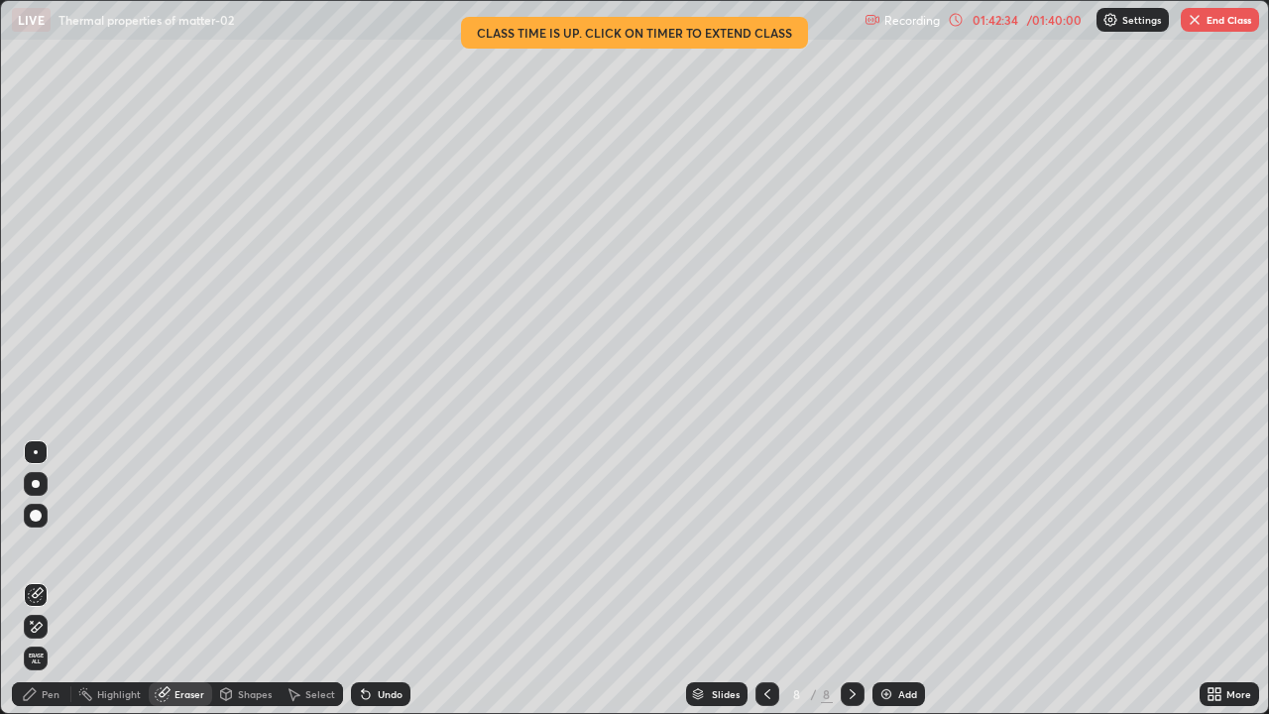
click at [64, 579] on div "Pen" at bounding box center [41, 694] width 59 height 24
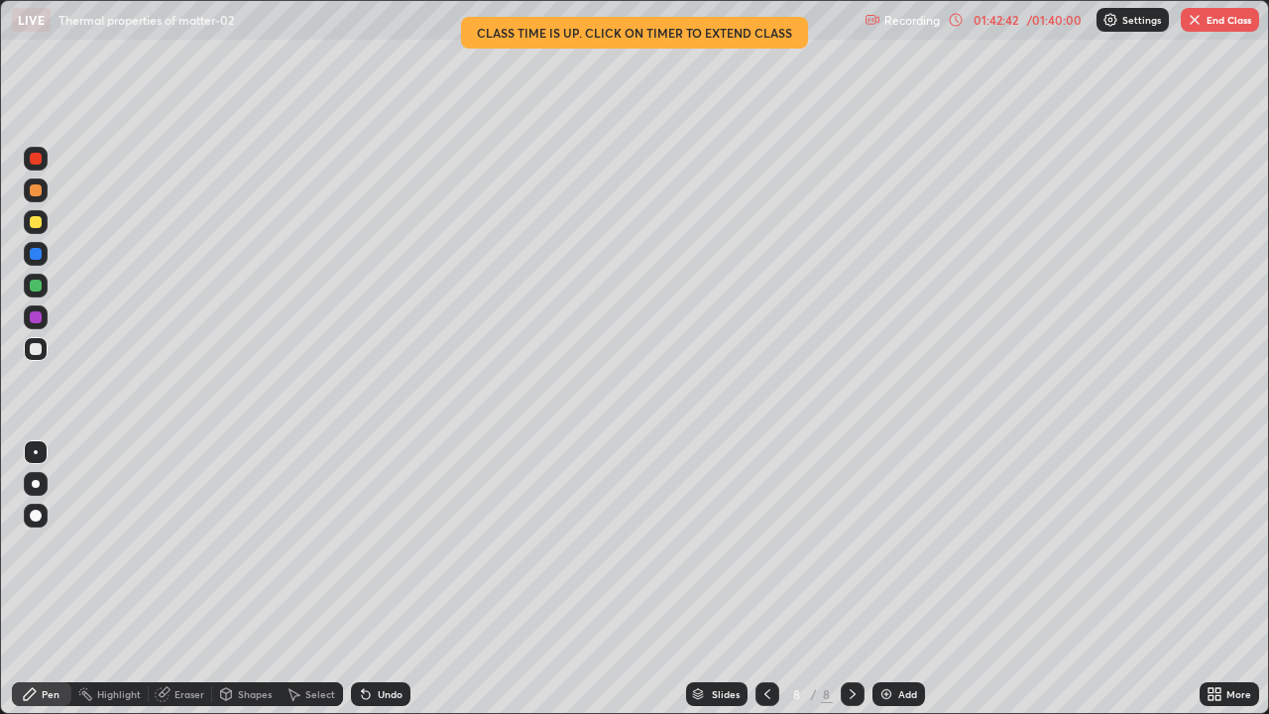
click at [176, 579] on div "Eraser" at bounding box center [180, 694] width 63 height 24
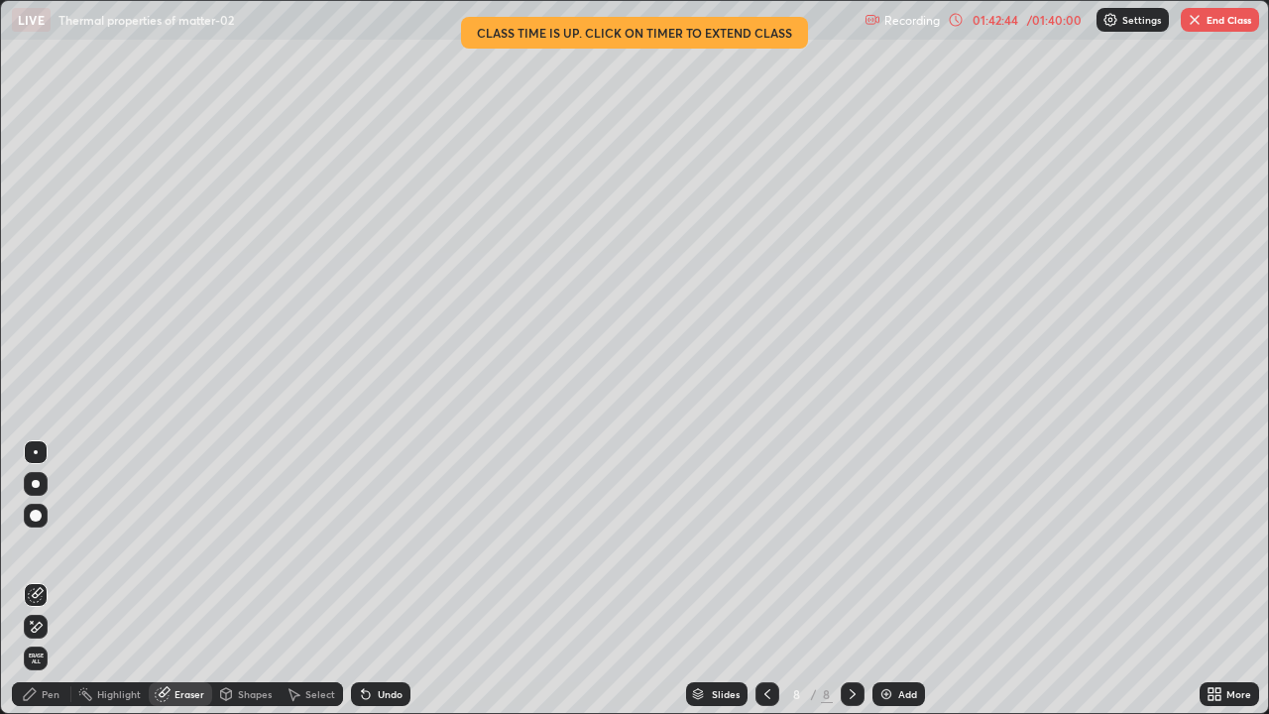
click at [52, 579] on div "Pen" at bounding box center [41, 694] width 59 height 24
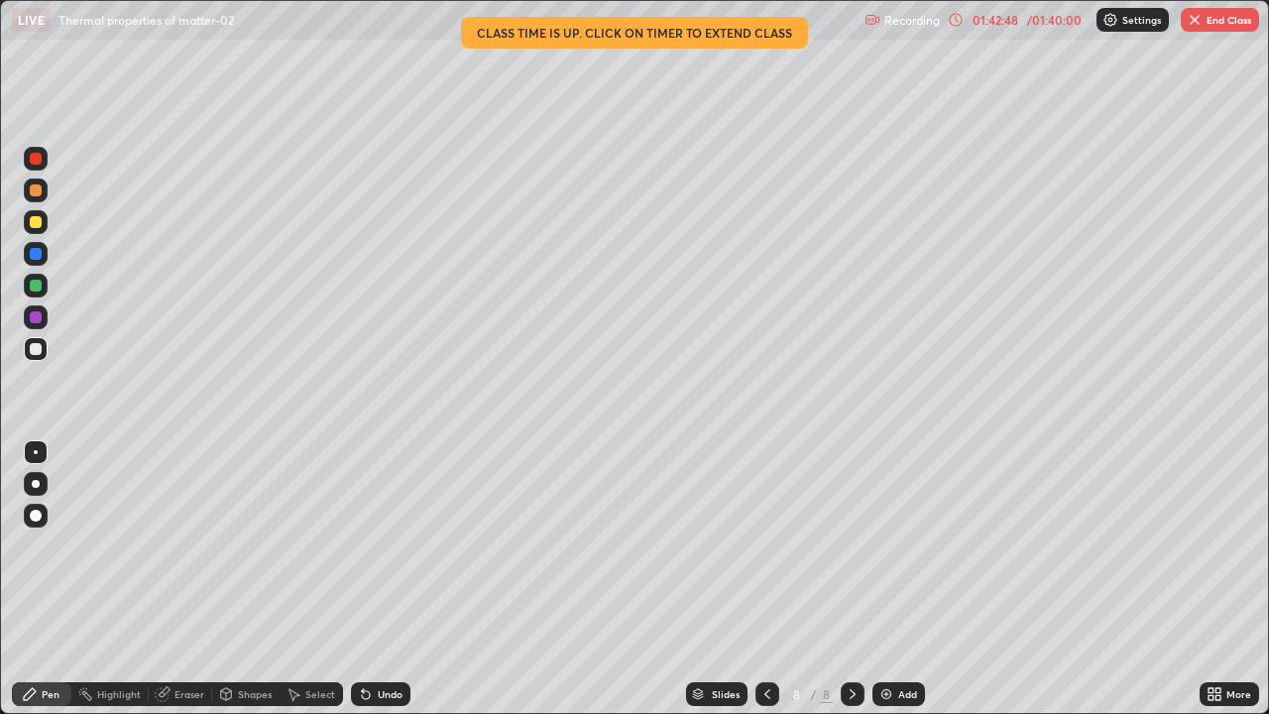
click at [39, 223] on div at bounding box center [36, 222] width 12 height 12
click at [183, 579] on div "Eraser" at bounding box center [180, 694] width 63 height 24
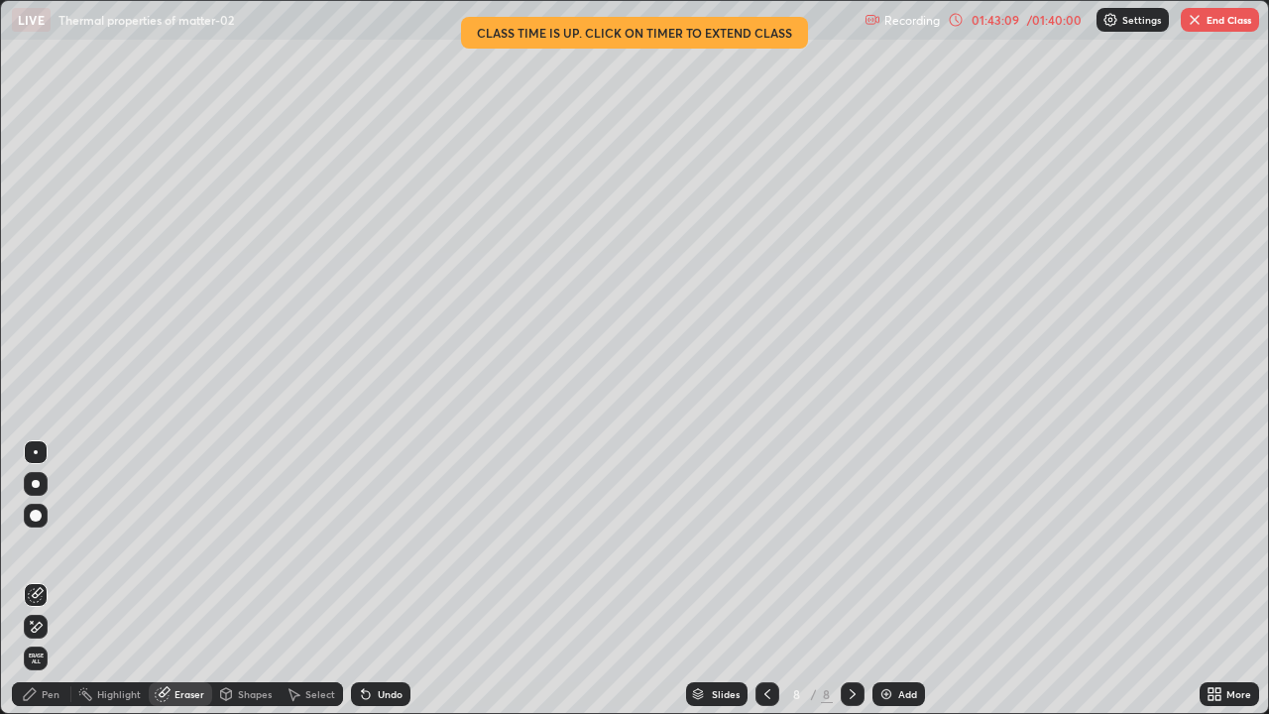
click at [52, 579] on div "Pen" at bounding box center [41, 694] width 59 height 24
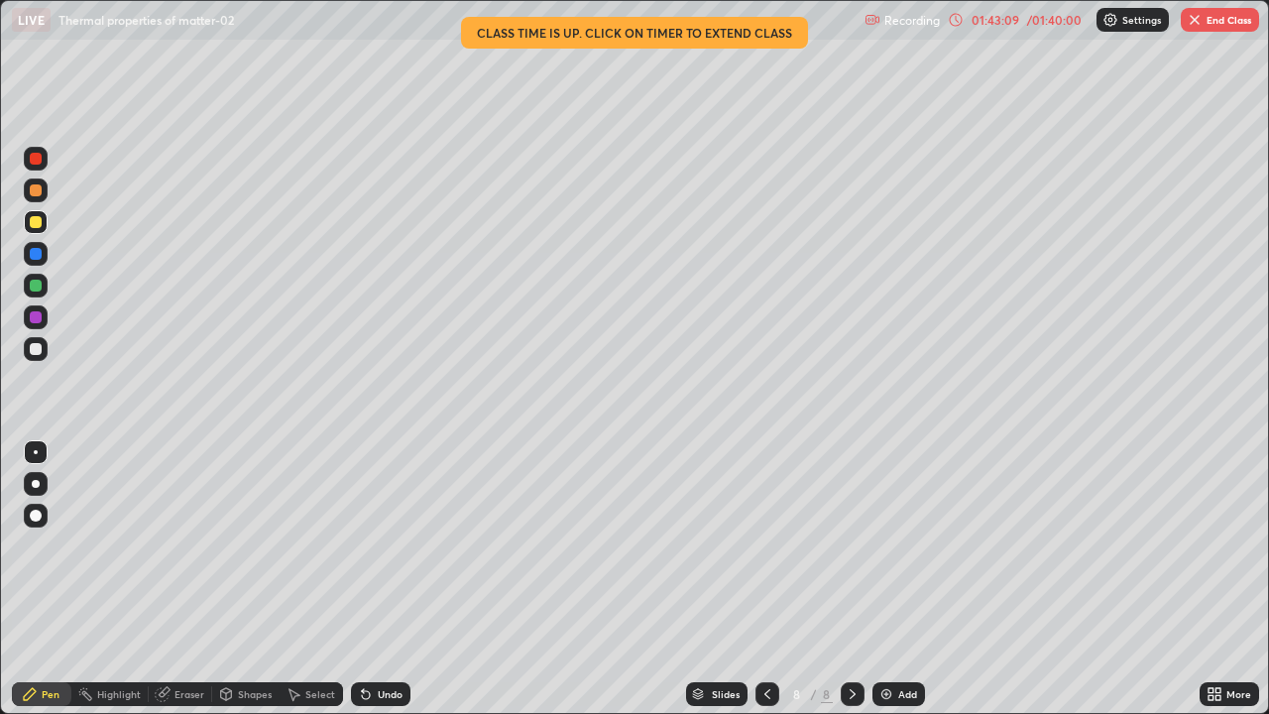
click at [41, 579] on div "Pen" at bounding box center [41, 694] width 59 height 24
click at [37, 286] on div at bounding box center [36, 285] width 12 height 12
click at [36, 319] on div at bounding box center [36, 317] width 12 height 12
click at [38, 322] on div at bounding box center [36, 317] width 12 height 12
click at [35, 350] on div at bounding box center [36, 349] width 12 height 12
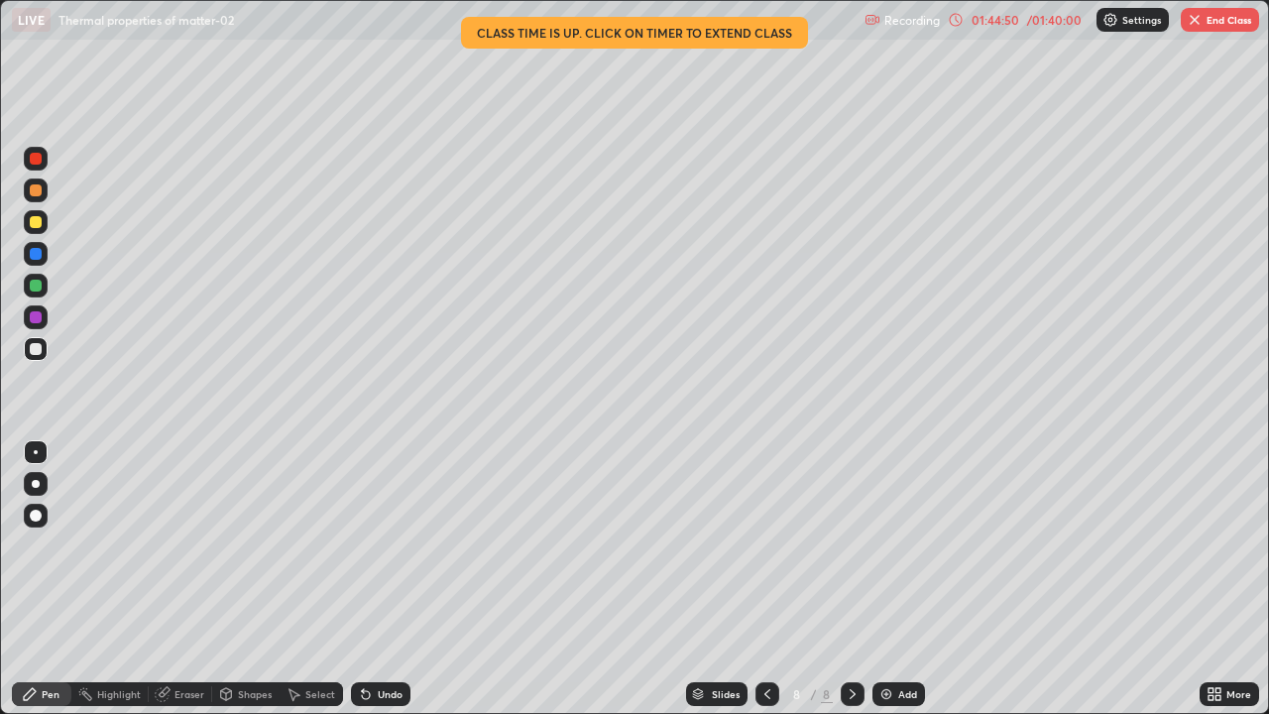
click at [40, 223] on div at bounding box center [36, 222] width 12 height 12
click at [40, 352] on div at bounding box center [36, 349] width 12 height 12
click at [36, 160] on div at bounding box center [36, 159] width 12 height 12
click at [38, 354] on div at bounding box center [36, 349] width 12 height 12
click at [39, 164] on div at bounding box center [36, 159] width 12 height 12
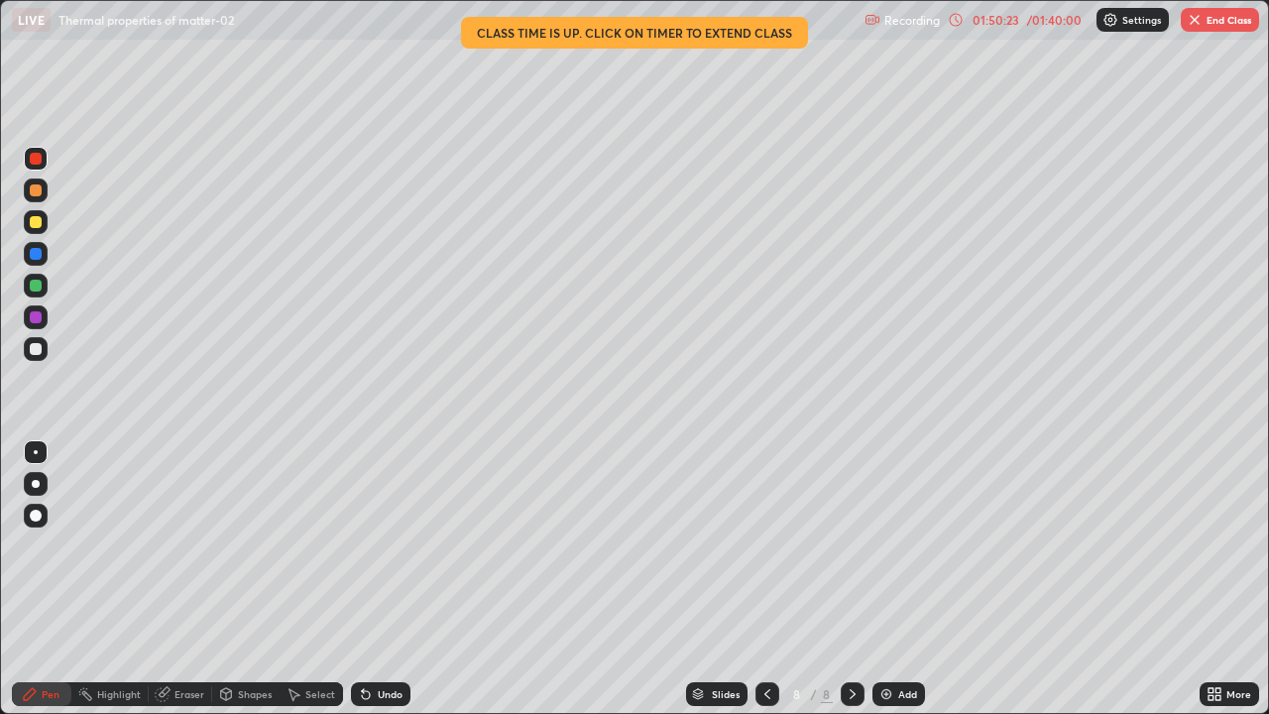
click at [36, 225] on div at bounding box center [36, 222] width 12 height 12
click at [36, 350] on div at bounding box center [36, 349] width 12 height 12
click at [188, 579] on div "Eraser" at bounding box center [189, 694] width 30 height 10
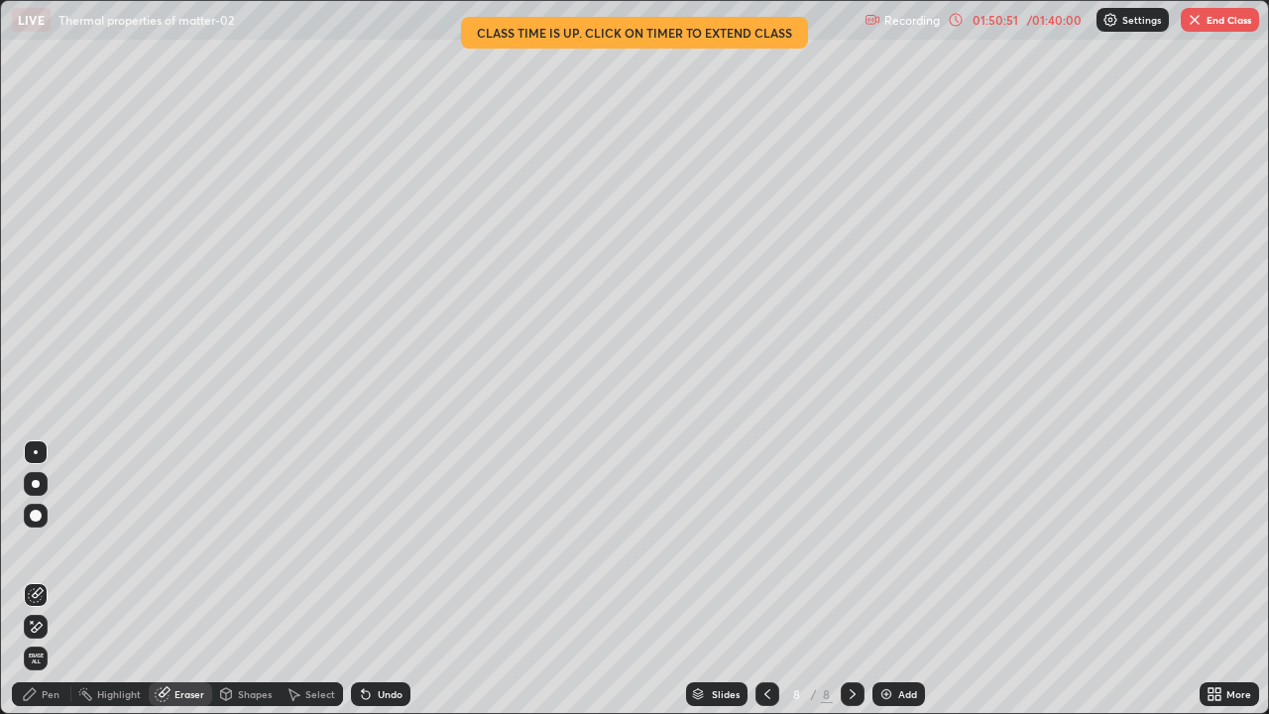
click at [41, 579] on div "Pen" at bounding box center [41, 694] width 59 height 24
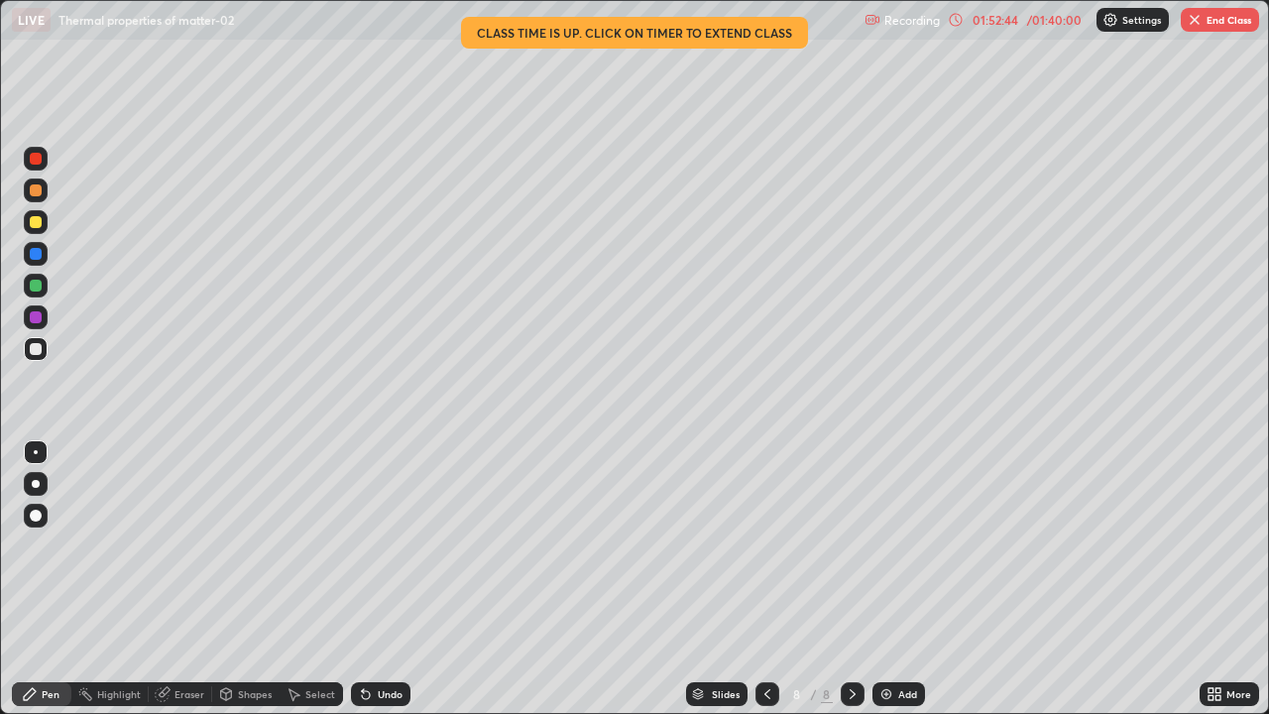
click at [187, 579] on div "Eraser" at bounding box center [180, 694] width 63 height 24
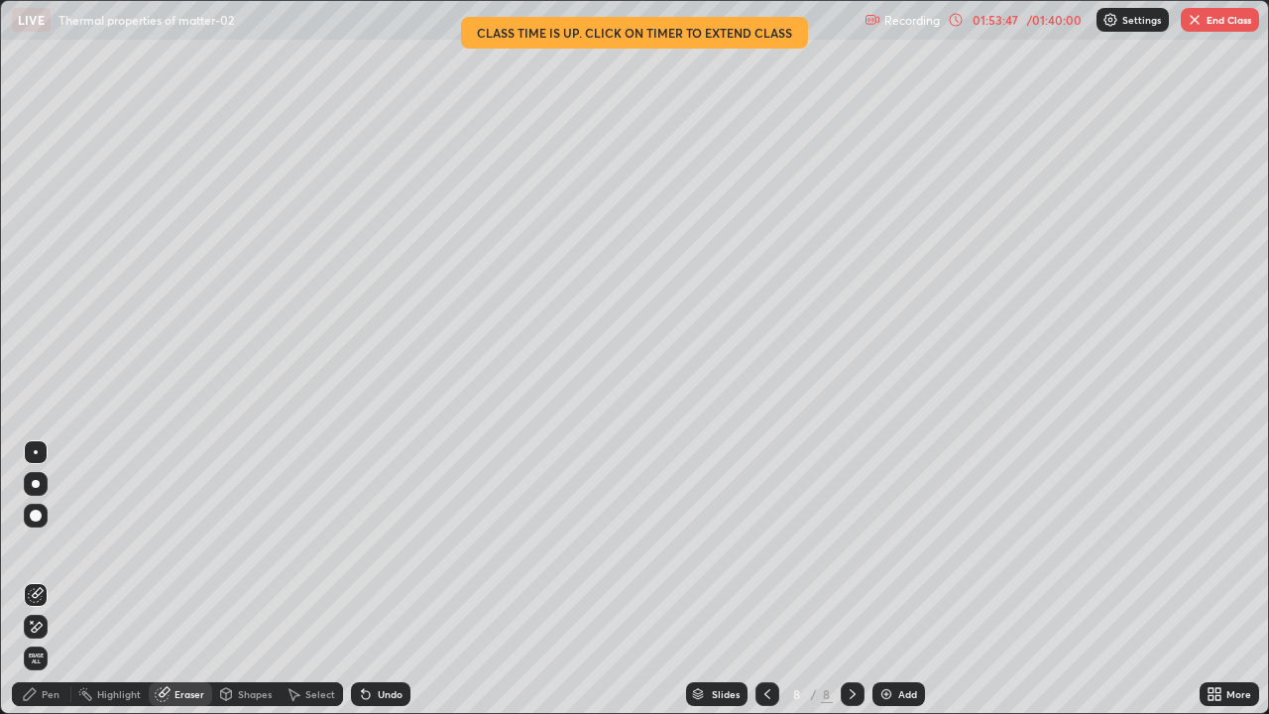
click at [54, 579] on div "Pen" at bounding box center [51, 694] width 18 height 10
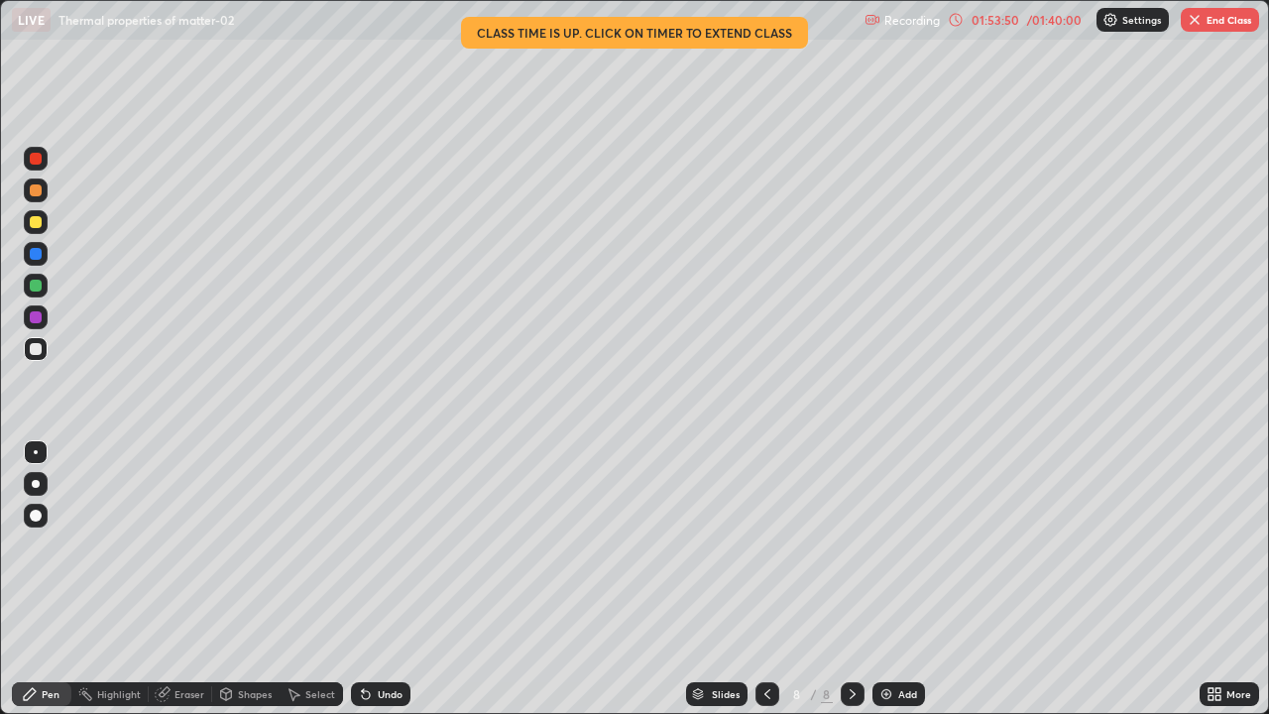
click at [173, 579] on div "Eraser" at bounding box center [180, 694] width 63 height 24
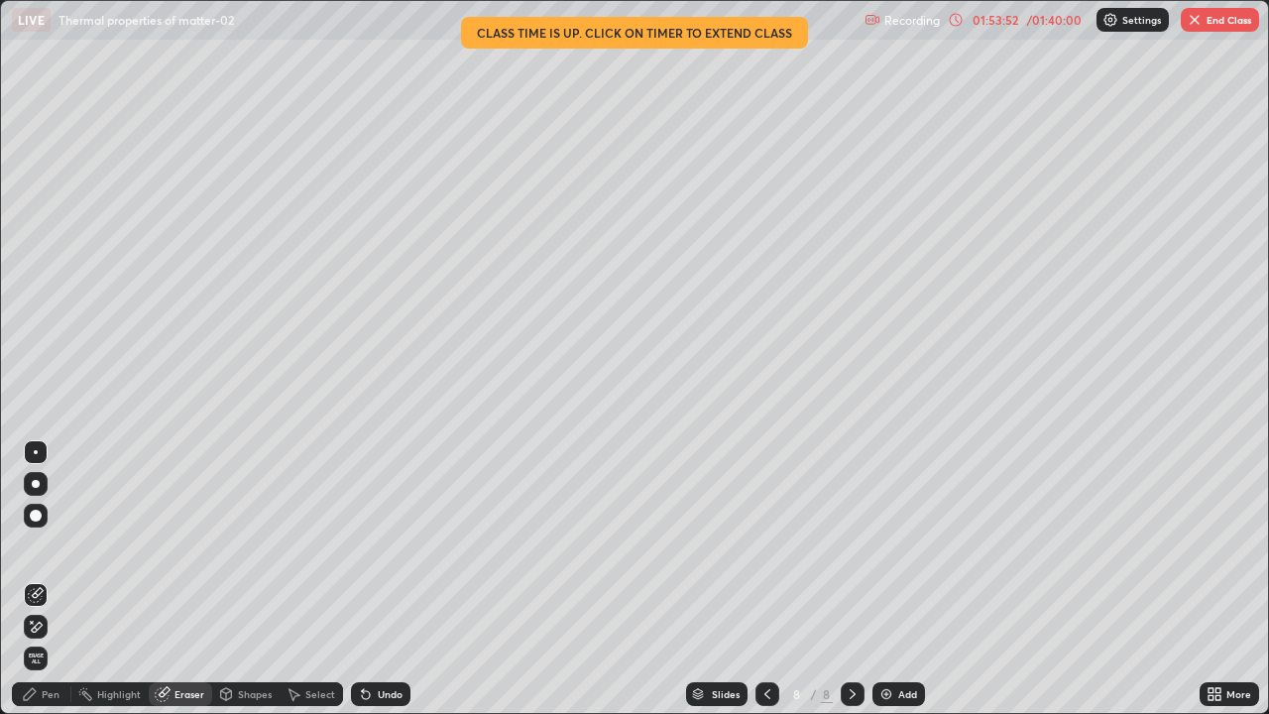
click at [51, 579] on div "Pen" at bounding box center [51, 694] width 18 height 10
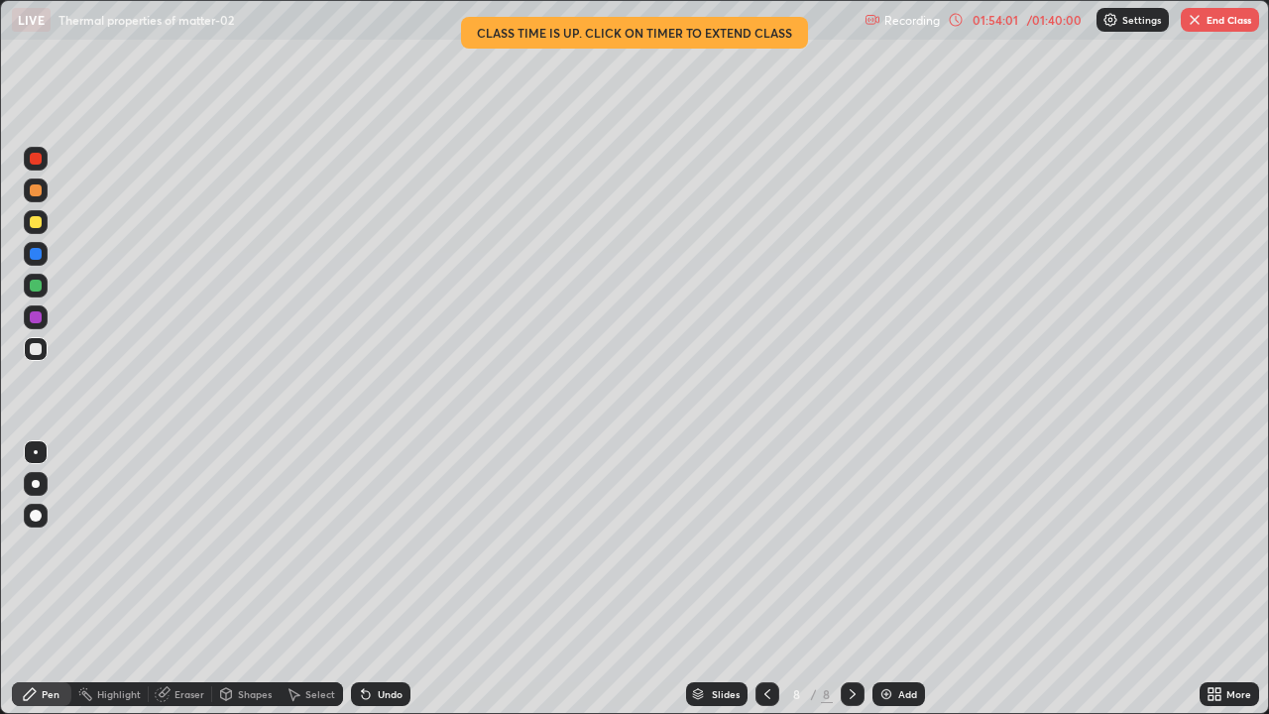
click at [183, 579] on div "Eraser" at bounding box center [189, 694] width 30 height 10
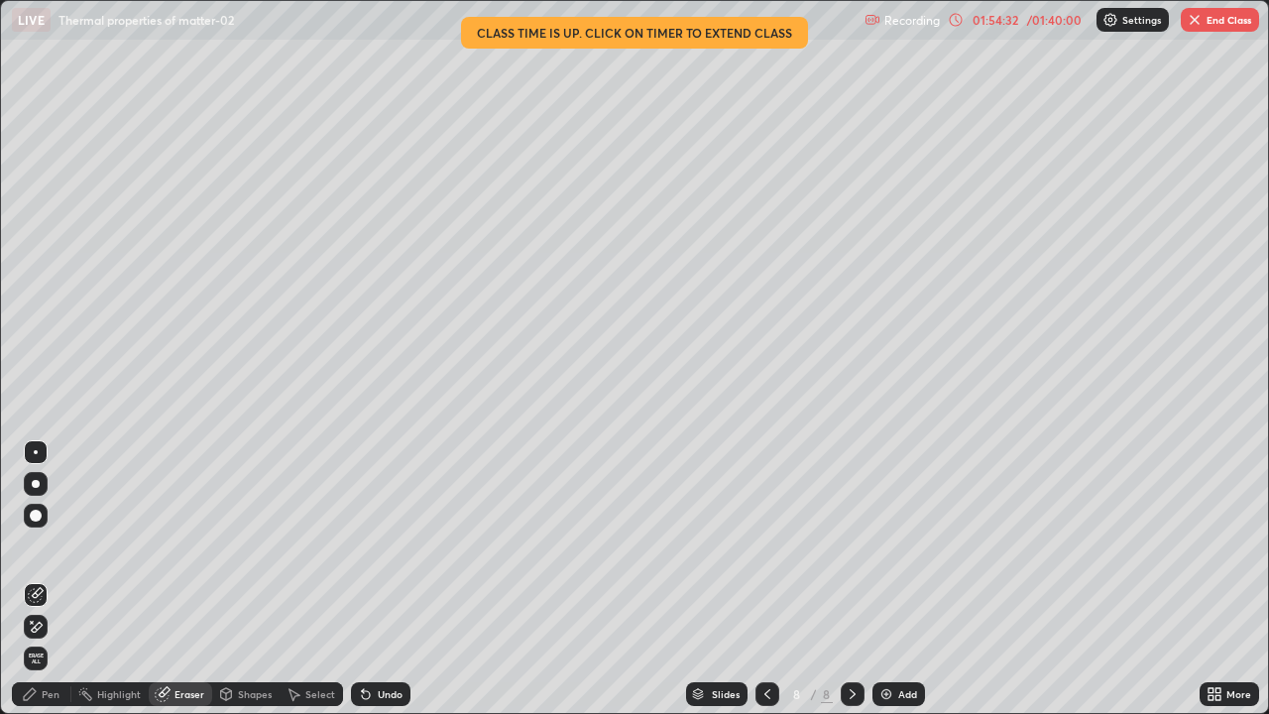
click at [51, 579] on div "Pen" at bounding box center [41, 694] width 59 height 24
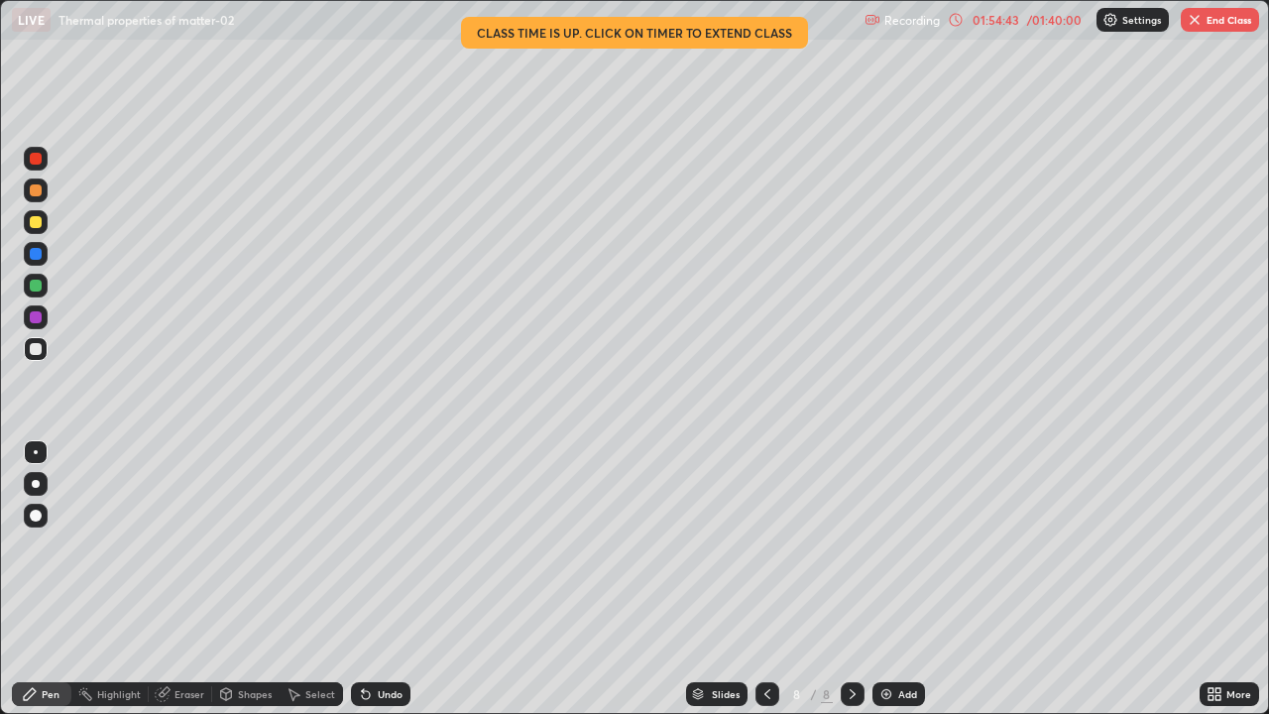
click at [1191, 24] on img "button" at bounding box center [1194, 20] width 16 height 16
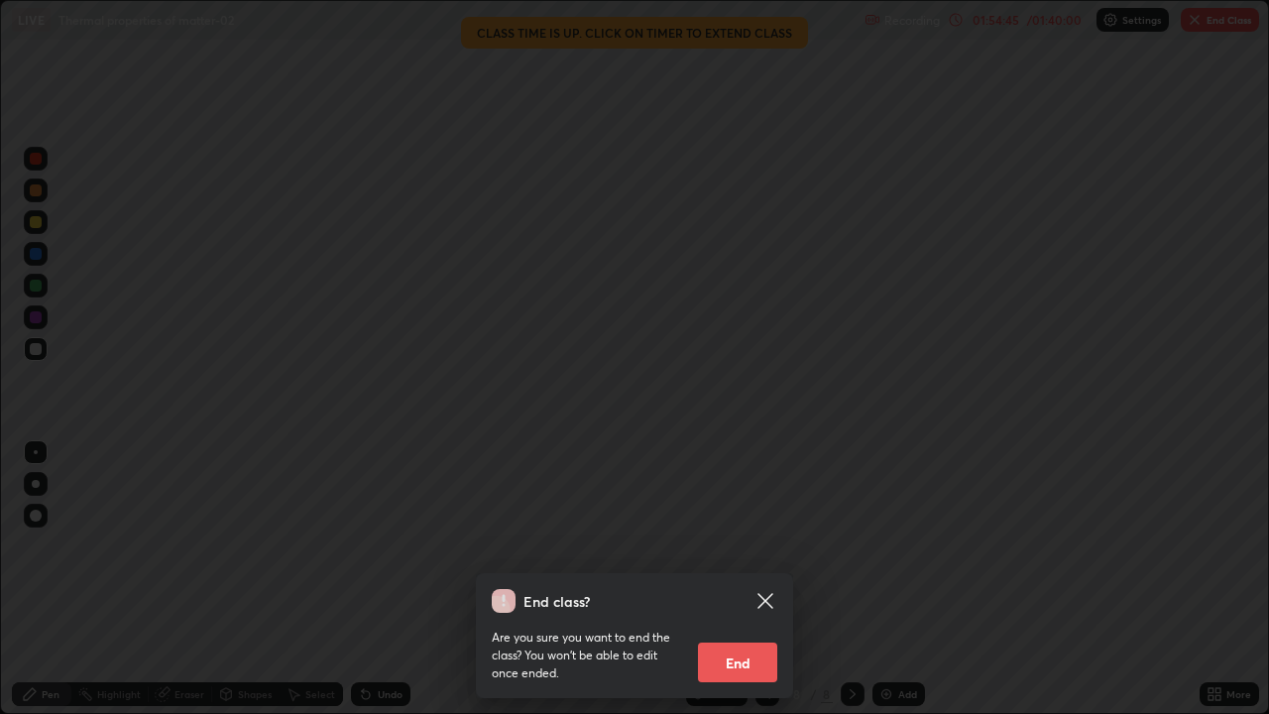
click at [747, 579] on button "End" at bounding box center [737, 662] width 79 height 40
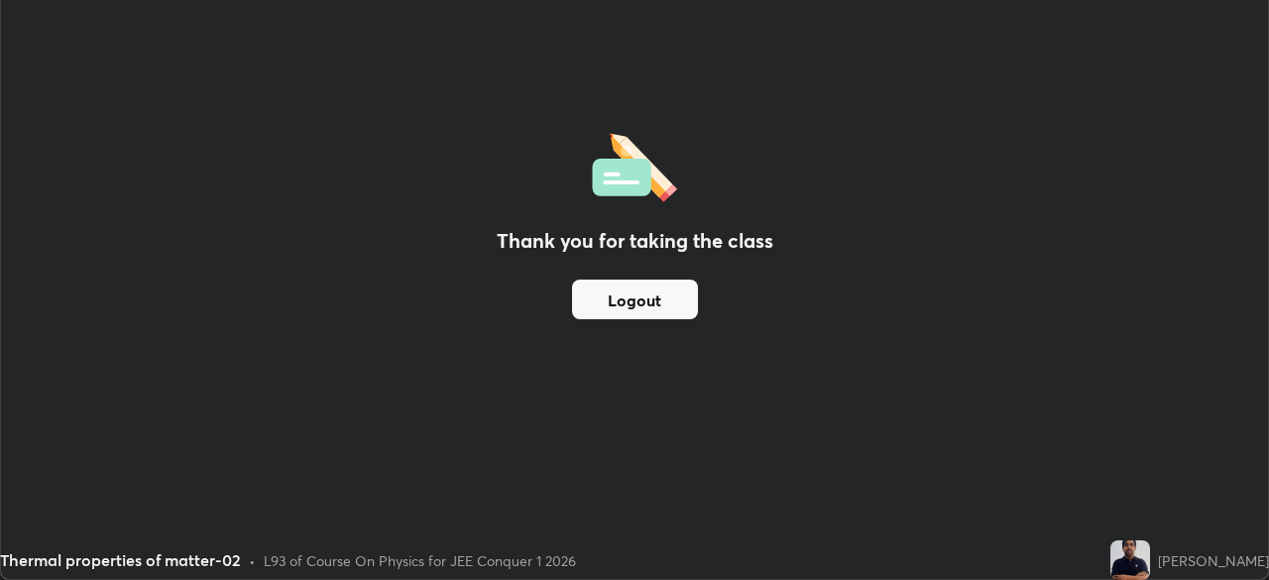
scroll to position [98532, 97843]
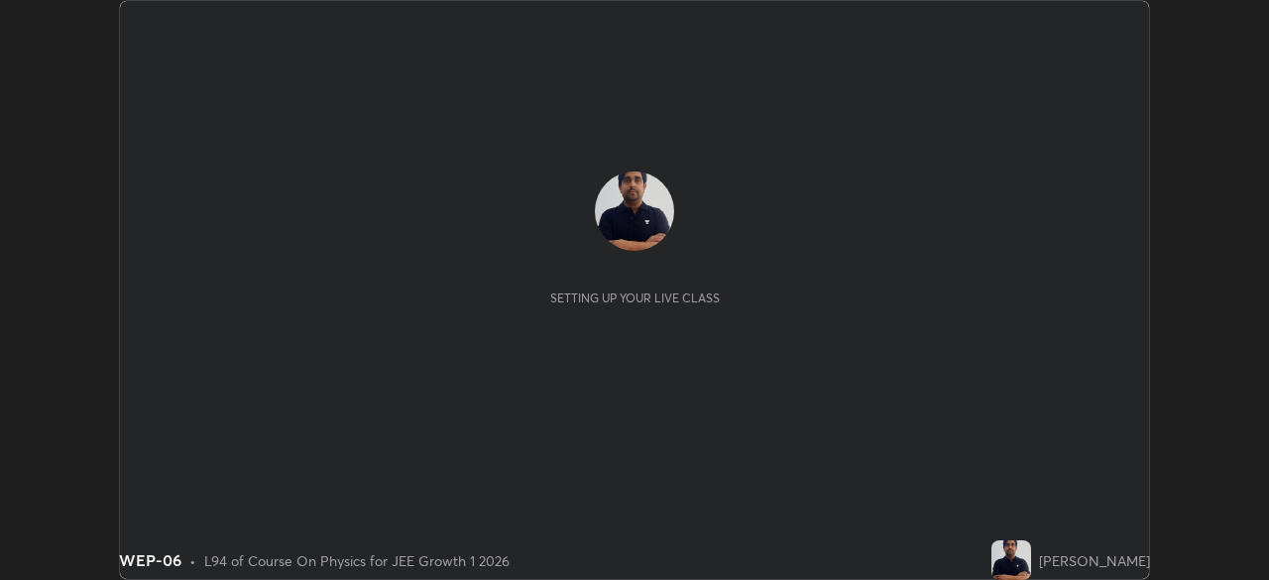
scroll to position [580, 1268]
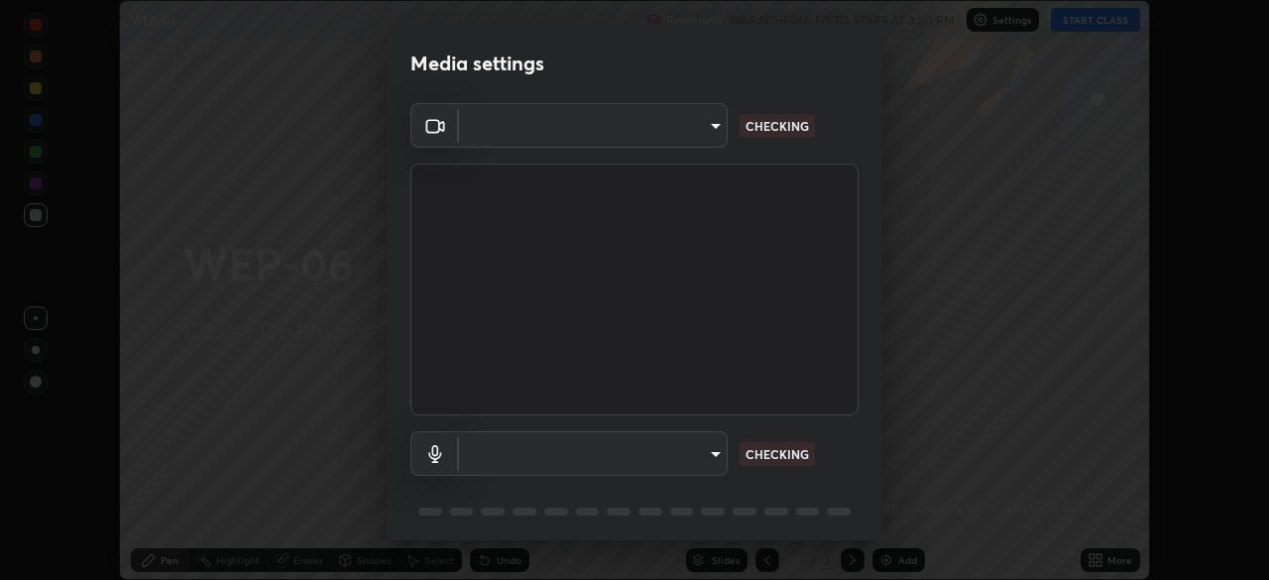
type input "6dd7f26dd43dc758996b1cf006e2949f7a02bee9d132d5f3f41e5eef0e7c266f"
type input "communications"
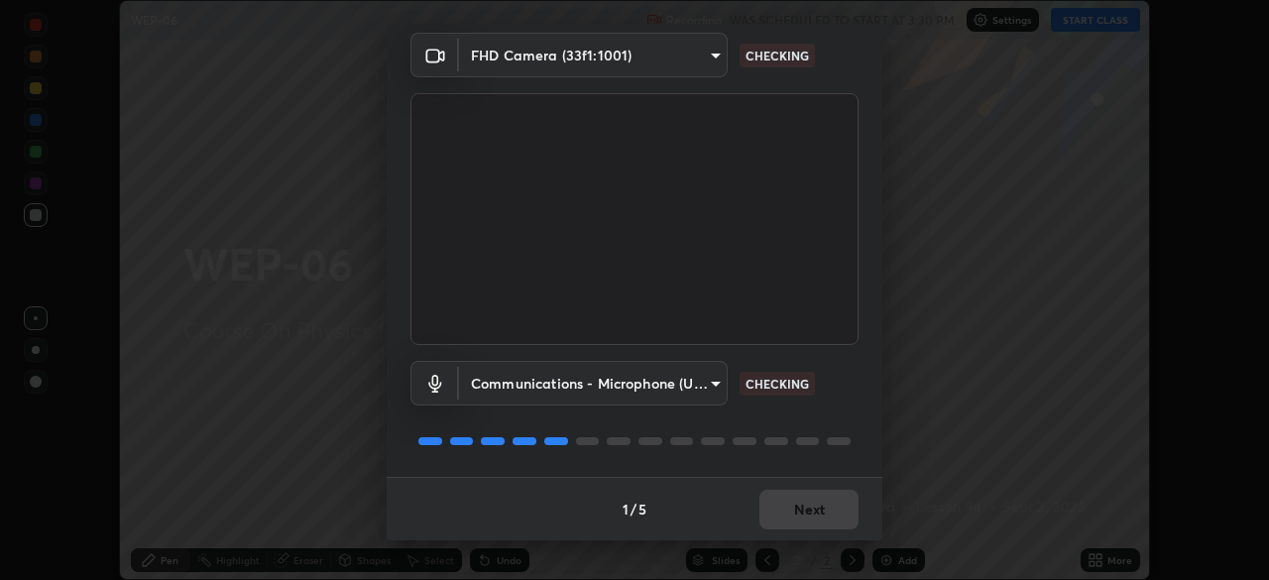
click at [868, 493] on div "1 / 5 Next" at bounding box center [635, 508] width 496 height 63
click at [808, 520] on div "1 / 5 Next" at bounding box center [635, 508] width 496 height 63
click at [805, 514] on div "1 / 5 Next" at bounding box center [635, 508] width 496 height 63
click at [810, 517] on div "1 / 5 Next" at bounding box center [635, 508] width 496 height 63
click at [811, 511] on div "1 / 5 Next" at bounding box center [635, 508] width 496 height 63
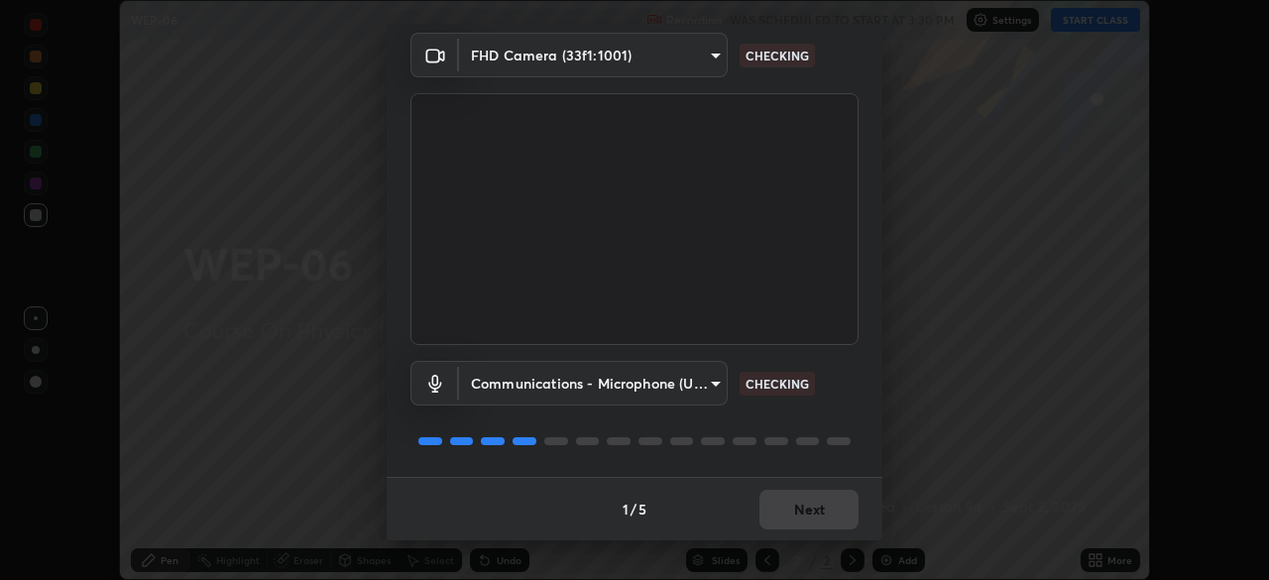
click at [816, 521] on div "1 / 5 Next" at bounding box center [635, 508] width 496 height 63
click at [819, 523] on div "1 / 5 Next" at bounding box center [635, 508] width 496 height 63
click at [815, 517] on div "1 / 5 Next" at bounding box center [635, 508] width 496 height 63
click at [803, 519] on div "1 / 5 Next" at bounding box center [635, 508] width 496 height 63
click at [802, 513] on div "1 / 5 Next" at bounding box center [635, 508] width 496 height 63
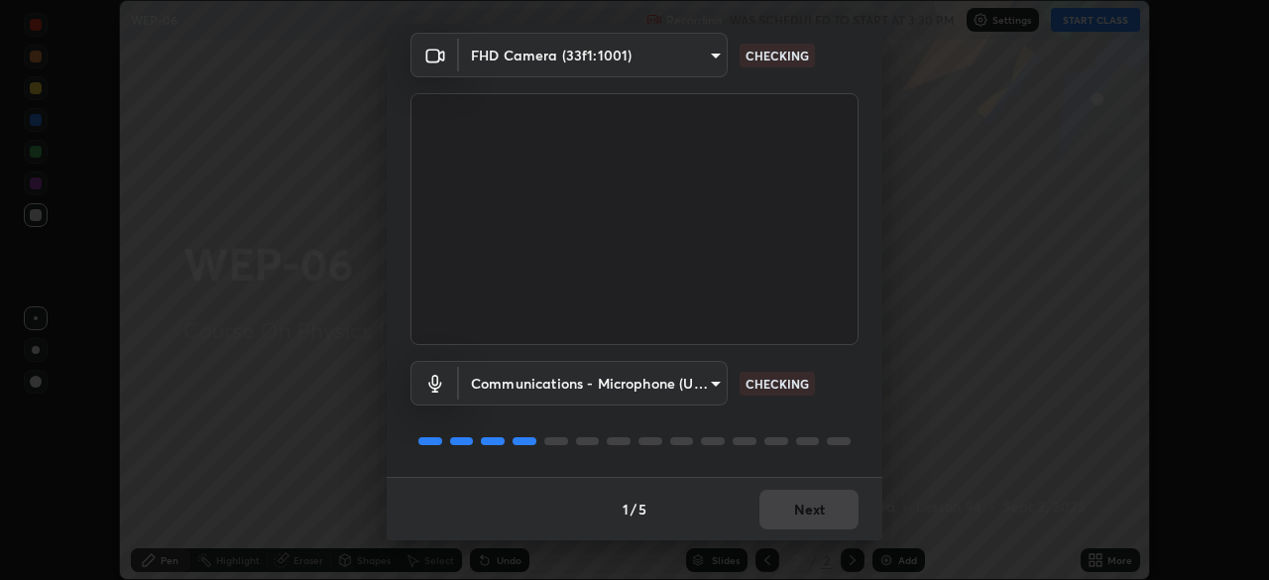
click at [796, 509] on div "1 / 5 Next" at bounding box center [635, 508] width 496 height 63
click at [794, 517] on div "1 / 5 Next" at bounding box center [635, 508] width 496 height 63
click at [792, 512] on div "1 / 5 Next" at bounding box center [635, 508] width 496 height 63
click at [798, 519] on div "1 / 5 Next" at bounding box center [635, 508] width 496 height 63
click at [798, 524] on div "1 / 5 Next" at bounding box center [635, 508] width 496 height 63
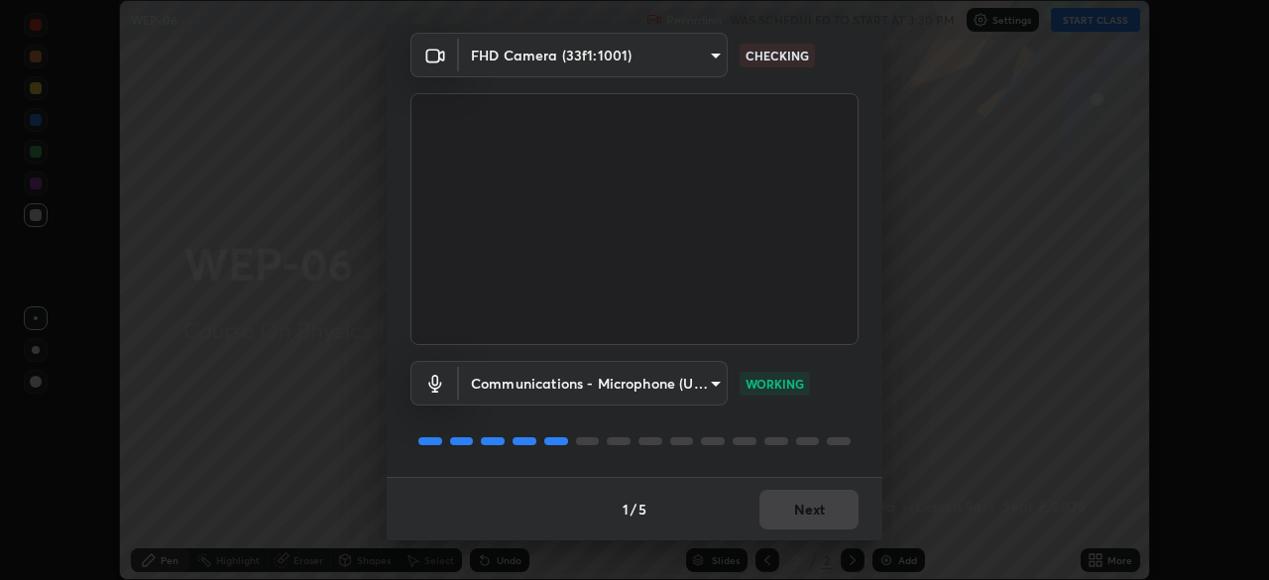
click at [796, 521] on div "1 / 5 Next" at bounding box center [635, 508] width 496 height 63
click at [796, 521] on button "Next" at bounding box center [808, 510] width 99 height 40
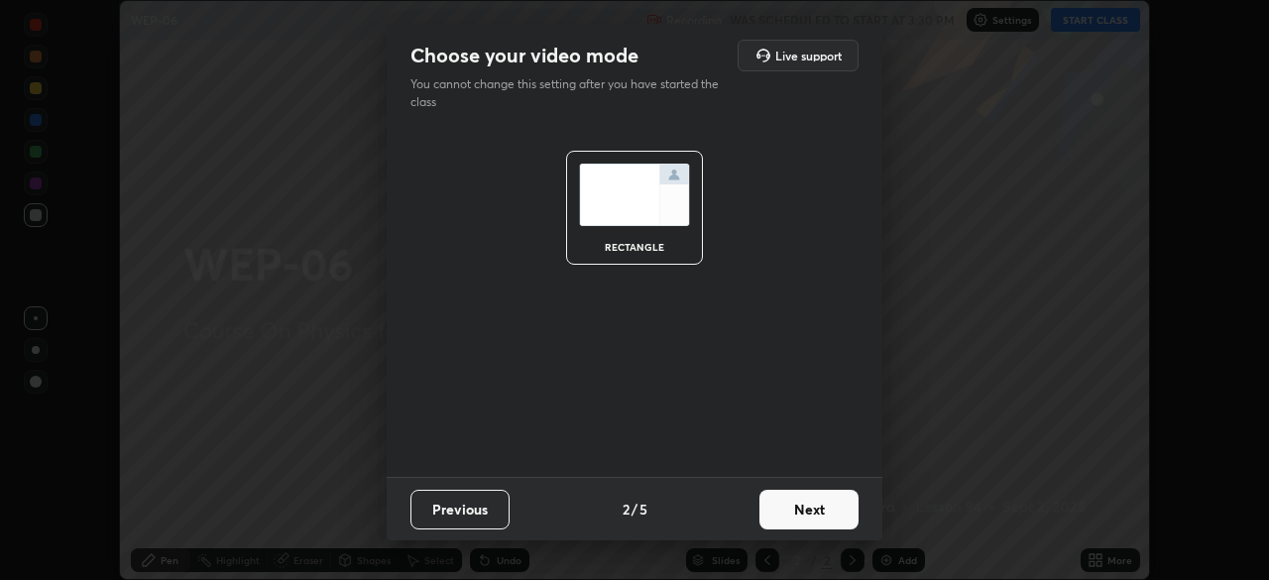
scroll to position [0, 0]
click at [802, 524] on button "Next" at bounding box center [808, 510] width 99 height 40
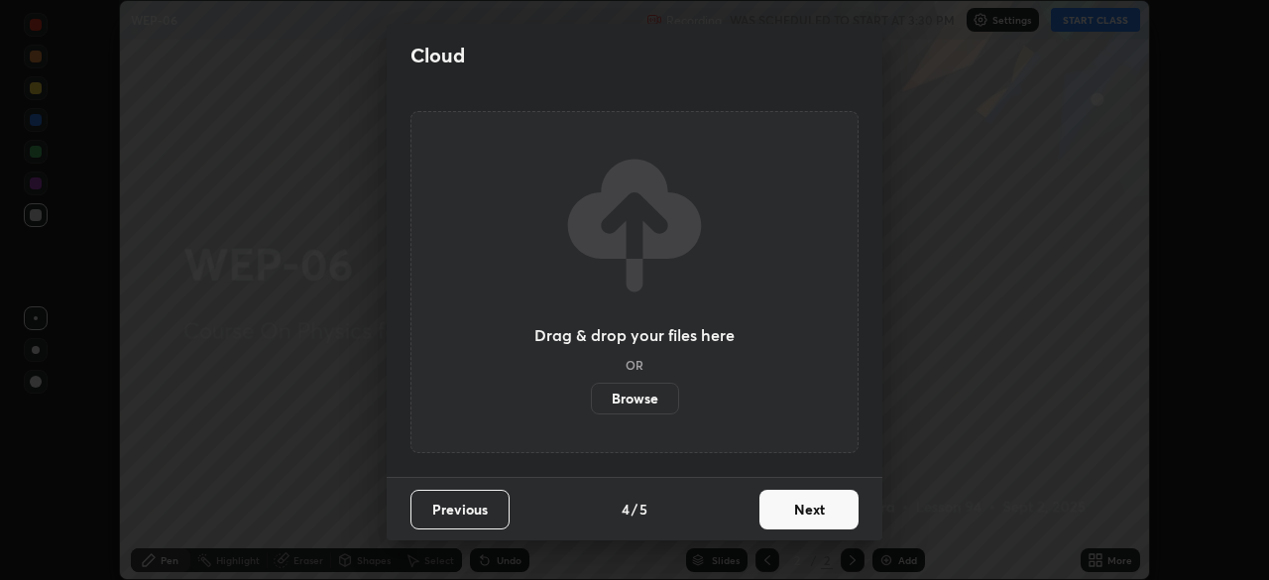
click at [805, 523] on button "Next" at bounding box center [808, 510] width 99 height 40
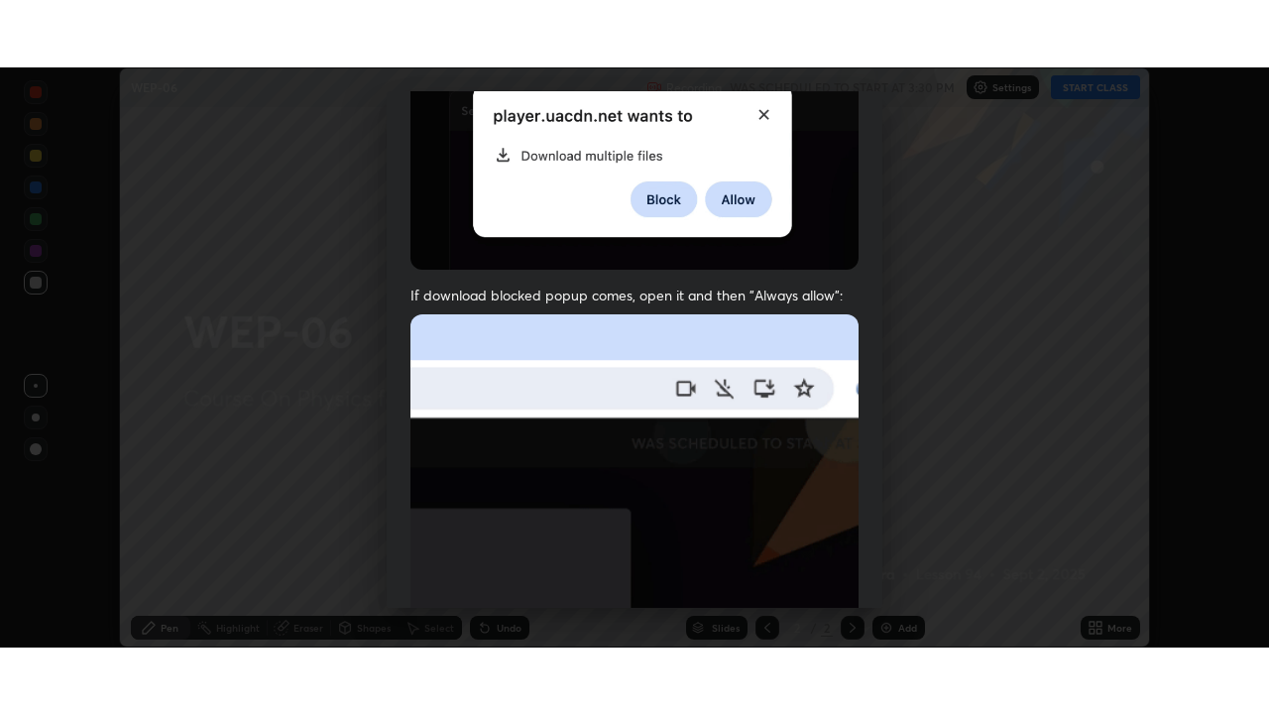
scroll to position [475, 0]
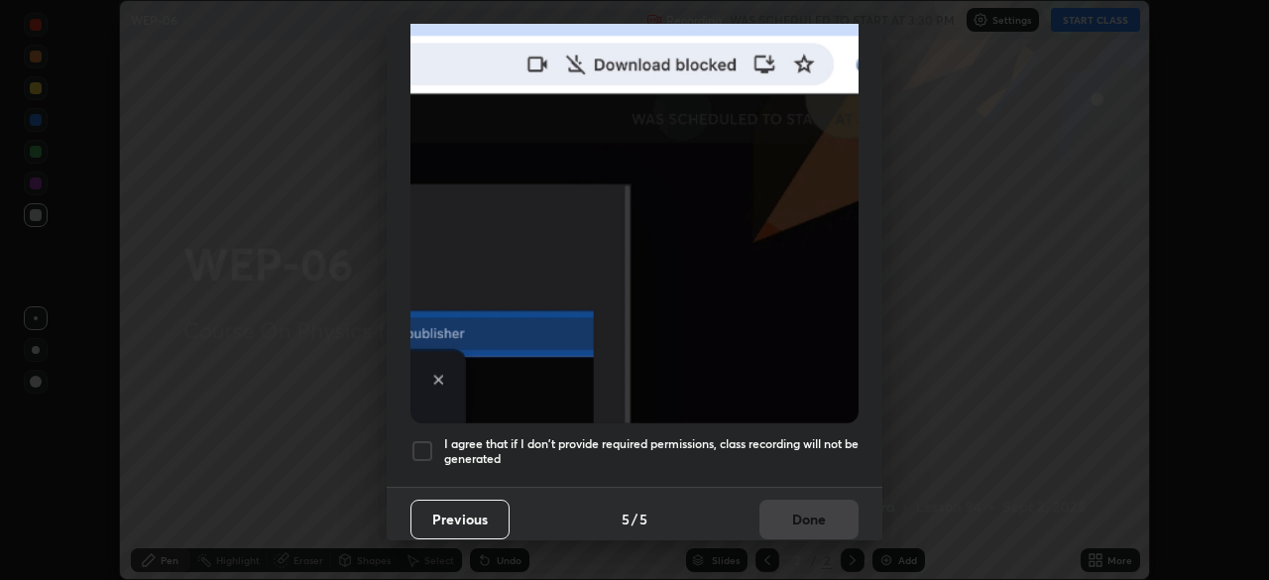
click at [428, 448] on div at bounding box center [422, 451] width 24 height 24
click at [823, 513] on button "Done" at bounding box center [808, 520] width 99 height 40
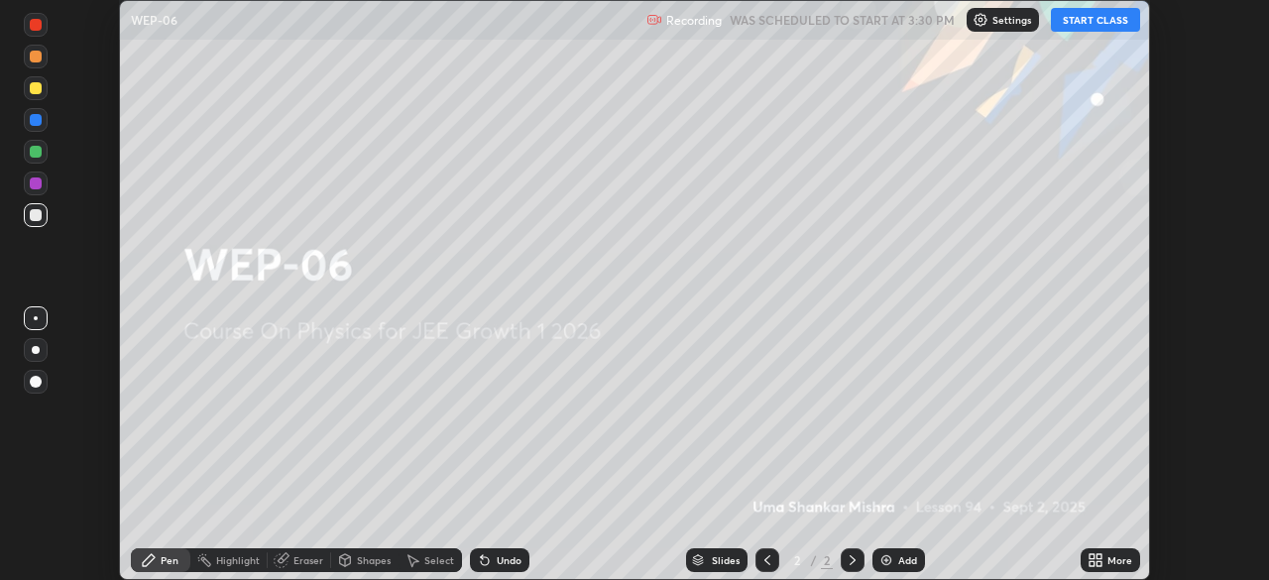
click at [1095, 20] on button "START CLASS" at bounding box center [1095, 20] width 89 height 24
click at [1091, 564] on icon at bounding box center [1091, 563] width 5 height 5
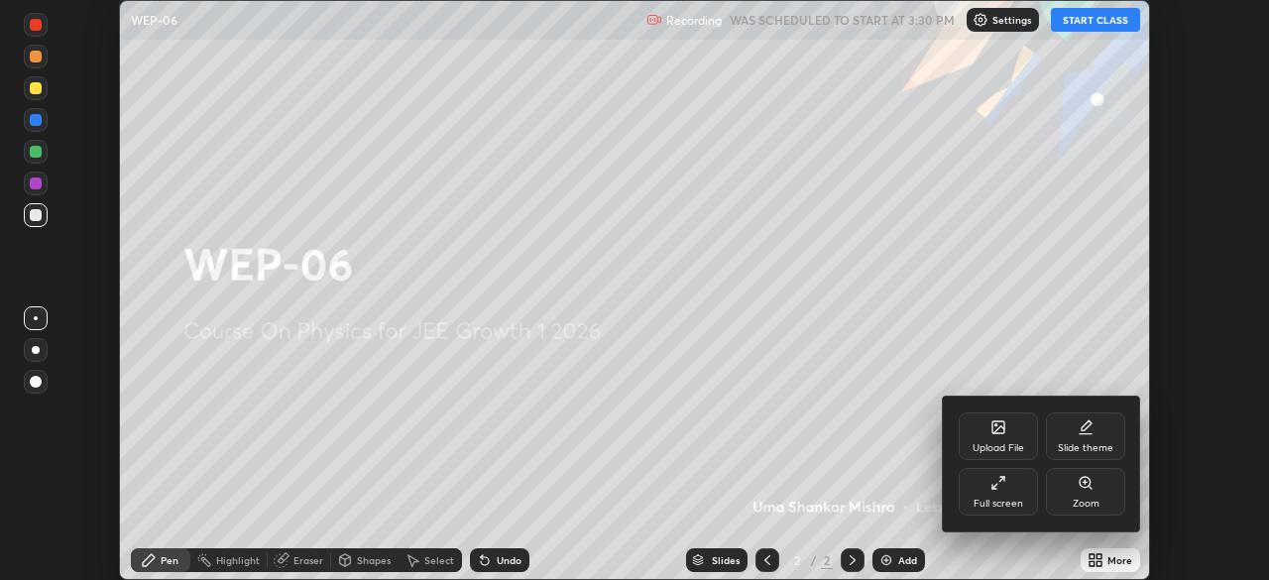
click at [1001, 499] on div "Full screen" at bounding box center [998, 504] width 50 height 10
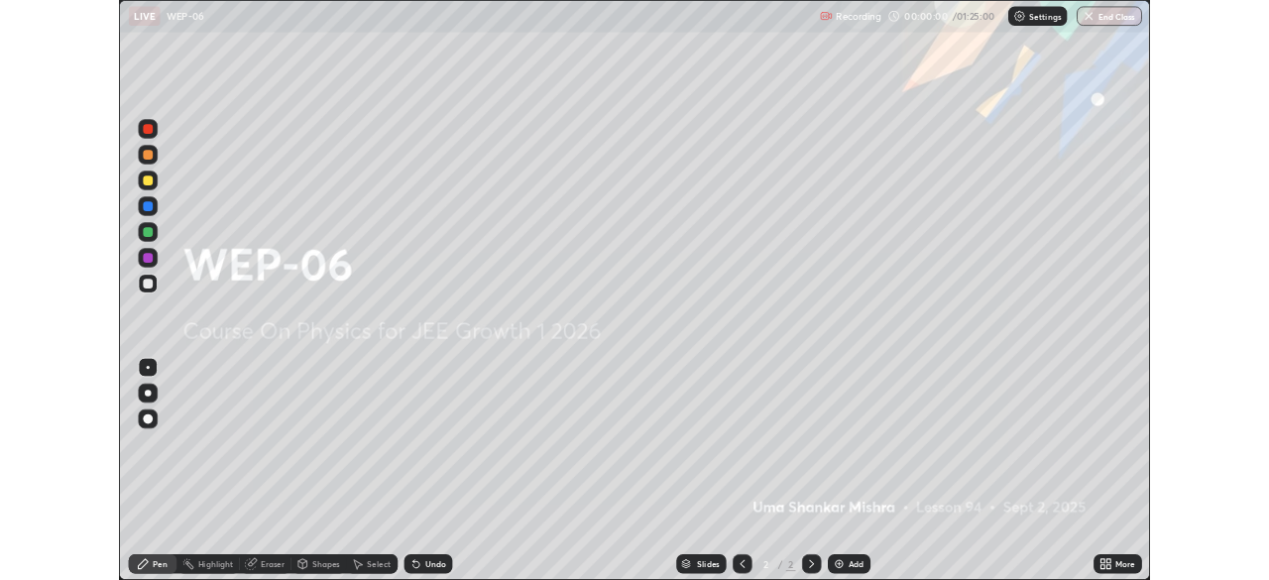
scroll to position [714, 1269]
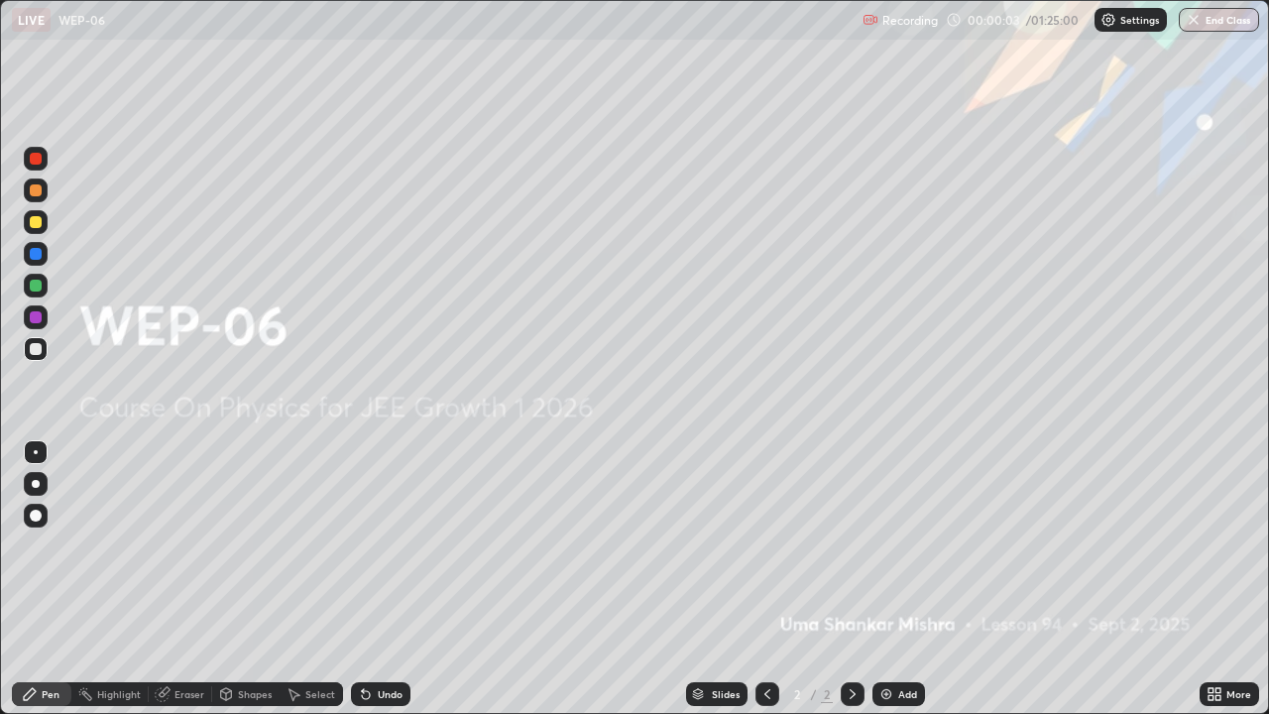
click at [890, 579] on img at bounding box center [886, 694] width 16 height 16
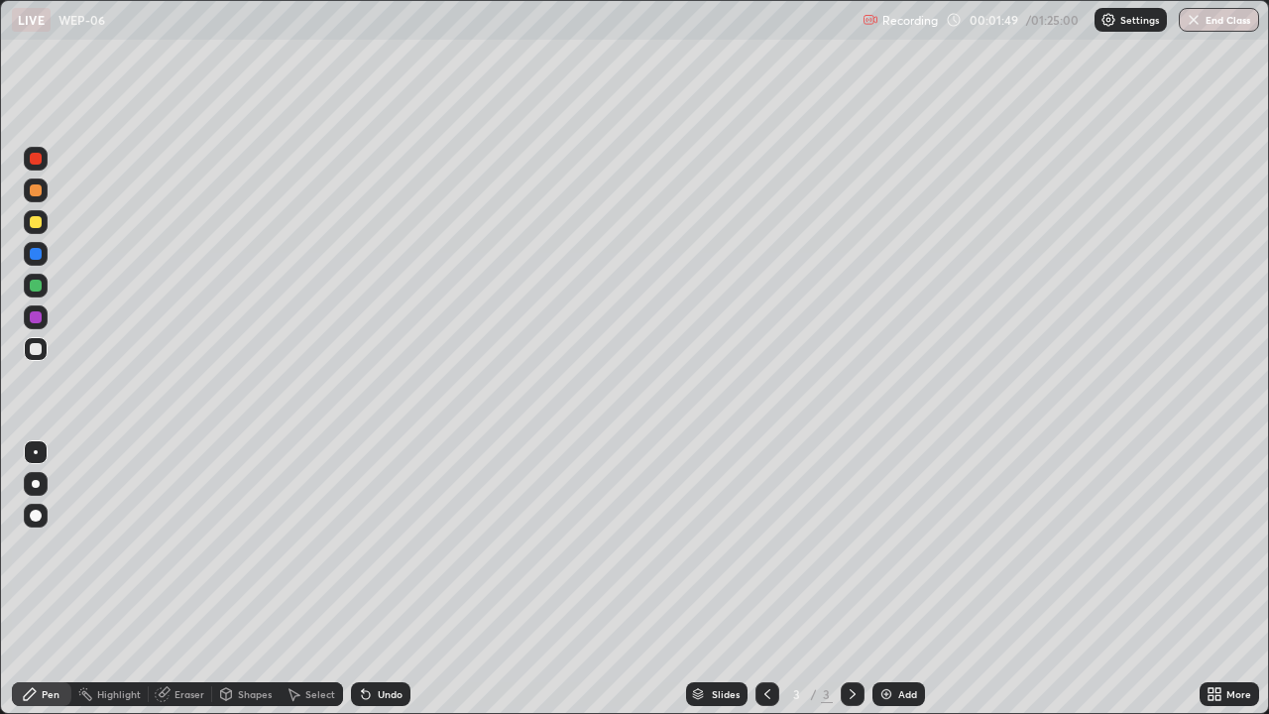
click at [42, 197] on div at bounding box center [36, 190] width 24 height 24
click at [36, 160] on div at bounding box center [36, 159] width 12 height 12
click at [183, 579] on div "Eraser" at bounding box center [189, 694] width 30 height 10
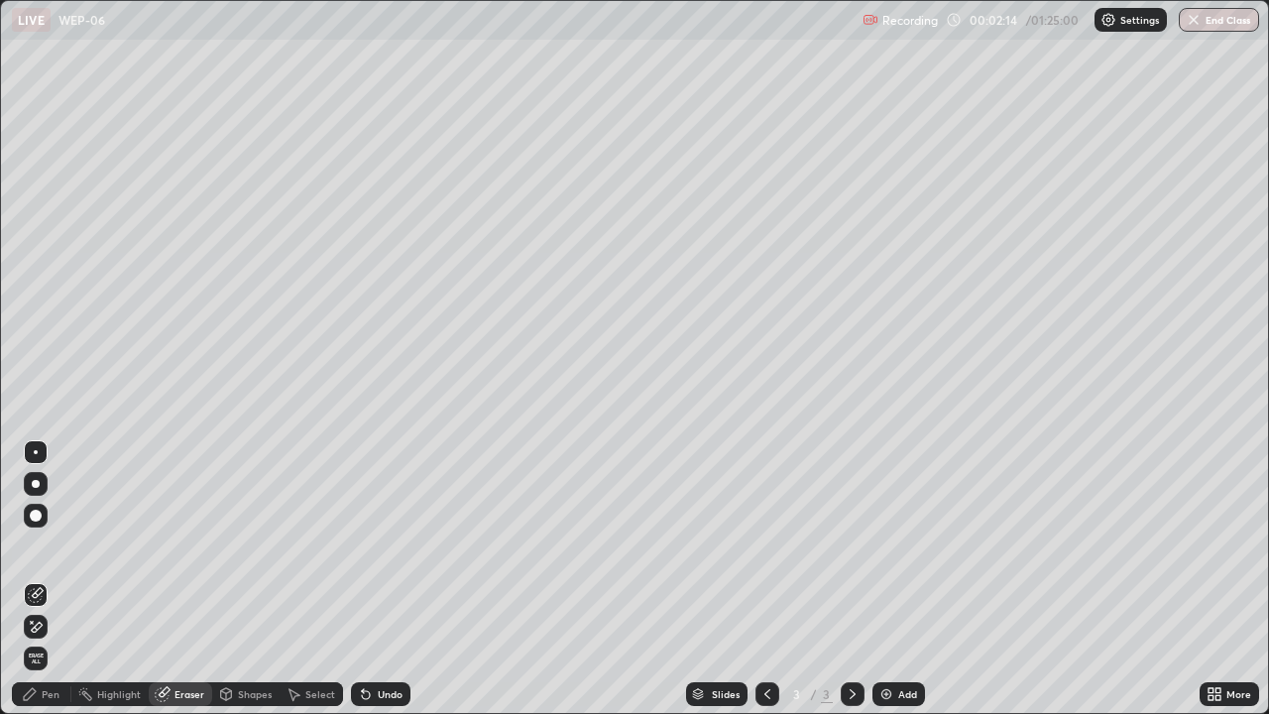
click at [50, 579] on div "Pen" at bounding box center [51, 694] width 18 height 10
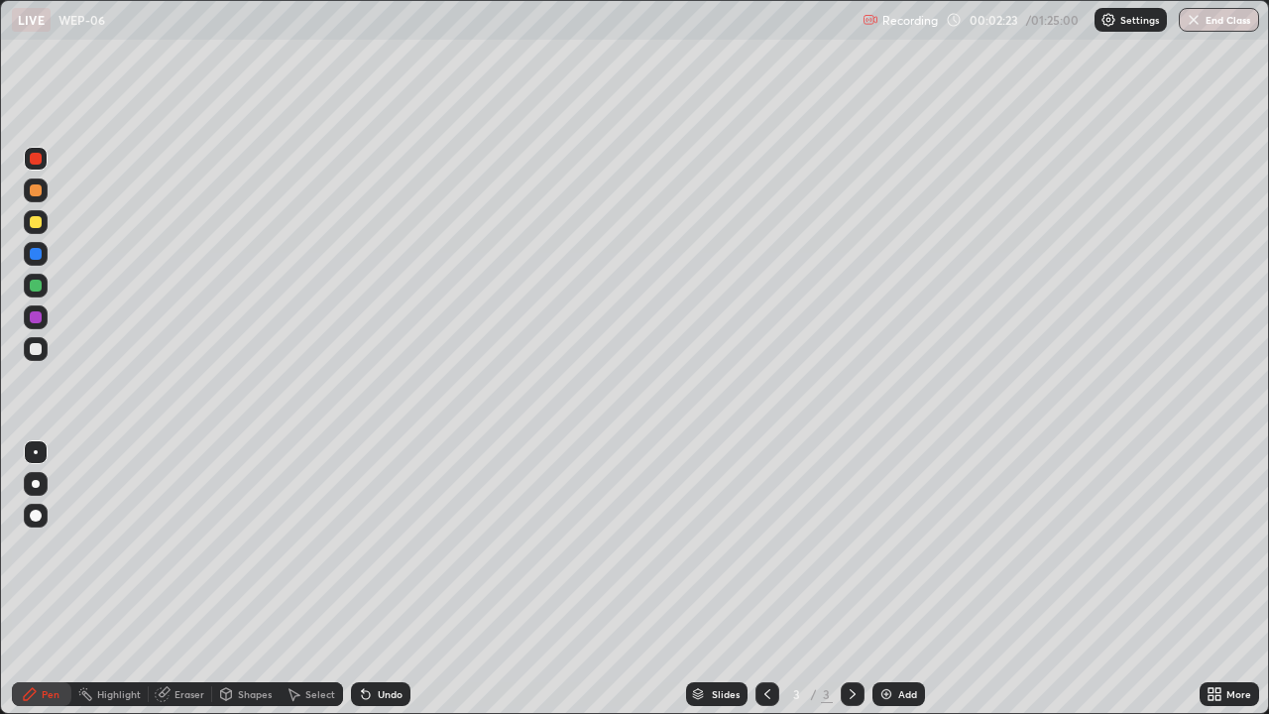
click at [37, 232] on div at bounding box center [36, 222] width 24 height 24
click at [35, 162] on div at bounding box center [36, 159] width 12 height 12
click at [43, 190] on div at bounding box center [36, 190] width 24 height 24
click at [47, 579] on div "Pen" at bounding box center [51, 694] width 18 height 10
click at [36, 289] on div at bounding box center [36, 285] width 12 height 12
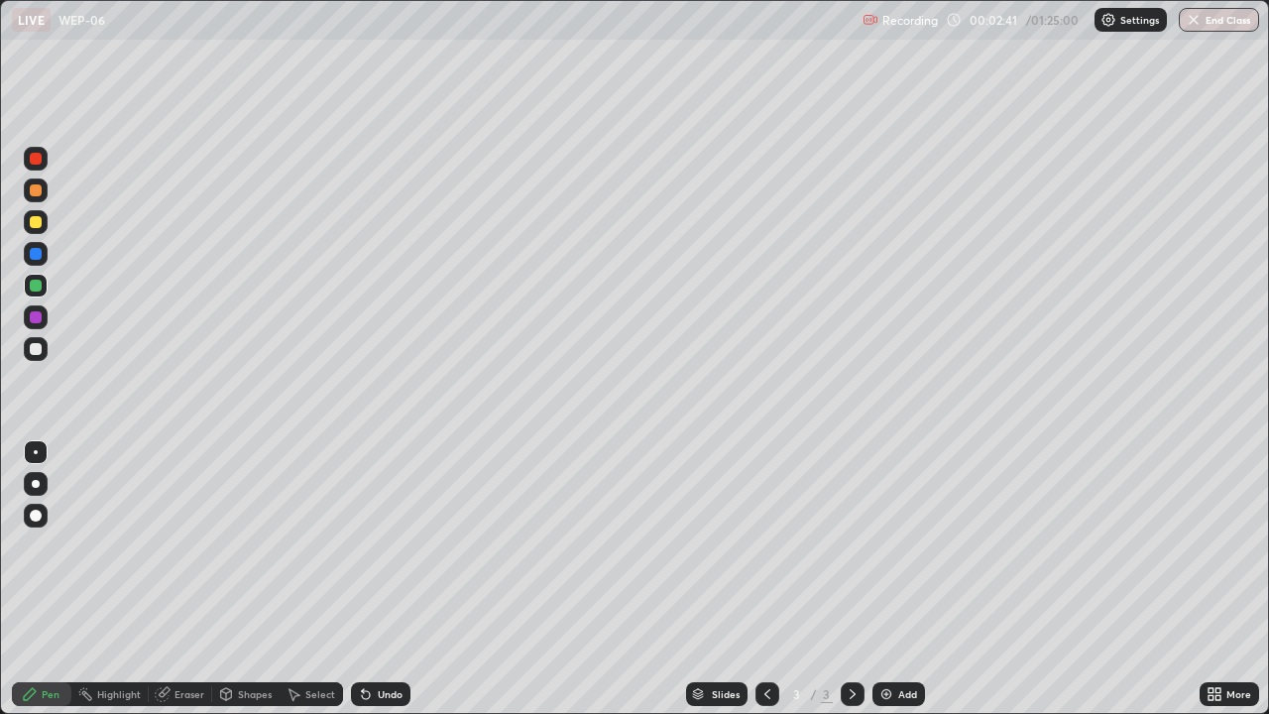
click at [38, 233] on div at bounding box center [36, 222] width 24 height 24
click at [38, 156] on div at bounding box center [36, 159] width 12 height 12
click at [33, 321] on div at bounding box center [36, 317] width 12 height 12
click at [37, 158] on div at bounding box center [36, 159] width 12 height 12
click at [38, 351] on div at bounding box center [36, 349] width 12 height 12
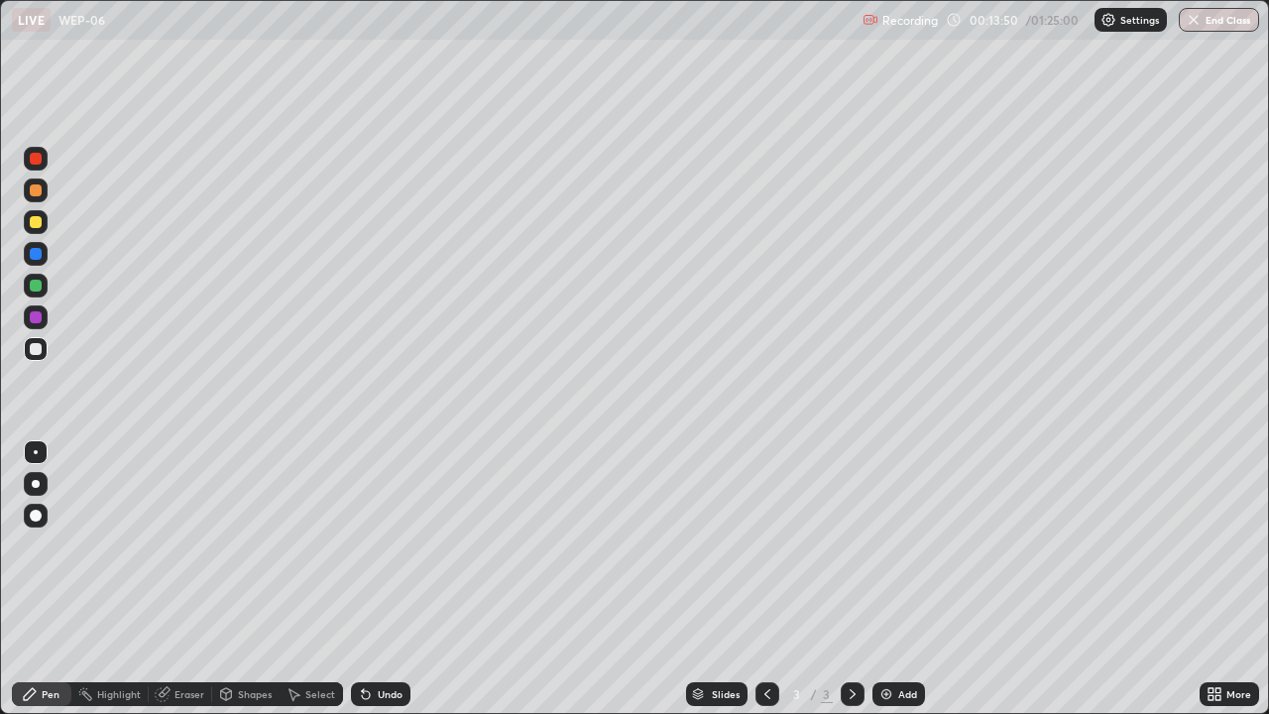
click at [36, 223] on div at bounding box center [36, 222] width 12 height 12
click at [36, 356] on div at bounding box center [36, 349] width 24 height 24
click at [185, 579] on div "Eraser" at bounding box center [180, 694] width 63 height 24
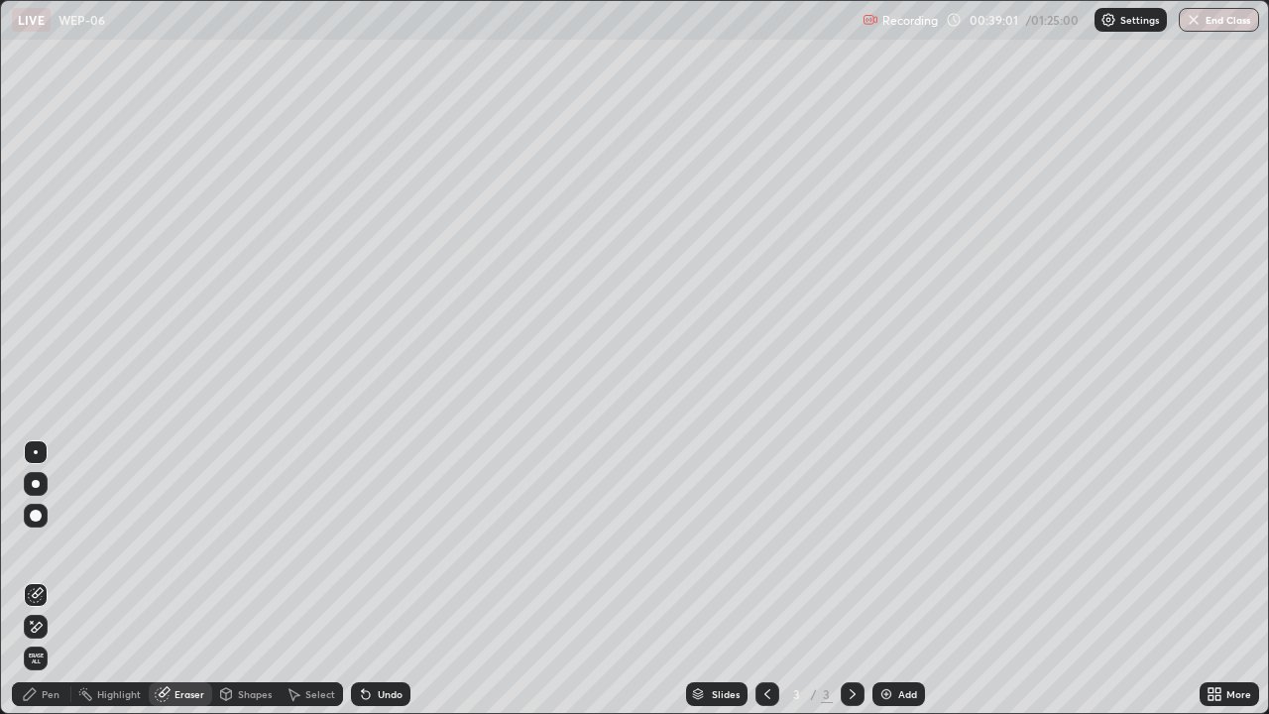
click at [45, 579] on div "Pen" at bounding box center [41, 694] width 59 height 24
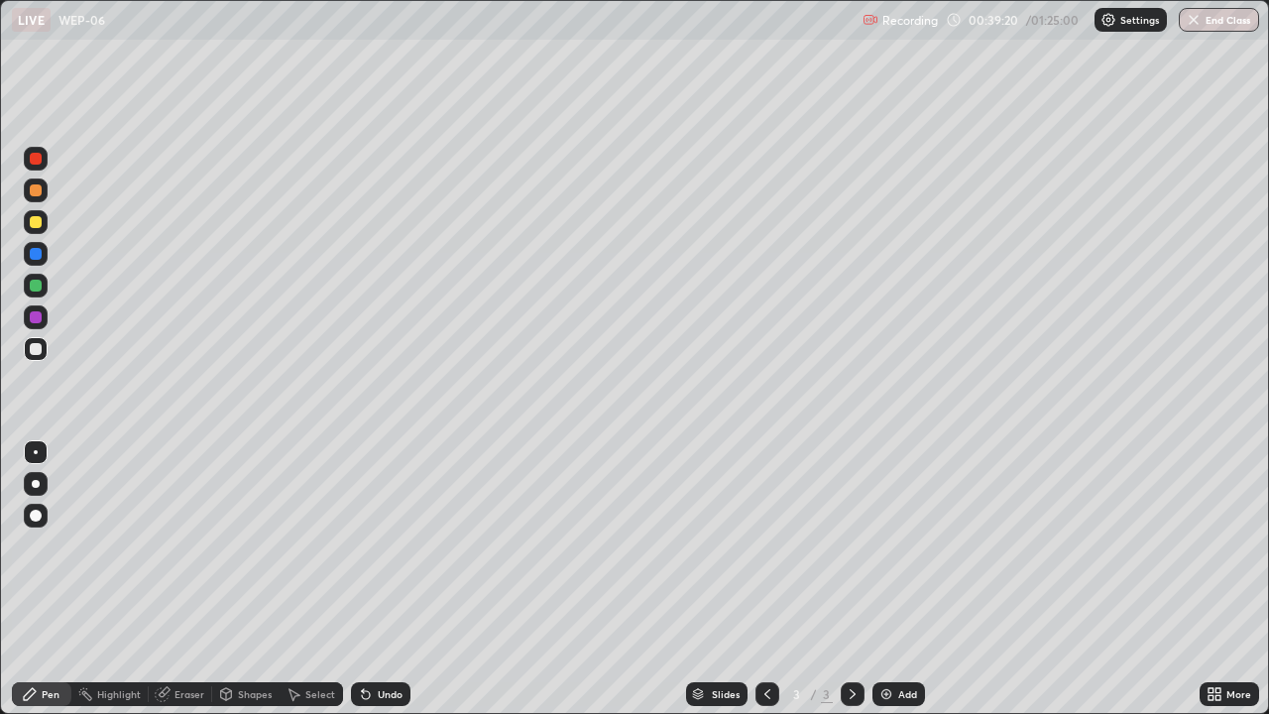
click at [39, 325] on div at bounding box center [36, 317] width 24 height 24
click at [39, 517] on div at bounding box center [36, 515] width 12 height 12
click at [39, 320] on div at bounding box center [36, 317] width 12 height 12
click at [38, 227] on div at bounding box center [36, 222] width 12 height 12
click at [32, 227] on div at bounding box center [36, 222] width 12 height 12
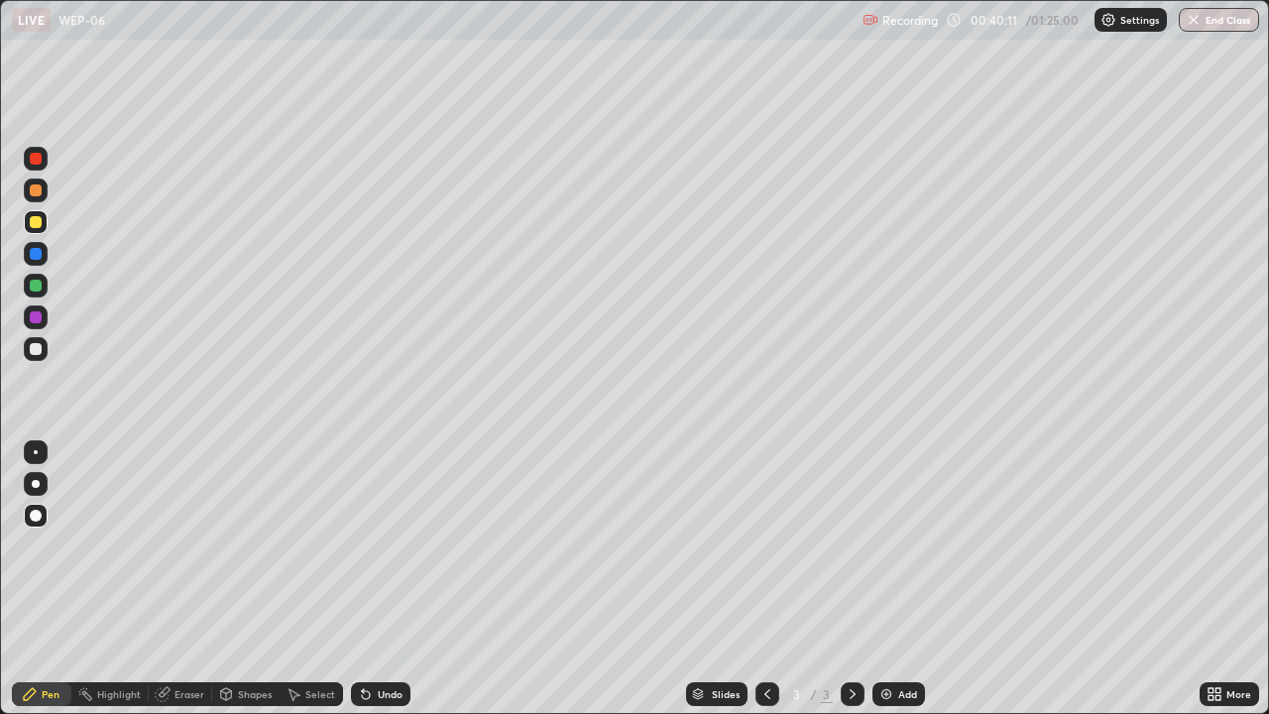
click at [38, 353] on div at bounding box center [36, 349] width 12 height 12
click at [38, 199] on div at bounding box center [36, 190] width 24 height 24
click at [38, 227] on div at bounding box center [36, 222] width 12 height 12
click at [36, 484] on div at bounding box center [36, 484] width 8 height 8
click at [36, 452] on div at bounding box center [36, 452] width 4 height 4
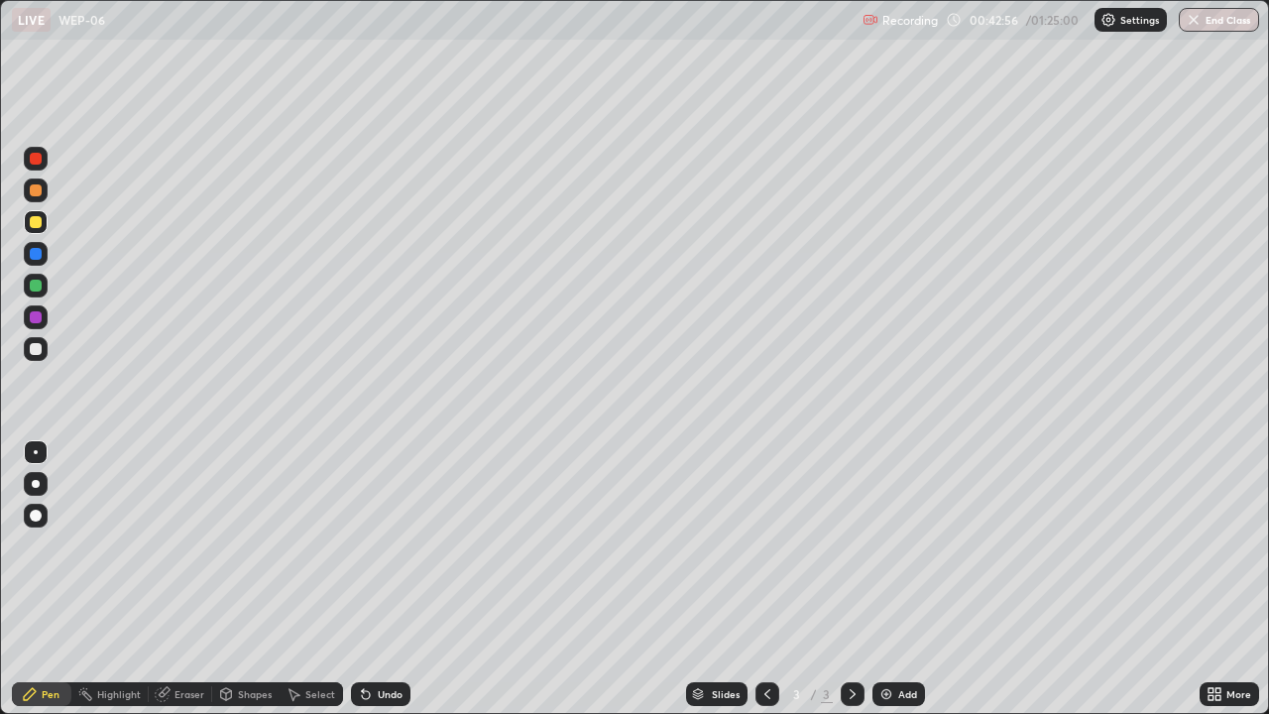
click at [42, 356] on div at bounding box center [36, 349] width 24 height 24
click at [41, 227] on div at bounding box center [36, 222] width 24 height 24
click at [36, 484] on div at bounding box center [36, 484] width 8 height 8
click at [37, 357] on div at bounding box center [36, 349] width 24 height 24
click at [36, 452] on div at bounding box center [36, 452] width 4 height 4
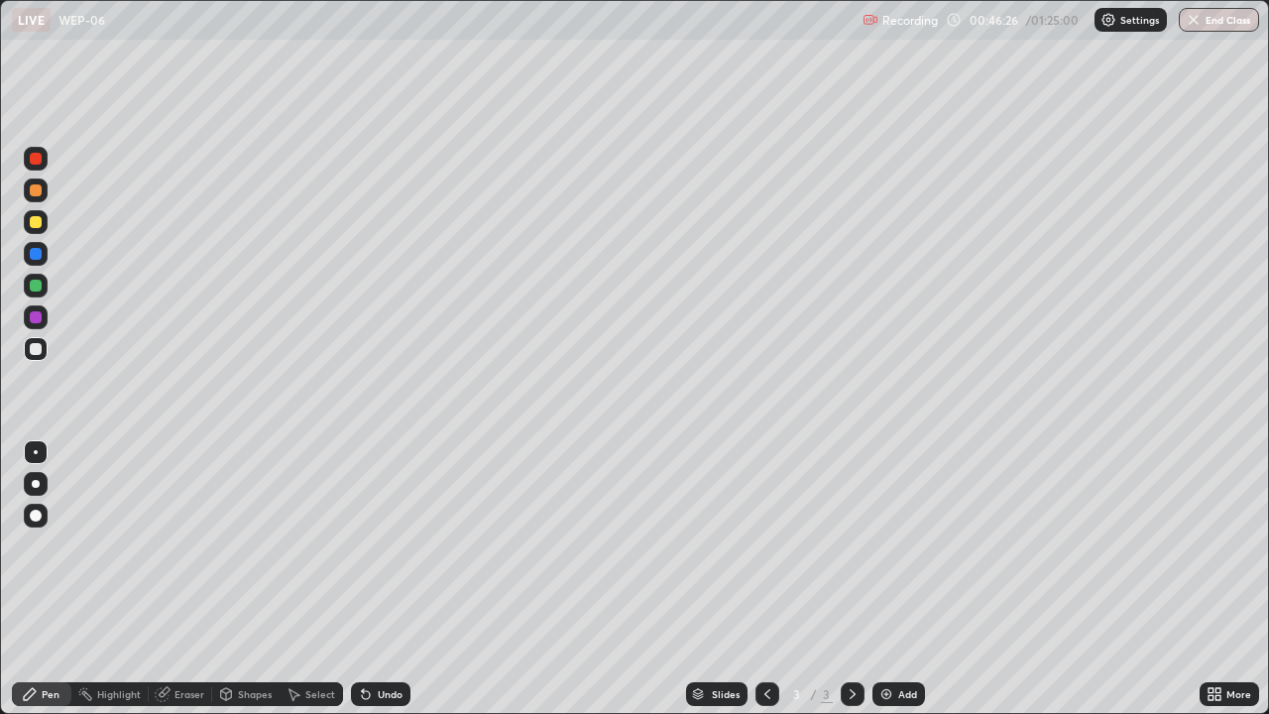
click at [39, 353] on div at bounding box center [36, 349] width 12 height 12
click at [36, 452] on div at bounding box center [36, 452] width 4 height 4
click at [40, 359] on div at bounding box center [36, 349] width 24 height 24
click at [186, 579] on div "Eraser" at bounding box center [180, 694] width 63 height 24
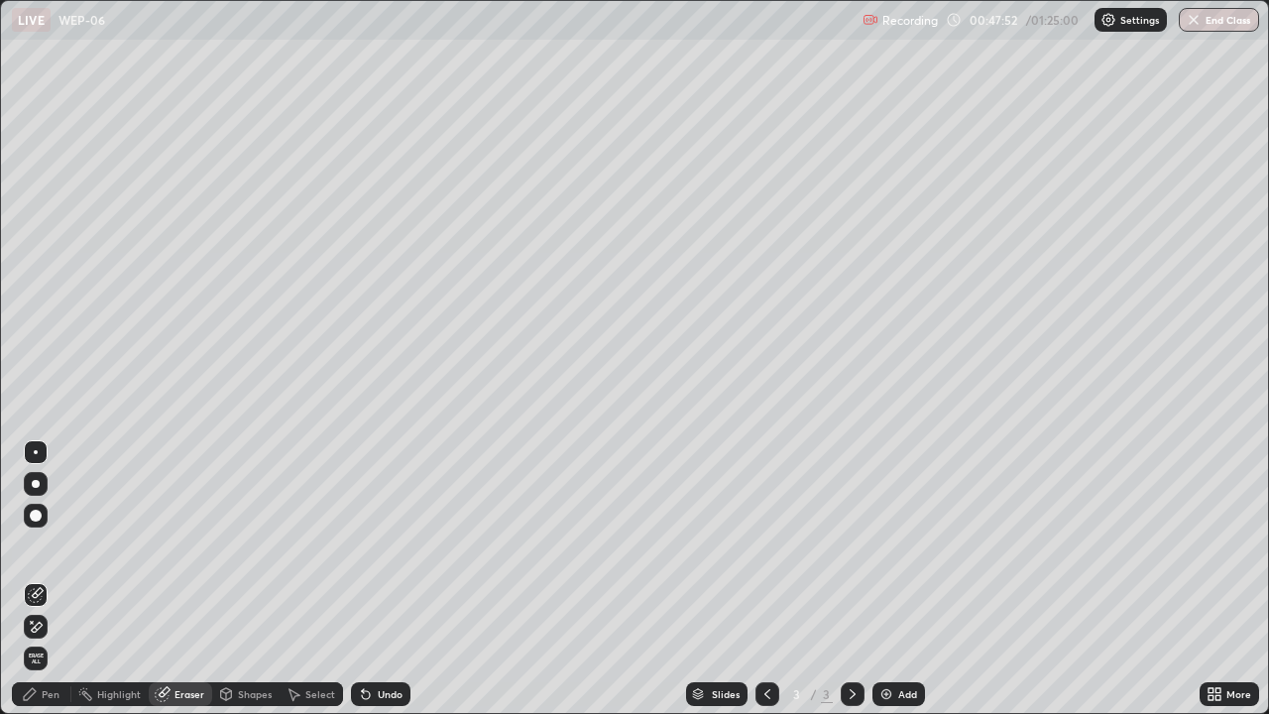
click at [42, 579] on div "Pen" at bounding box center [51, 694] width 18 height 10
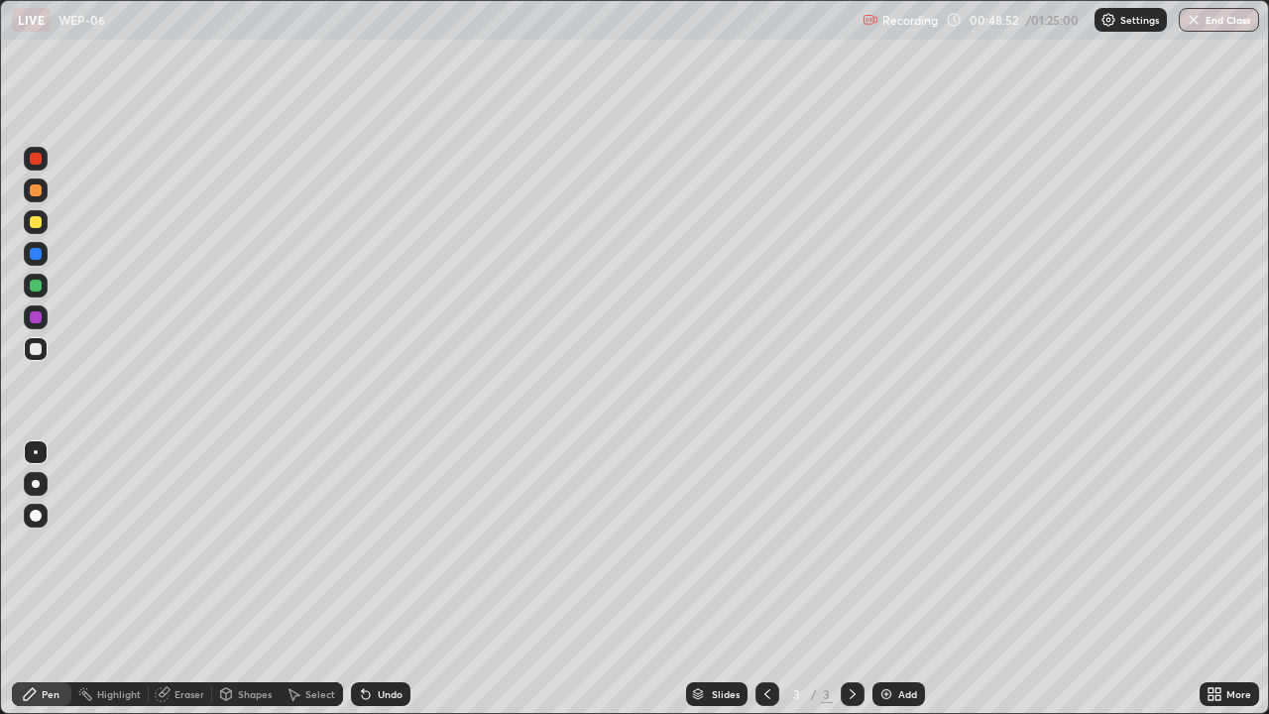
click at [170, 579] on div "Eraser" at bounding box center [180, 694] width 63 height 24
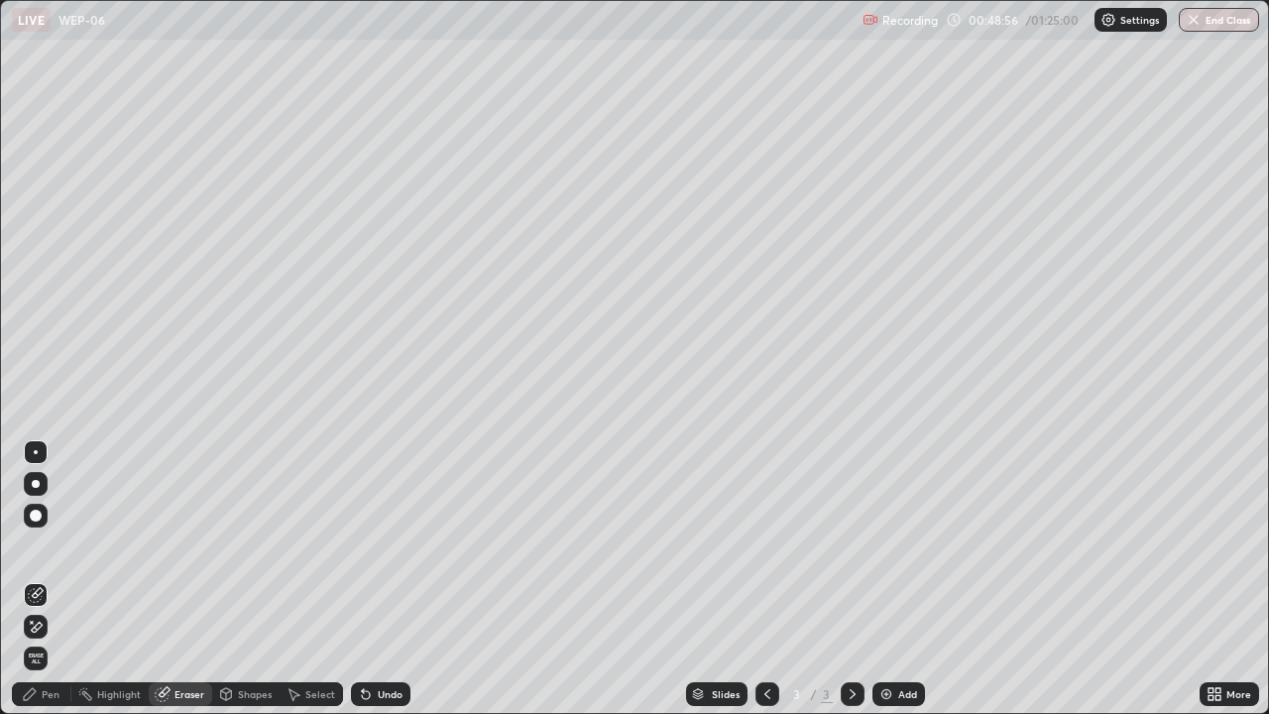
click at [57, 579] on div "Pen" at bounding box center [41, 694] width 59 height 24
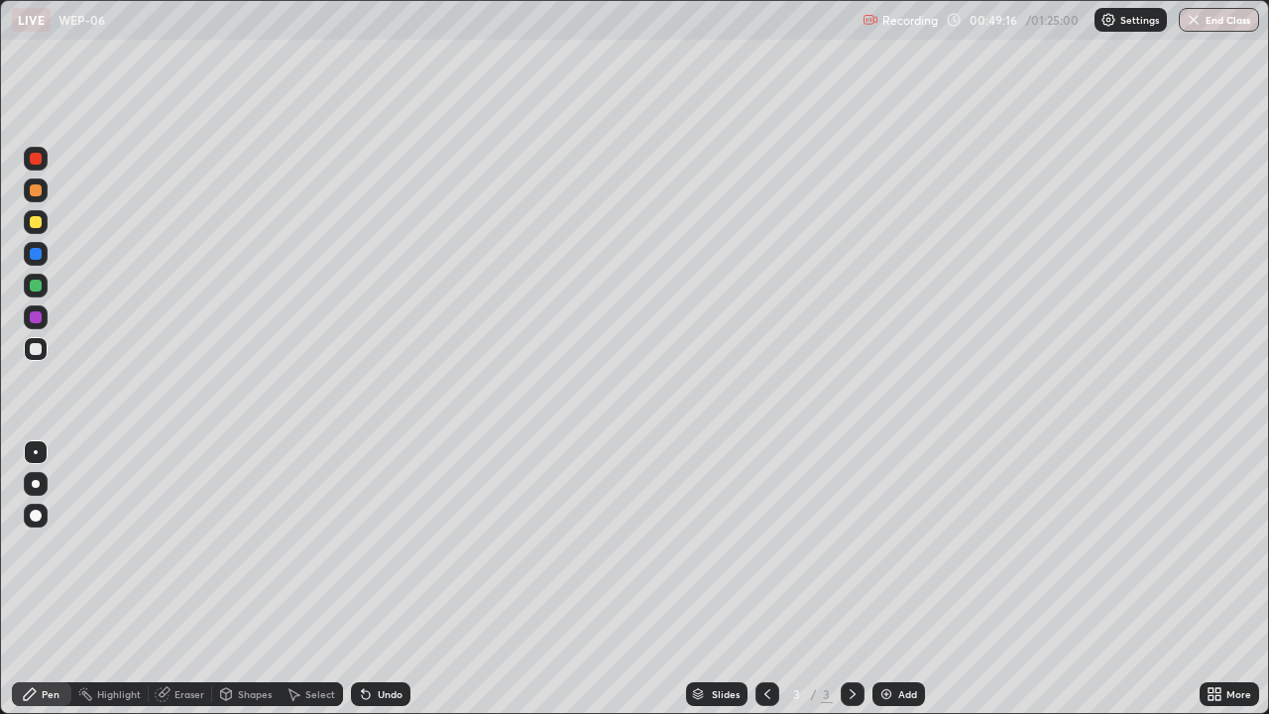
click at [173, 579] on div "Eraser" at bounding box center [180, 694] width 63 height 24
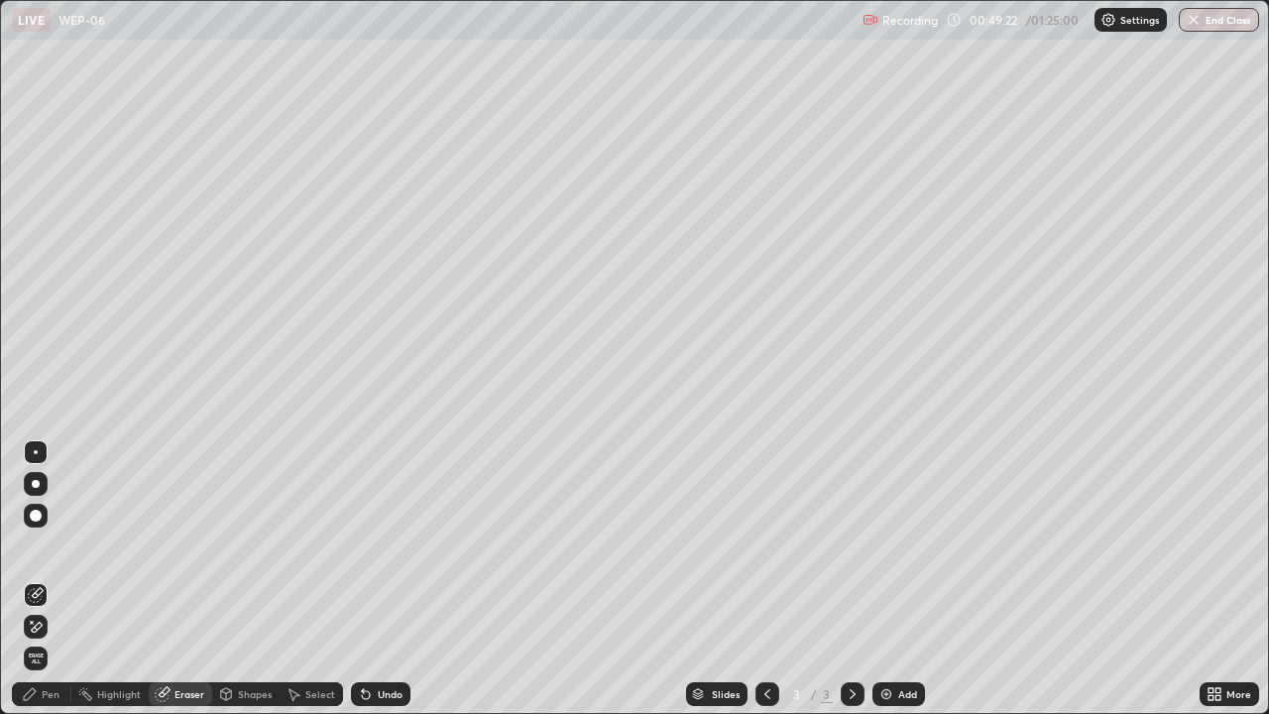
click at [43, 579] on div "Pen" at bounding box center [41, 694] width 59 height 24
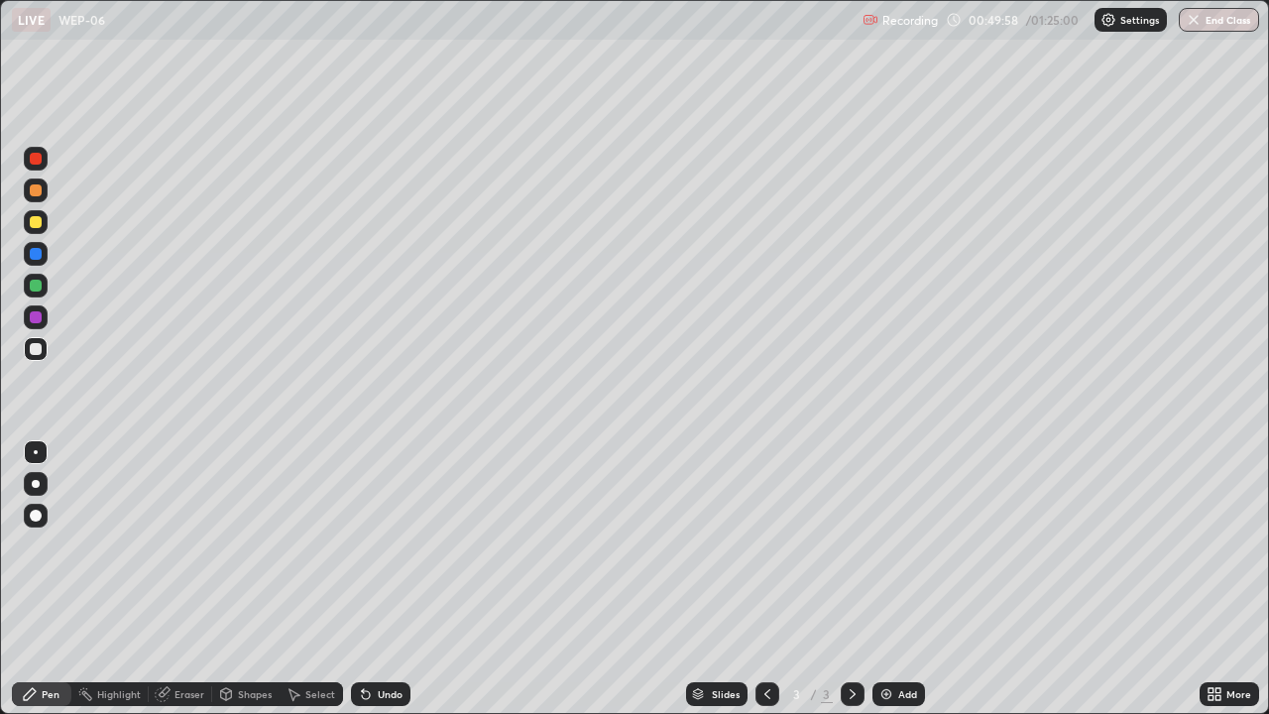
click at [39, 285] on div at bounding box center [36, 285] width 12 height 12
click at [38, 356] on div at bounding box center [36, 349] width 24 height 24
click at [846, 579] on div at bounding box center [852, 694] width 24 height 40
click at [873, 579] on div "Add" at bounding box center [898, 694] width 53 height 24
click at [37, 350] on div at bounding box center [36, 349] width 12 height 12
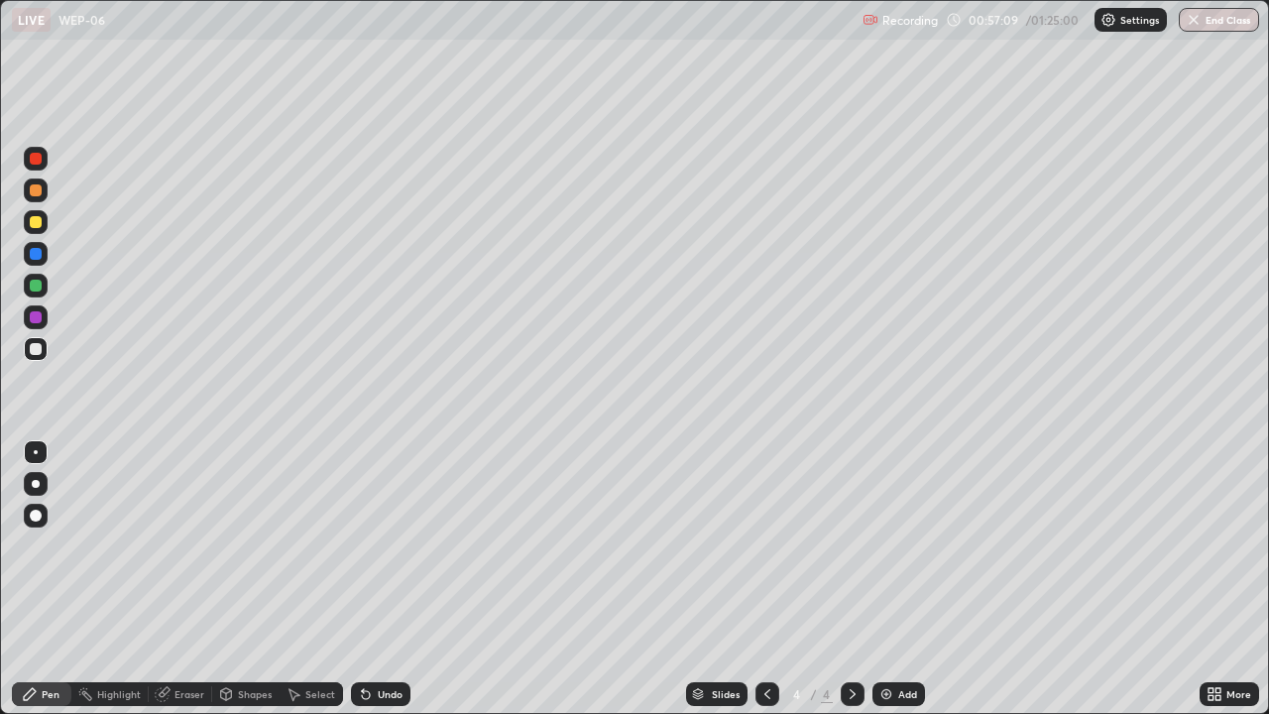
click at [40, 163] on div at bounding box center [36, 159] width 12 height 12
click at [38, 357] on div at bounding box center [36, 349] width 24 height 24
click at [36, 160] on div at bounding box center [36, 159] width 12 height 12
click at [37, 351] on div at bounding box center [36, 349] width 12 height 12
click at [37, 354] on div at bounding box center [36, 349] width 12 height 12
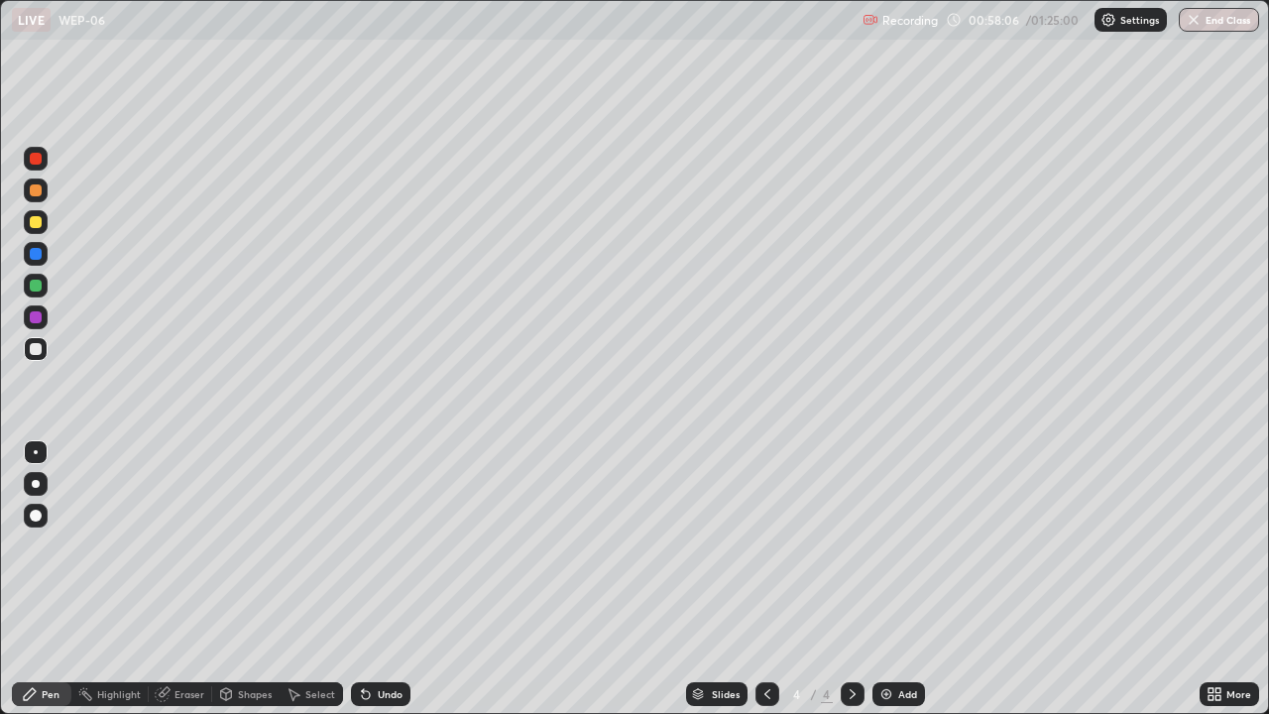
click at [39, 347] on div at bounding box center [36, 349] width 12 height 12
click at [36, 286] on div at bounding box center [36, 285] width 12 height 12
click at [36, 350] on div at bounding box center [36, 349] width 12 height 12
click at [36, 352] on div at bounding box center [36, 349] width 12 height 12
click at [35, 160] on div at bounding box center [36, 159] width 12 height 12
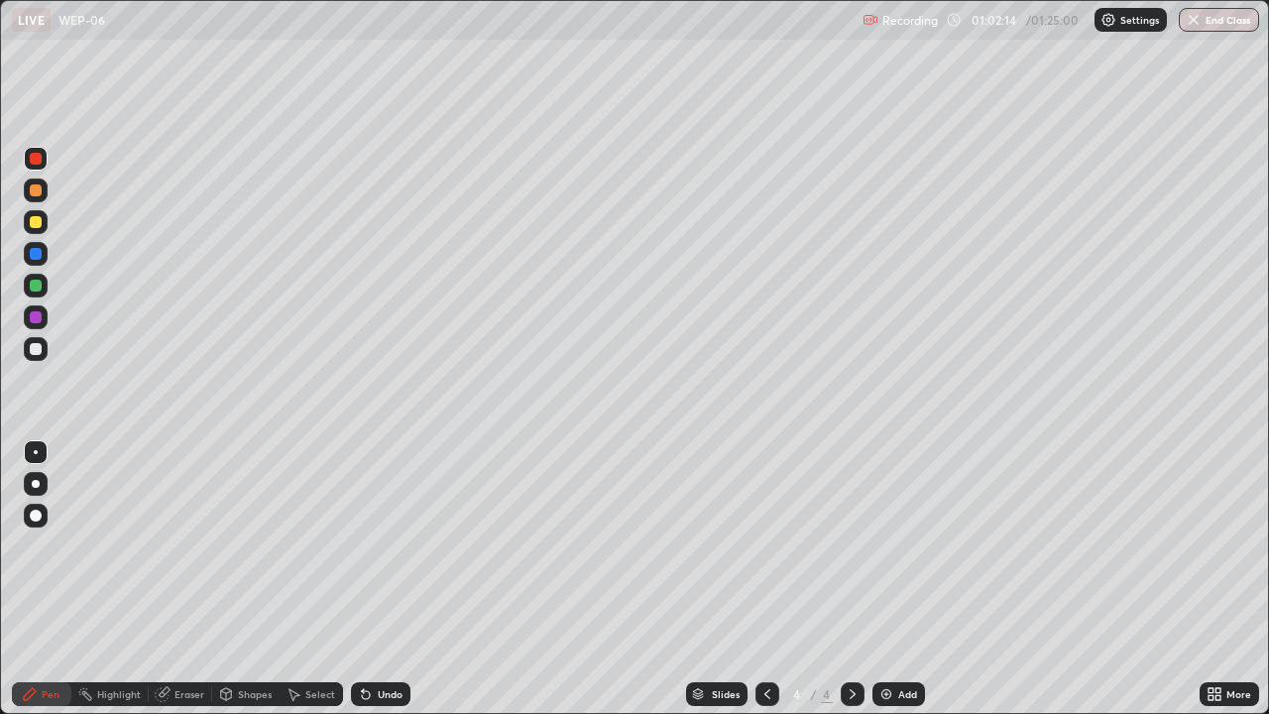
click at [37, 230] on div at bounding box center [36, 222] width 24 height 24
click at [38, 352] on div at bounding box center [36, 349] width 12 height 12
click at [197, 579] on div "Eraser" at bounding box center [189, 694] width 30 height 10
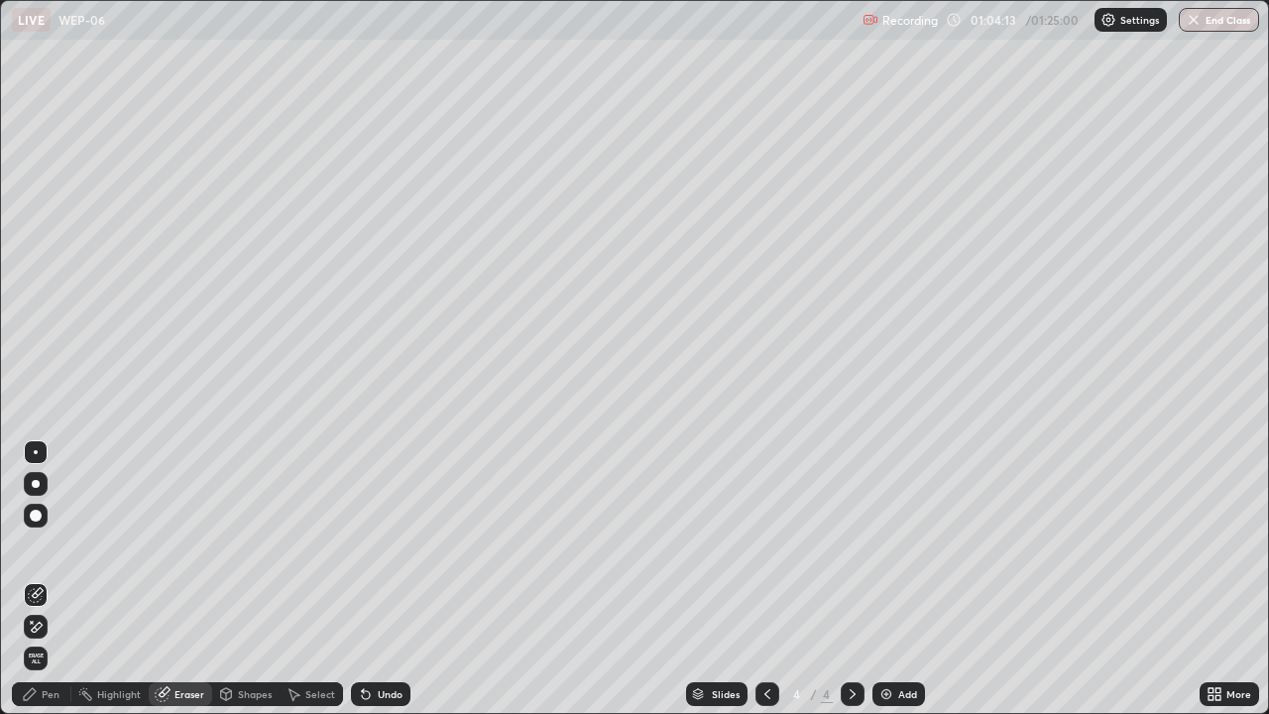
click at [41, 579] on div "Pen" at bounding box center [41, 694] width 59 height 24
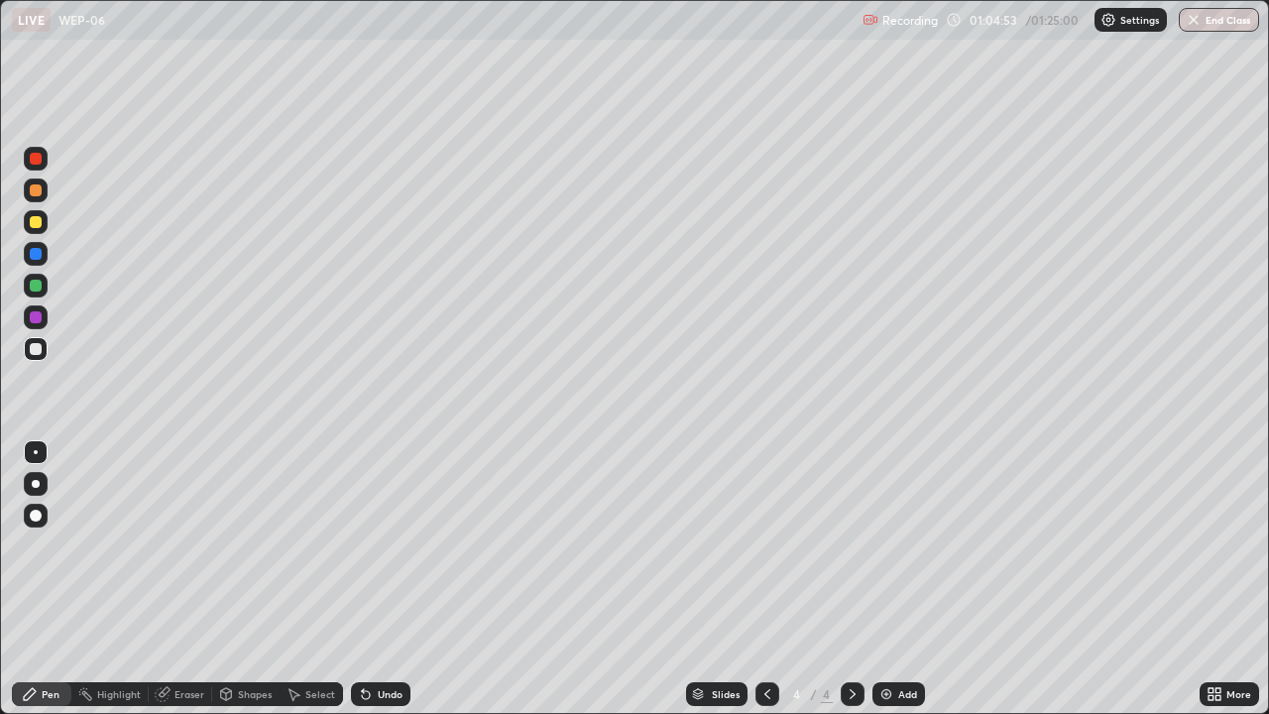
click at [184, 579] on div "Eraser" at bounding box center [189, 694] width 30 height 10
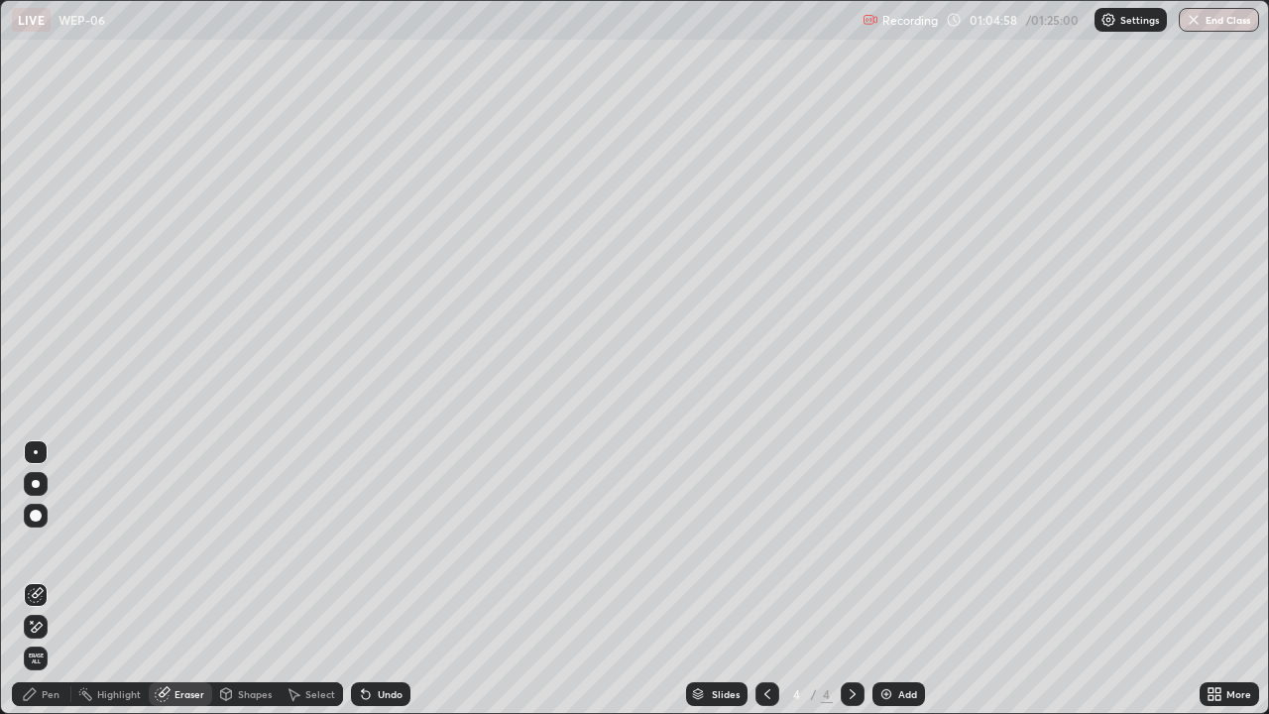
click at [48, 579] on div "Pen" at bounding box center [51, 694] width 18 height 10
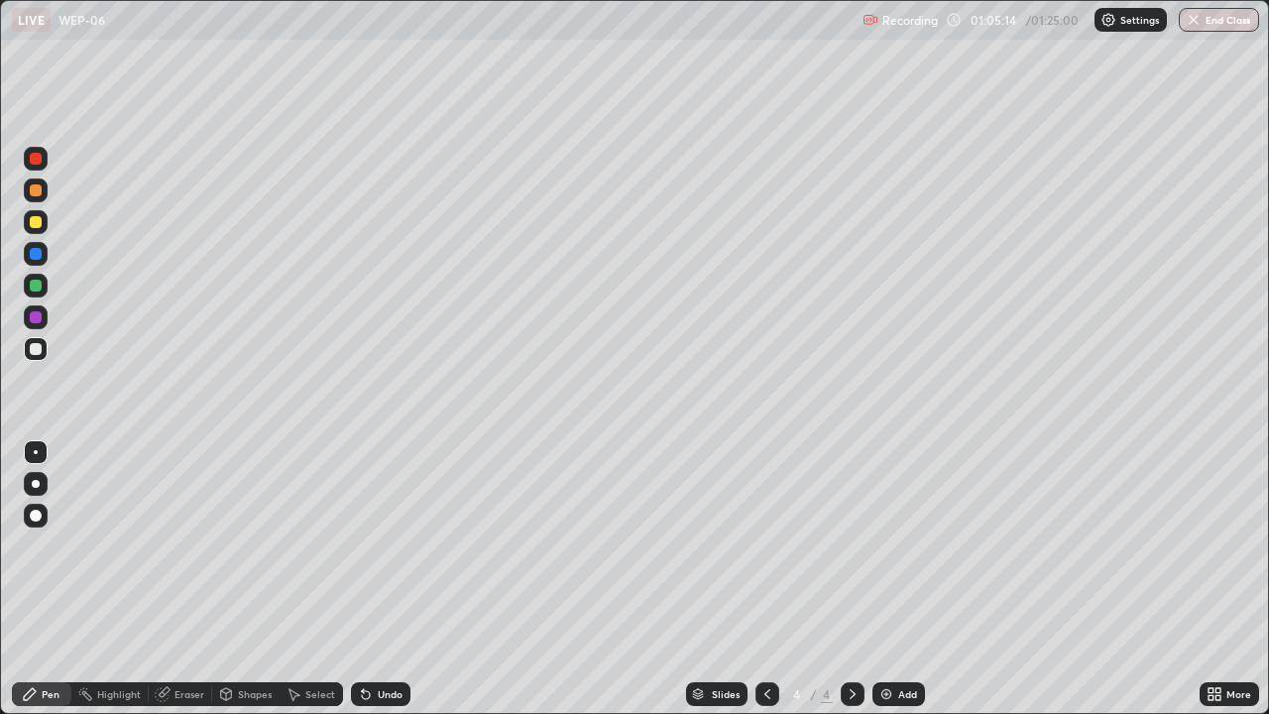
click at [185, 579] on div "Eraser" at bounding box center [189, 694] width 30 height 10
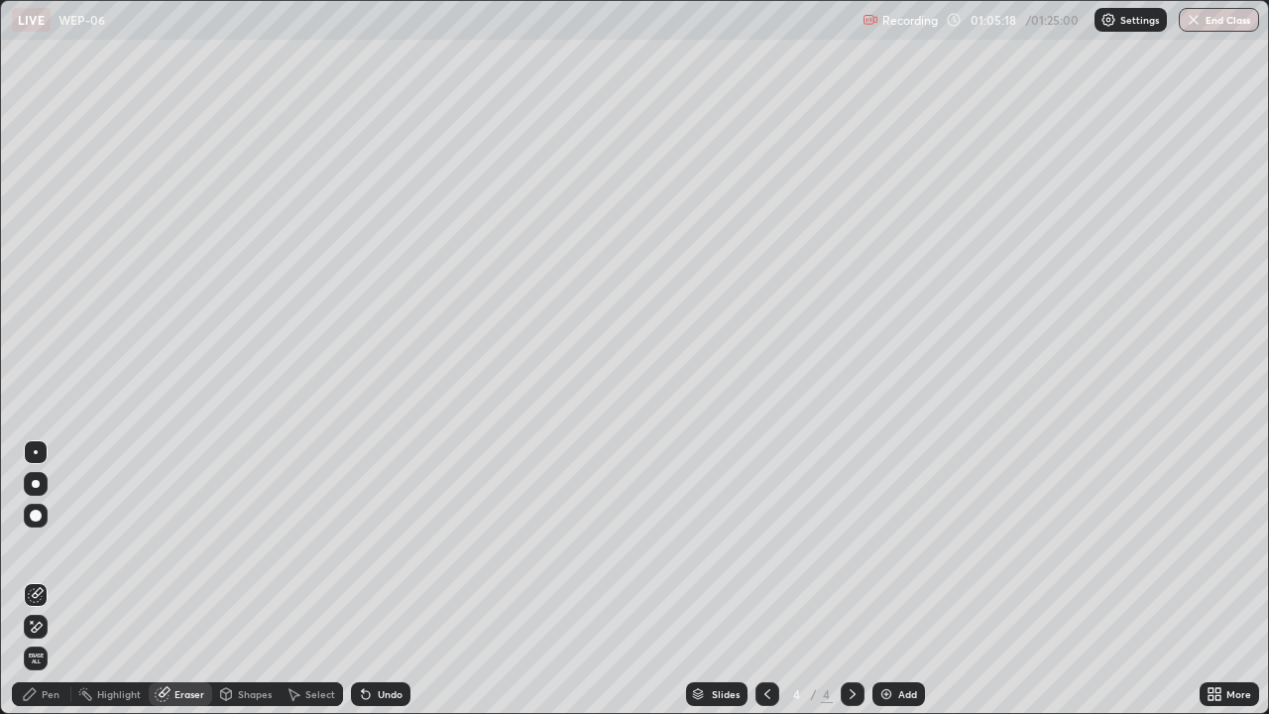
click at [35, 579] on icon at bounding box center [30, 694] width 12 height 12
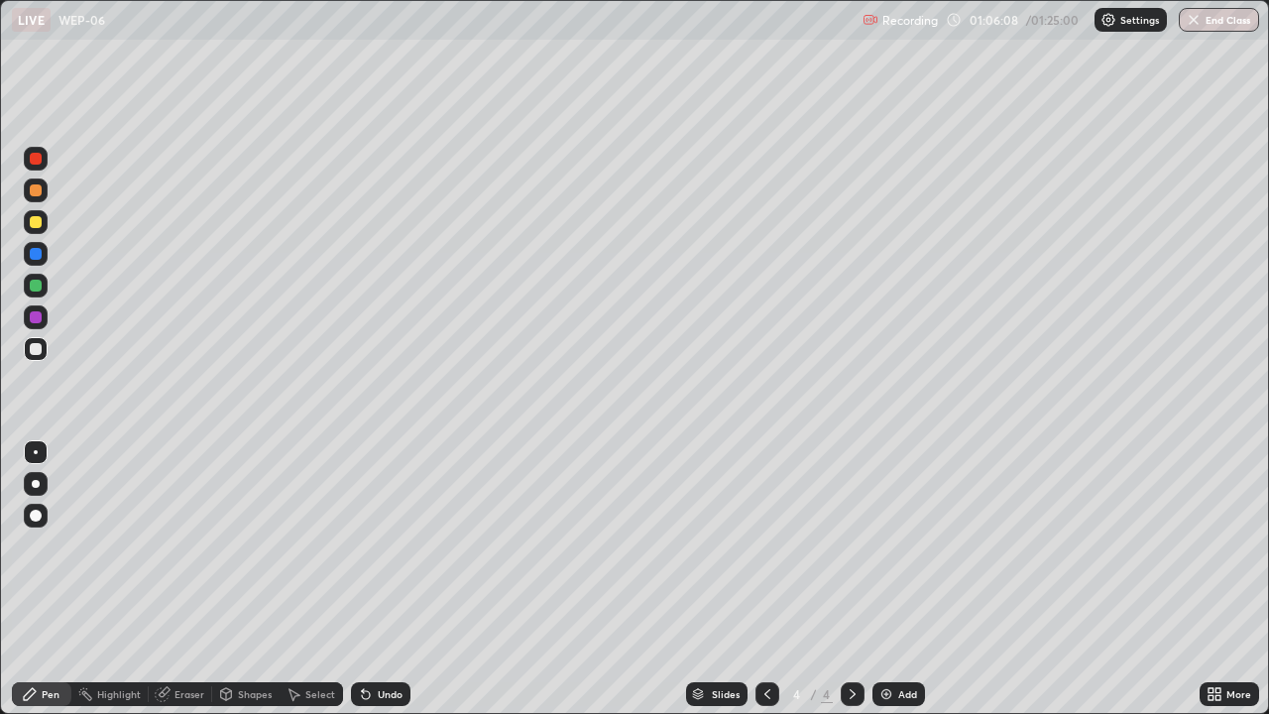
click at [363, 579] on icon at bounding box center [366, 695] width 8 height 8
click at [366, 579] on icon at bounding box center [366, 694] width 16 height 16
click at [315, 579] on div "Select" at bounding box center [320, 694] width 30 height 10
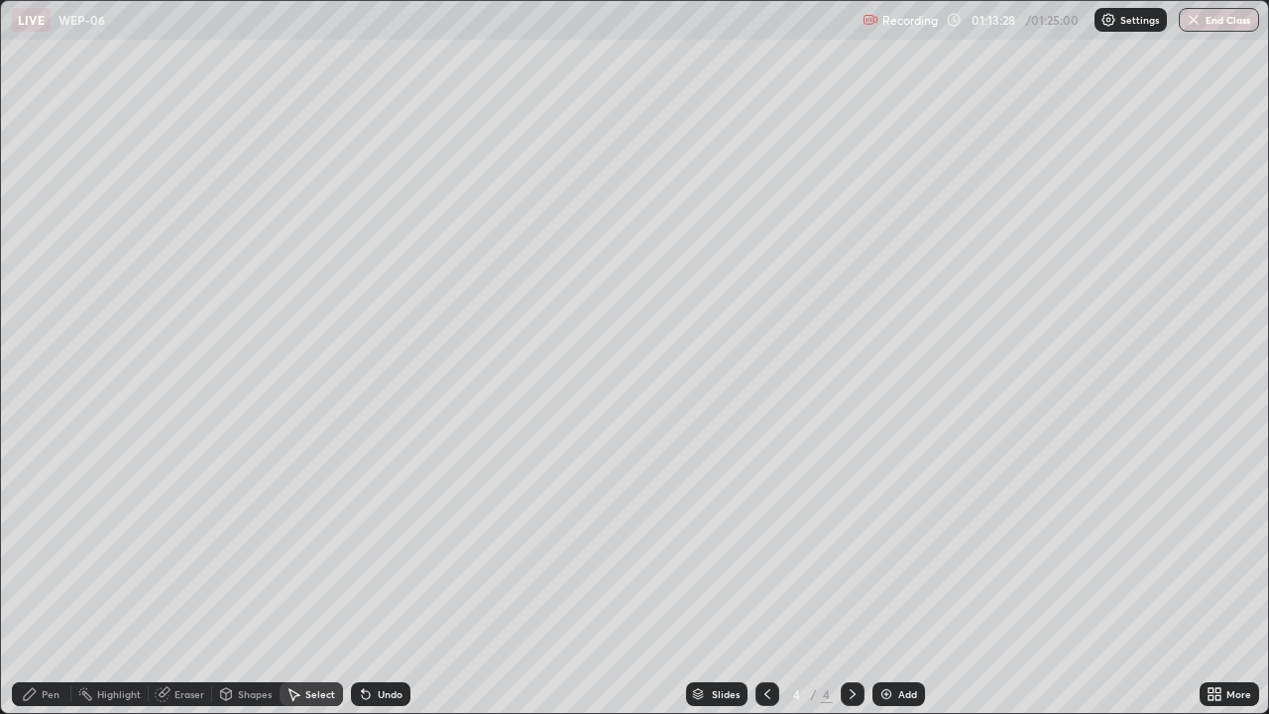
click at [645, 424] on div "0 ° Undo Copy Duplicate Duplicate to new slide Delete" at bounding box center [634, 357] width 1267 height 712
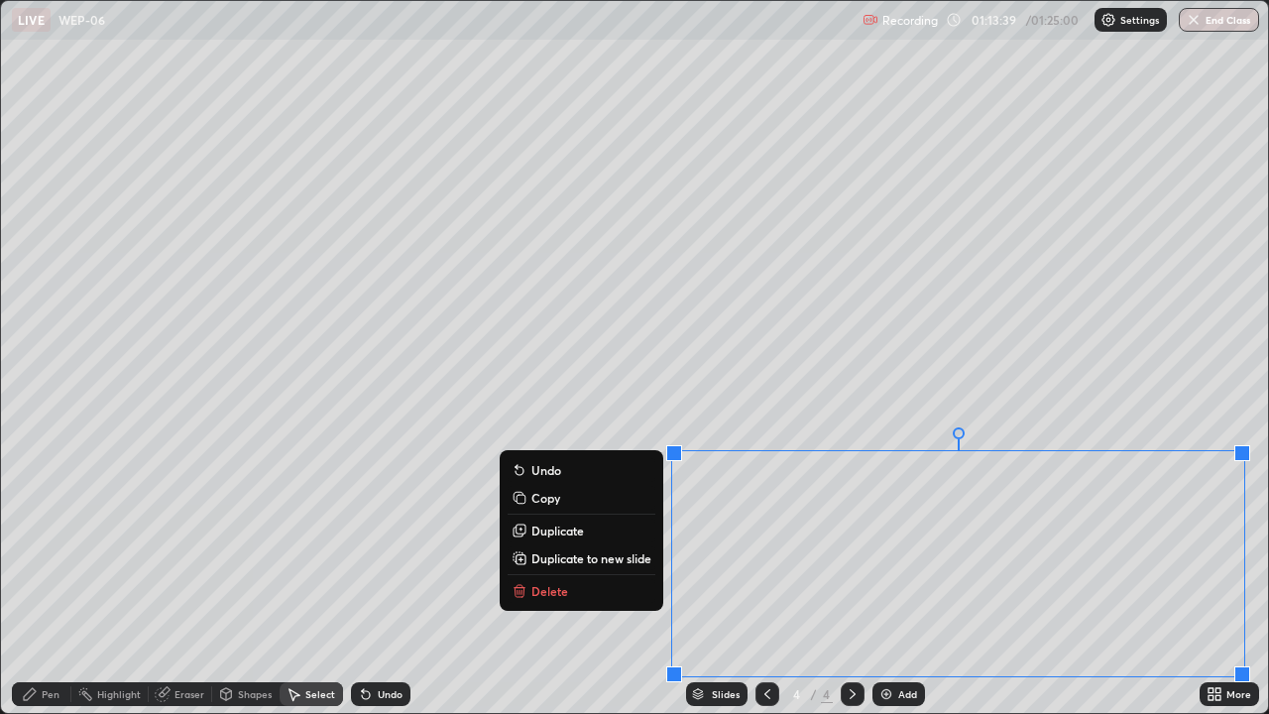
click at [551, 498] on p "Copy" at bounding box center [545, 498] width 29 height 16
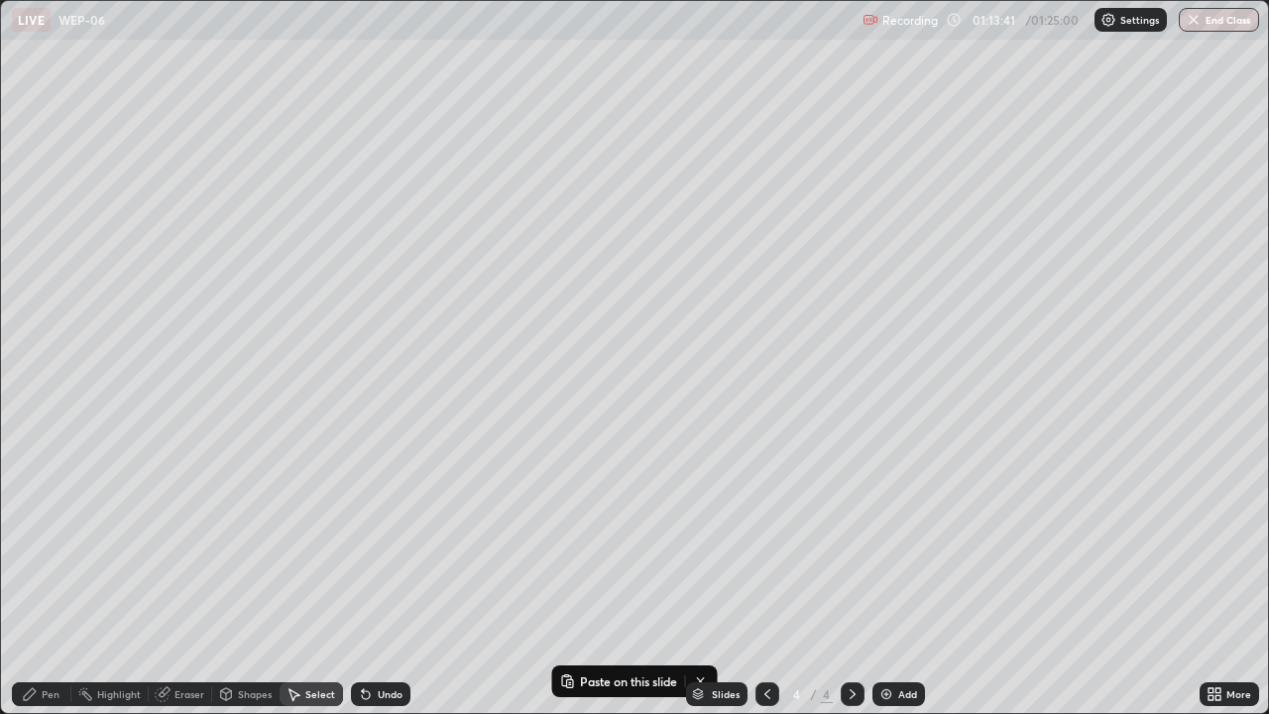
click at [882, 579] on img at bounding box center [886, 694] width 16 height 16
click at [438, 290] on p "Paste here" at bounding box center [439, 288] width 58 height 16
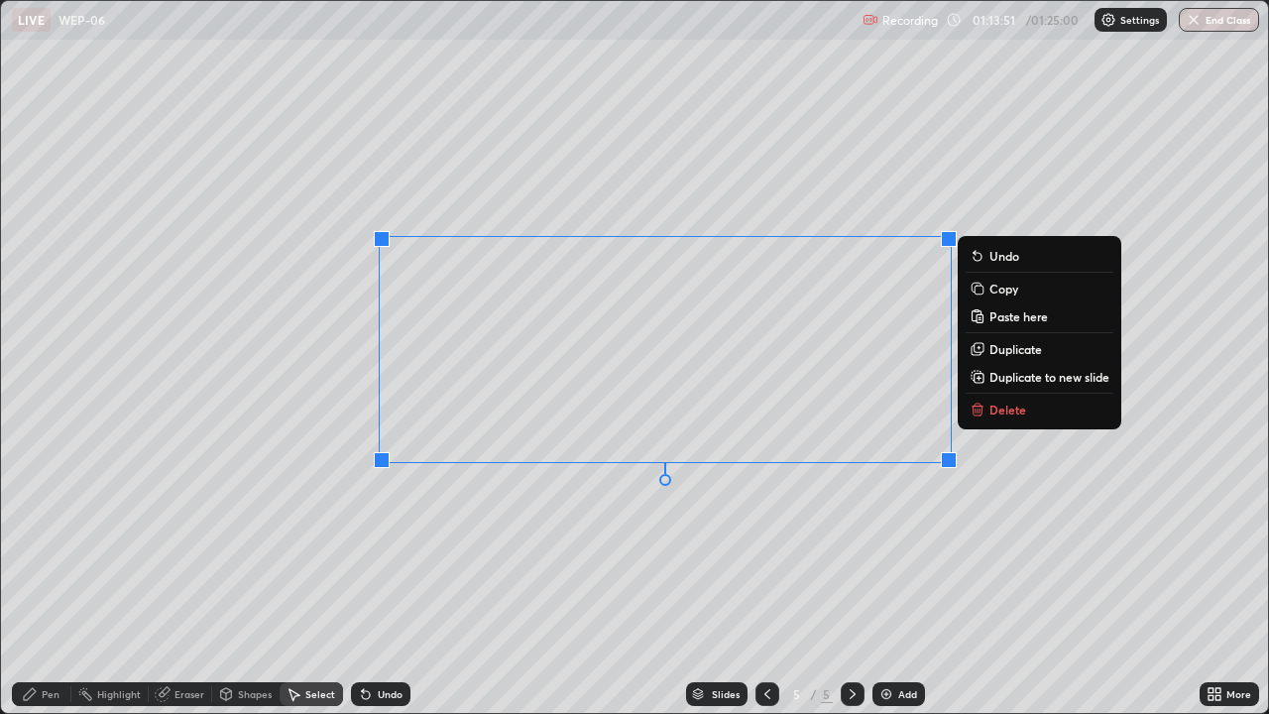
click at [997, 417] on button "Delete" at bounding box center [1039, 409] width 148 height 24
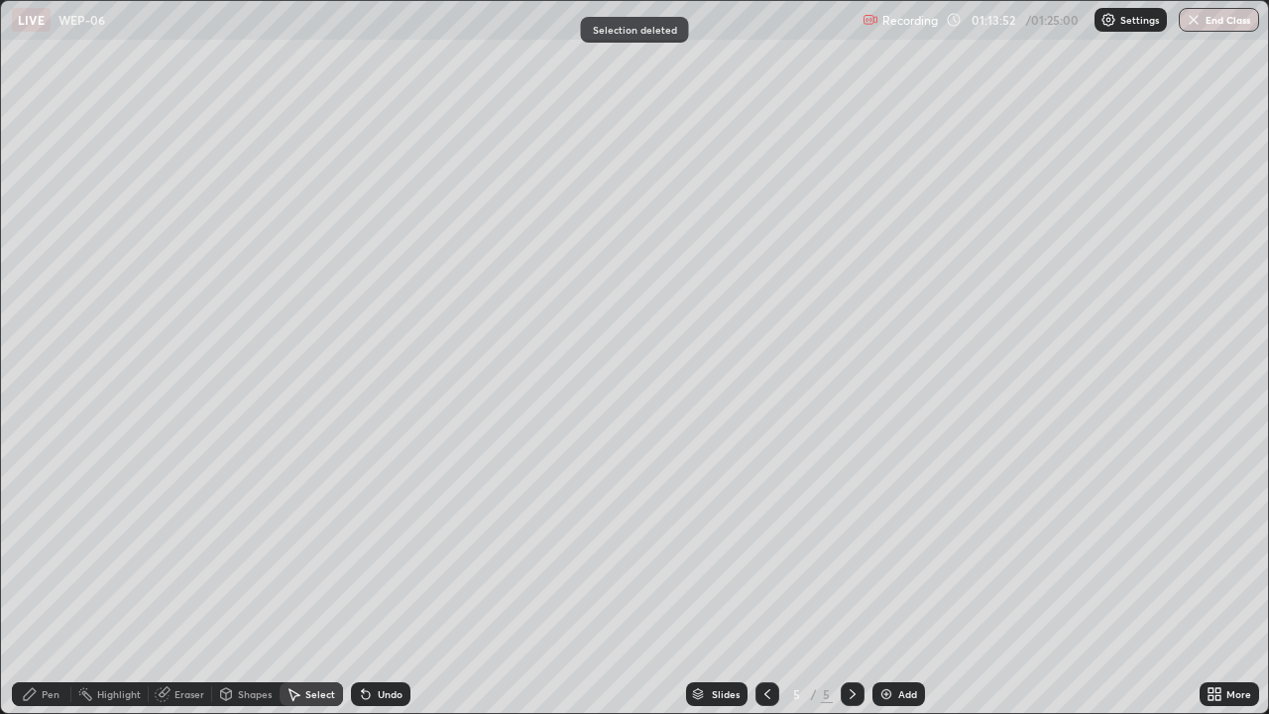
click at [765, 579] on icon at bounding box center [767, 694] width 16 height 16
click at [317, 579] on div "Select" at bounding box center [310, 694] width 63 height 24
click at [363, 579] on icon at bounding box center [366, 695] width 8 height 8
click at [43, 579] on div "Pen" at bounding box center [41, 694] width 59 height 24
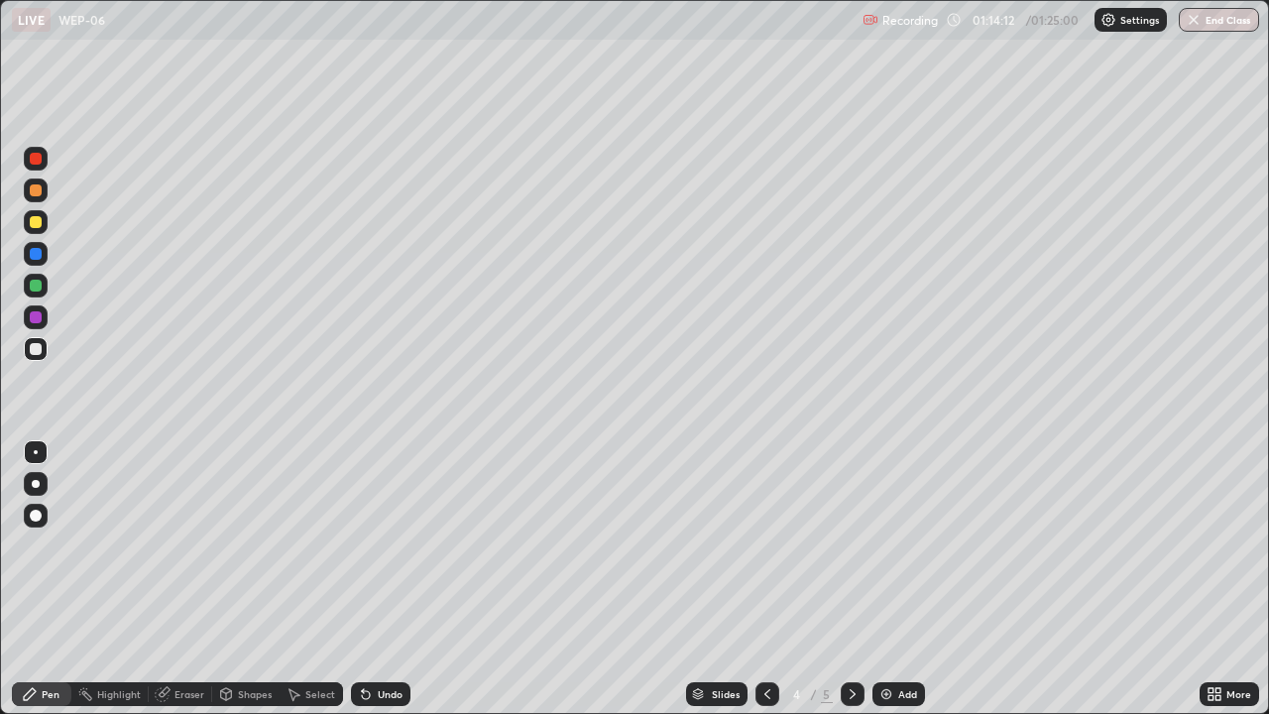
click at [241, 579] on div "Shapes" at bounding box center [255, 694] width 34 height 10
click at [316, 579] on div "Select" at bounding box center [320, 694] width 30 height 10
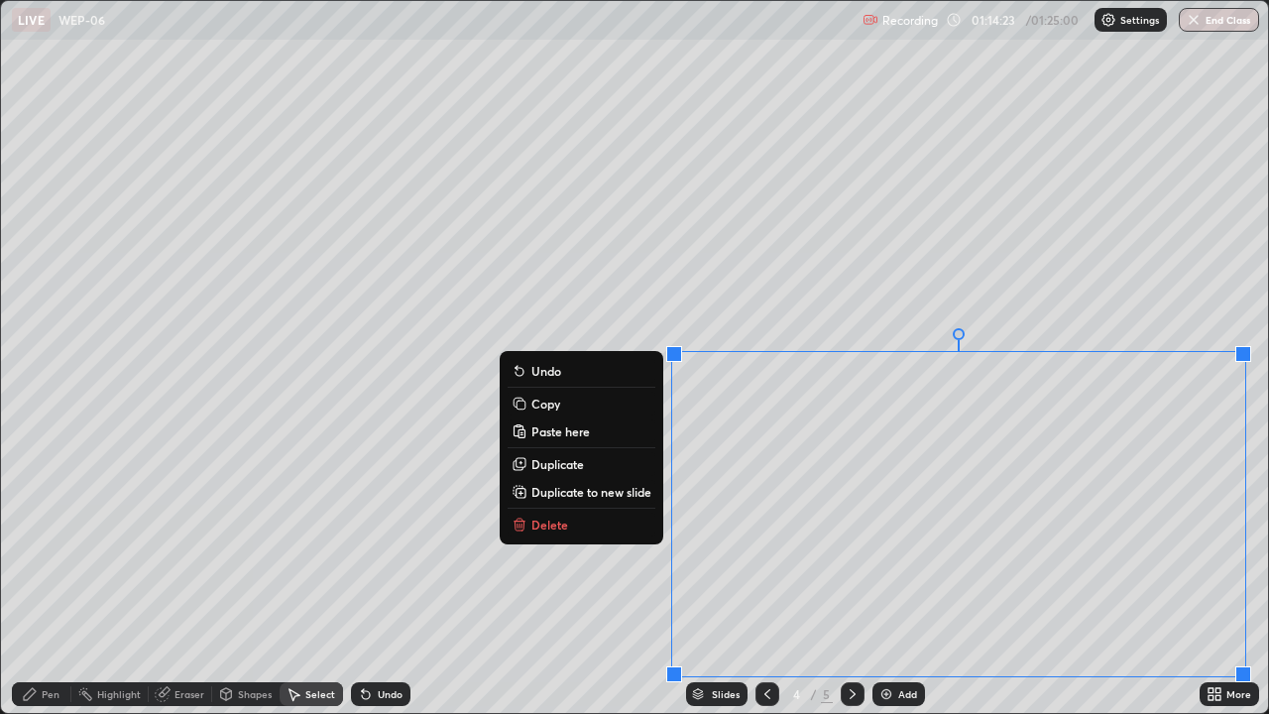
click at [549, 402] on p "Copy" at bounding box center [545, 403] width 29 height 16
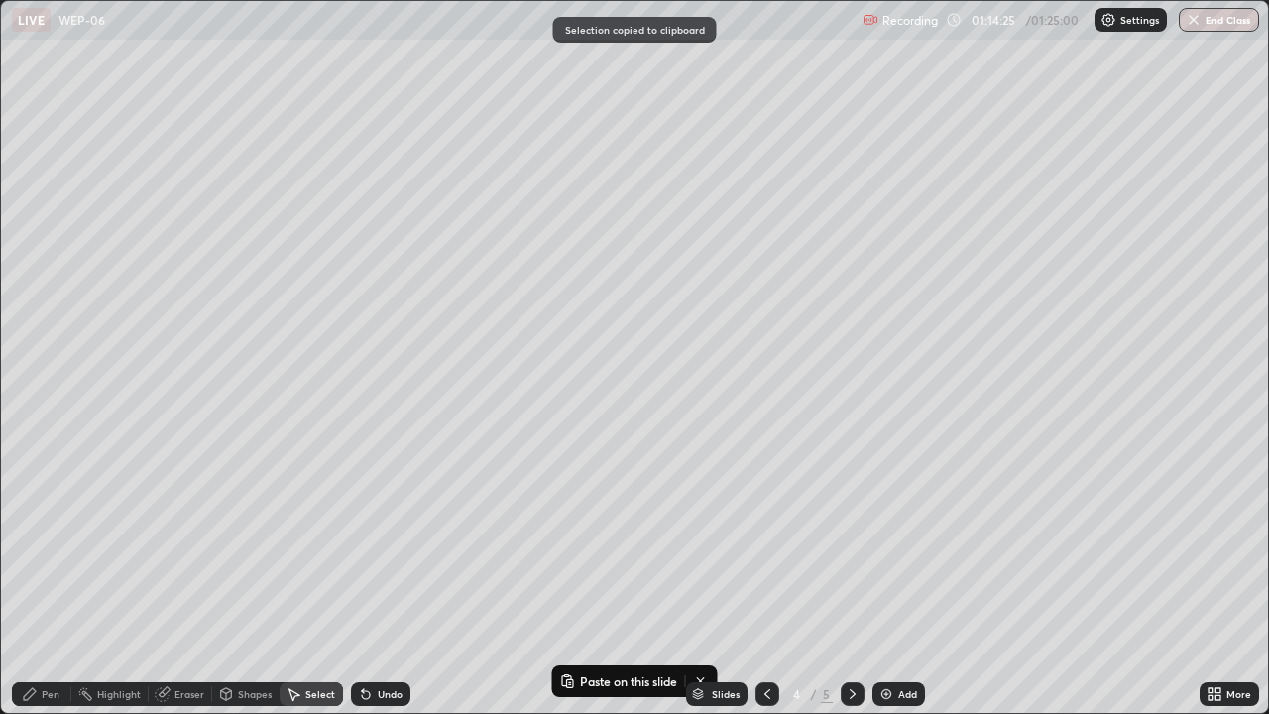
click at [850, 579] on icon at bounding box center [852, 694] width 16 height 16
click at [378, 320] on div "0 ° Undo Copy Paste here Duplicate Duplicate to new slide Delete" at bounding box center [634, 357] width 1267 height 712
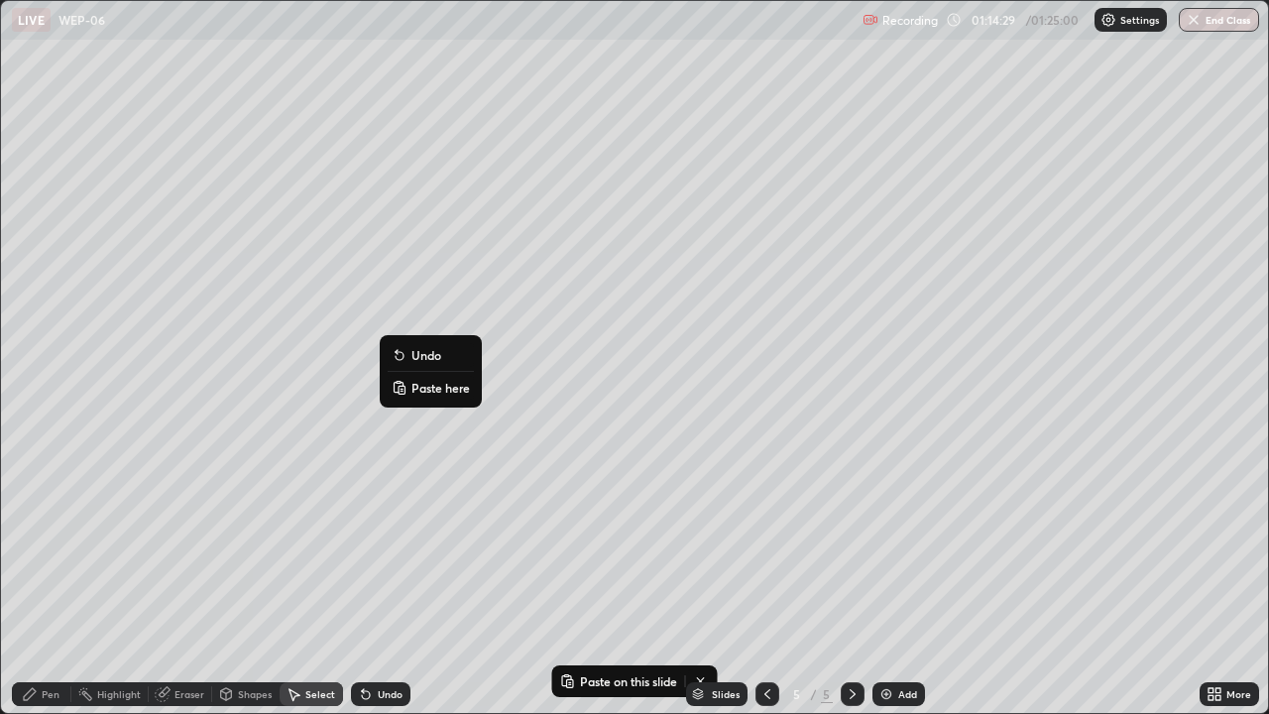
click at [431, 392] on p "Paste here" at bounding box center [440, 388] width 58 height 16
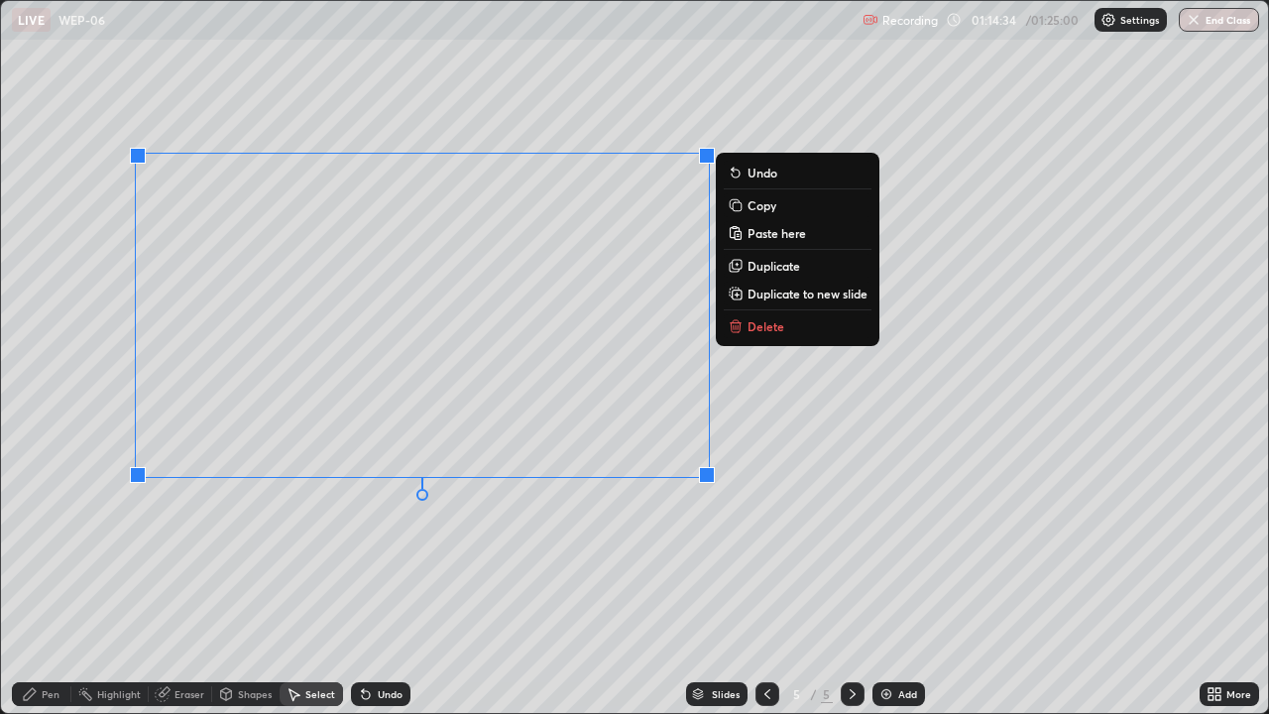
click at [750, 329] on p "Delete" at bounding box center [765, 326] width 37 height 16
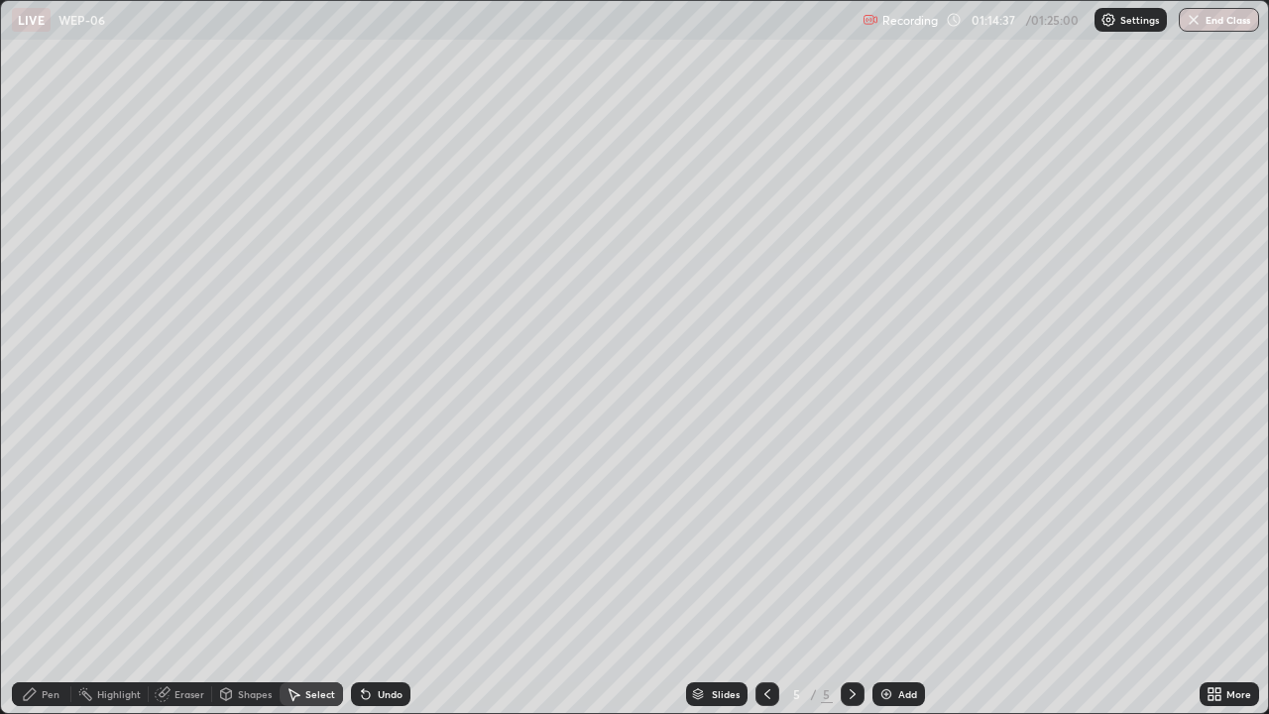
click at [764, 579] on icon at bounding box center [767, 694] width 6 height 10
click at [1209, 20] on button "End Class" at bounding box center [1219, 20] width 78 height 24
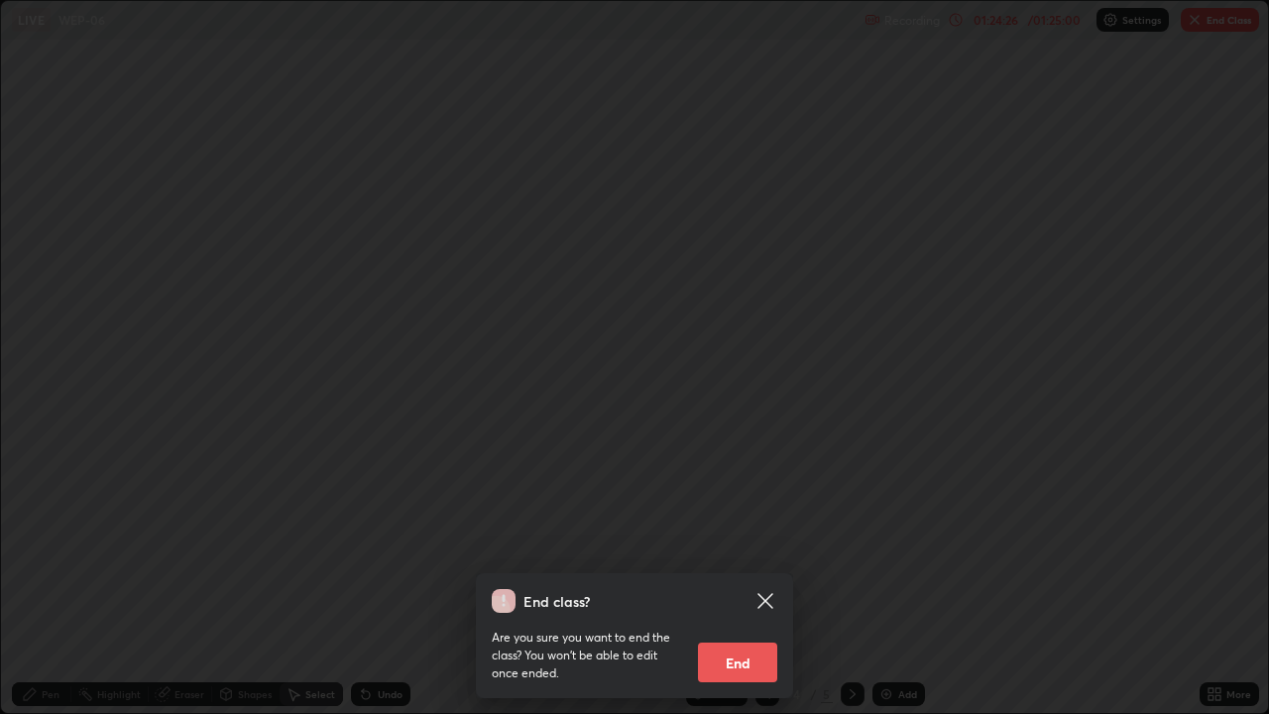
click at [744, 579] on button "End" at bounding box center [737, 662] width 79 height 40
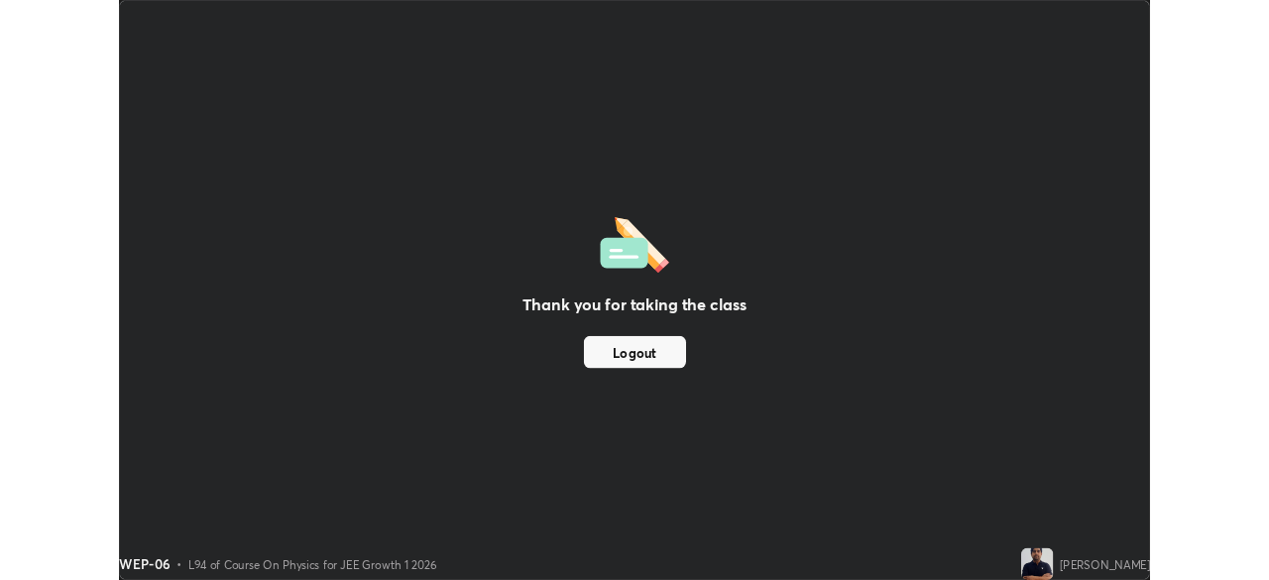
scroll to position [98532, 97843]
